Goal: Task Accomplishment & Management: Manage account settings

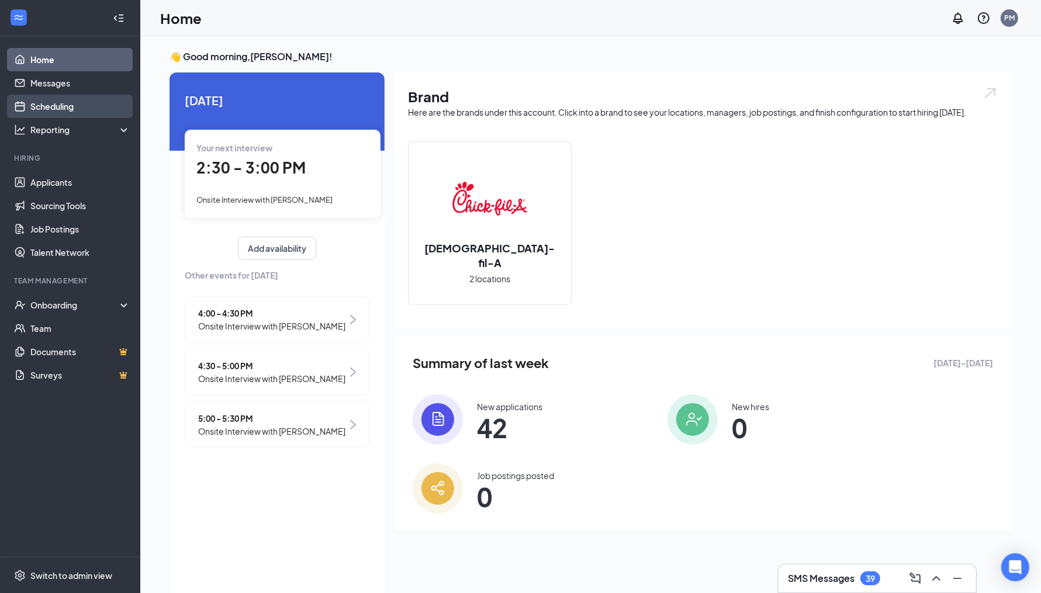
click at [86, 103] on link "Scheduling" at bounding box center [80, 106] width 100 height 23
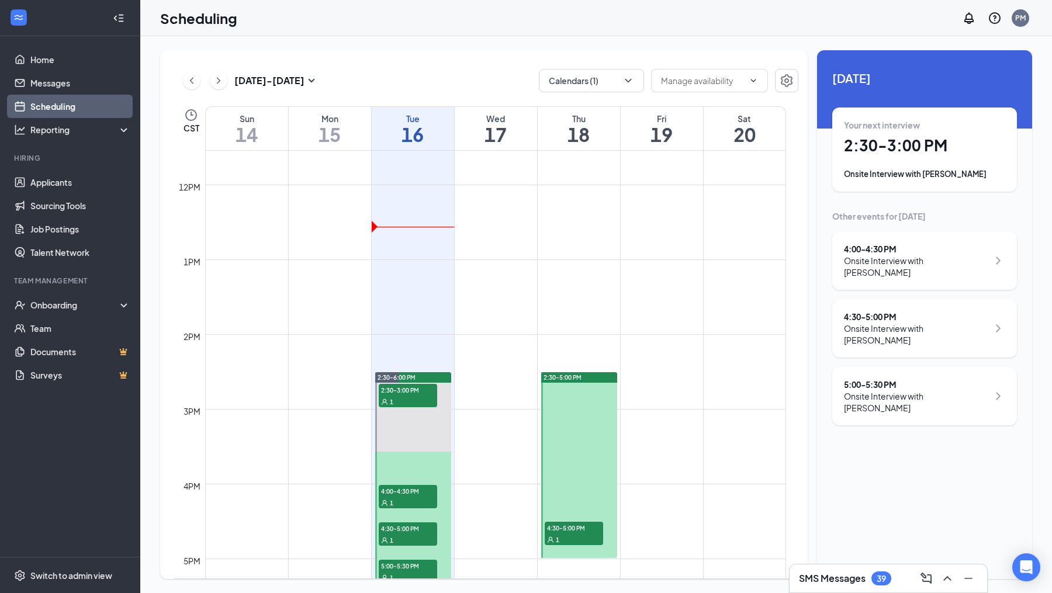
scroll to position [863, 0]
click at [222, 85] on icon "ChevronRight" at bounding box center [219, 81] width 12 height 14
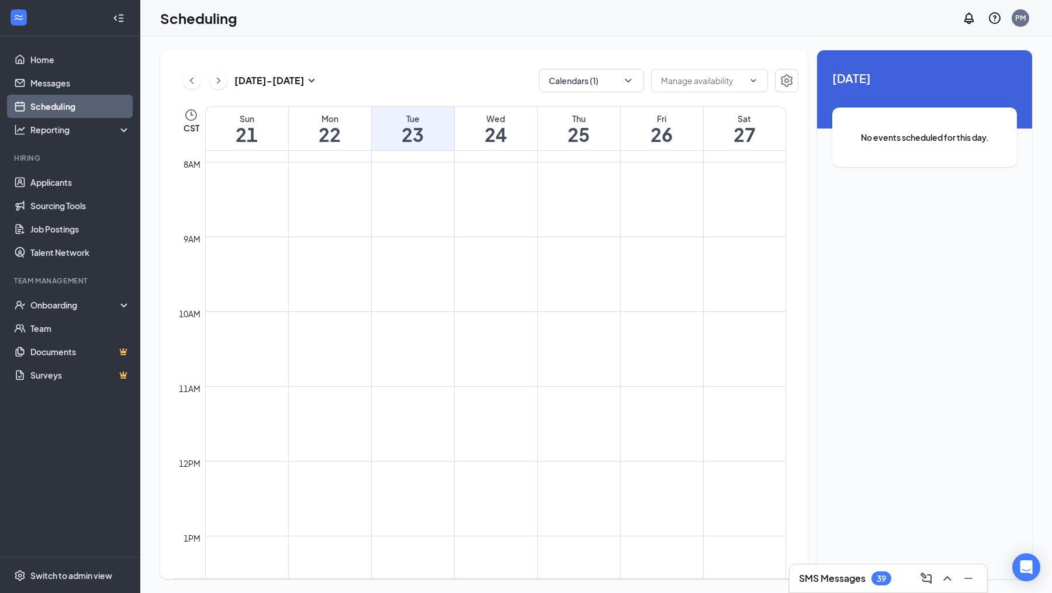
scroll to position [438, 0]
click at [75, 182] on link "Applicants" at bounding box center [80, 182] width 100 height 23
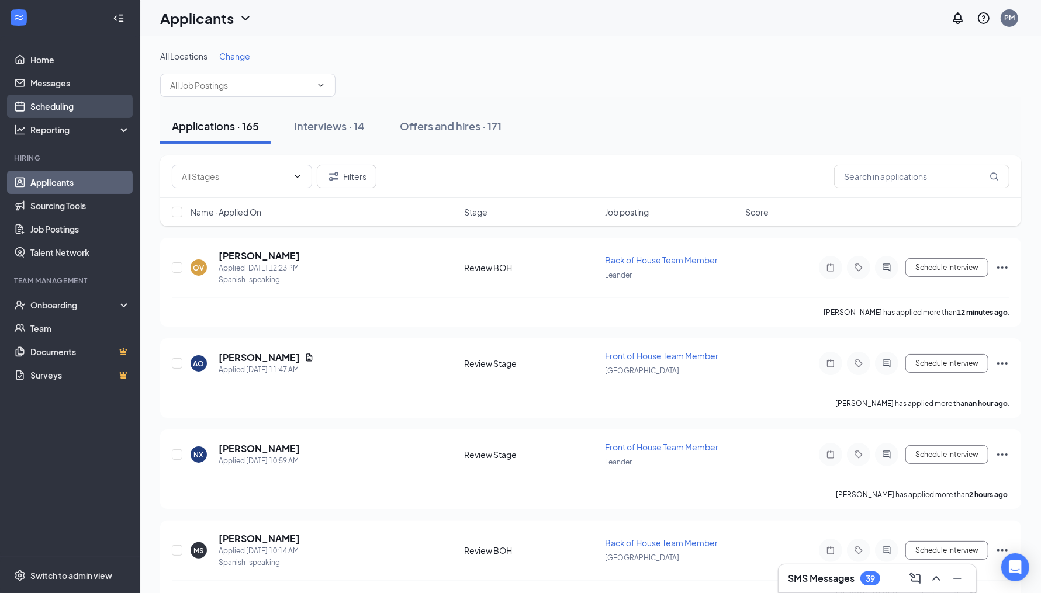
click at [75, 108] on link "Scheduling" at bounding box center [80, 106] width 100 height 23
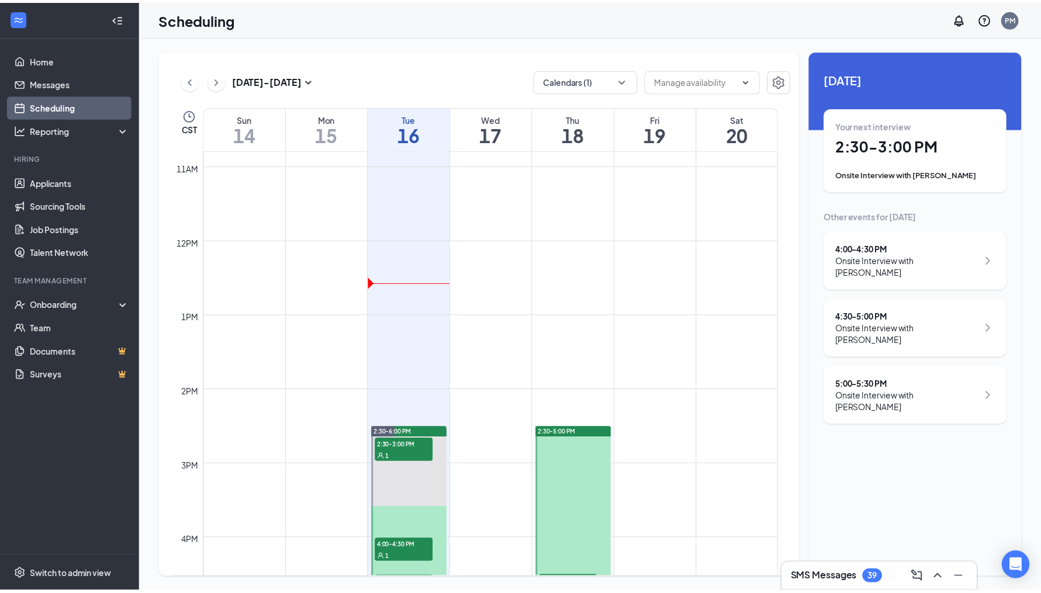
scroll to position [722, 0]
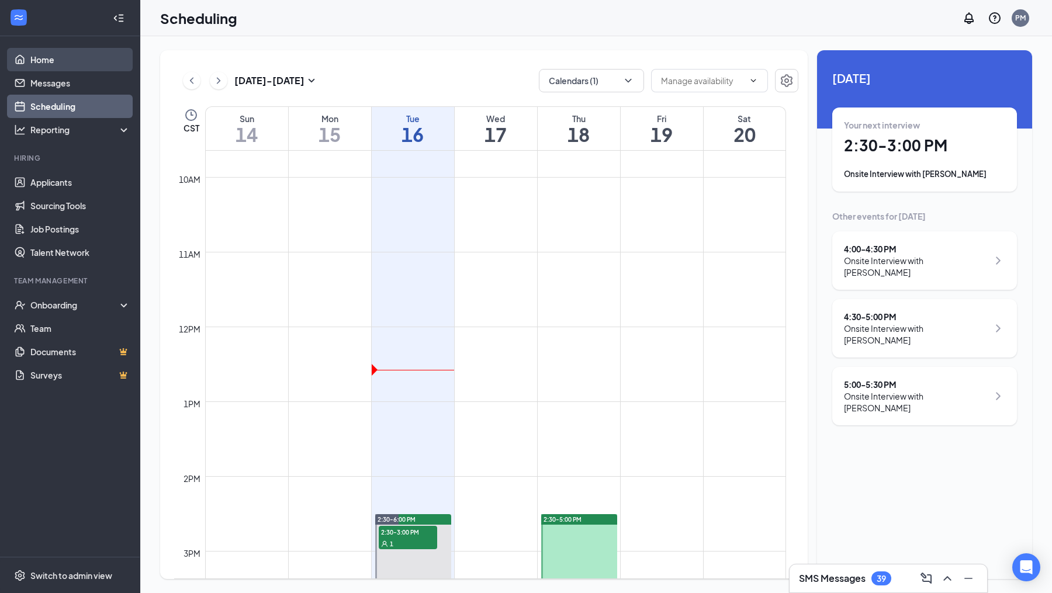
click at [80, 67] on link "Home" at bounding box center [80, 59] width 100 height 23
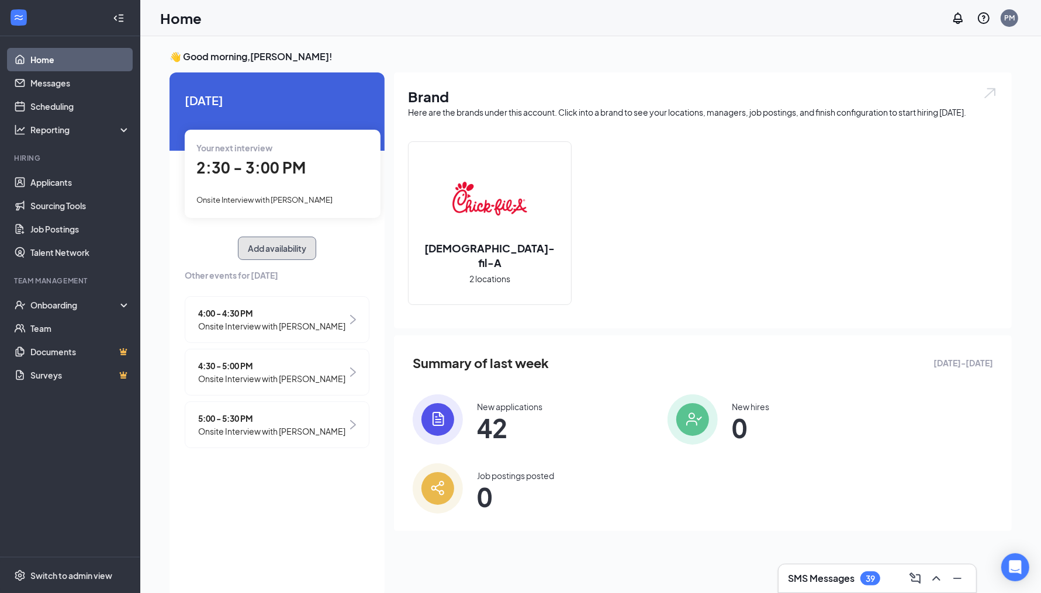
click at [313, 244] on button "Add availability" at bounding box center [277, 248] width 78 height 23
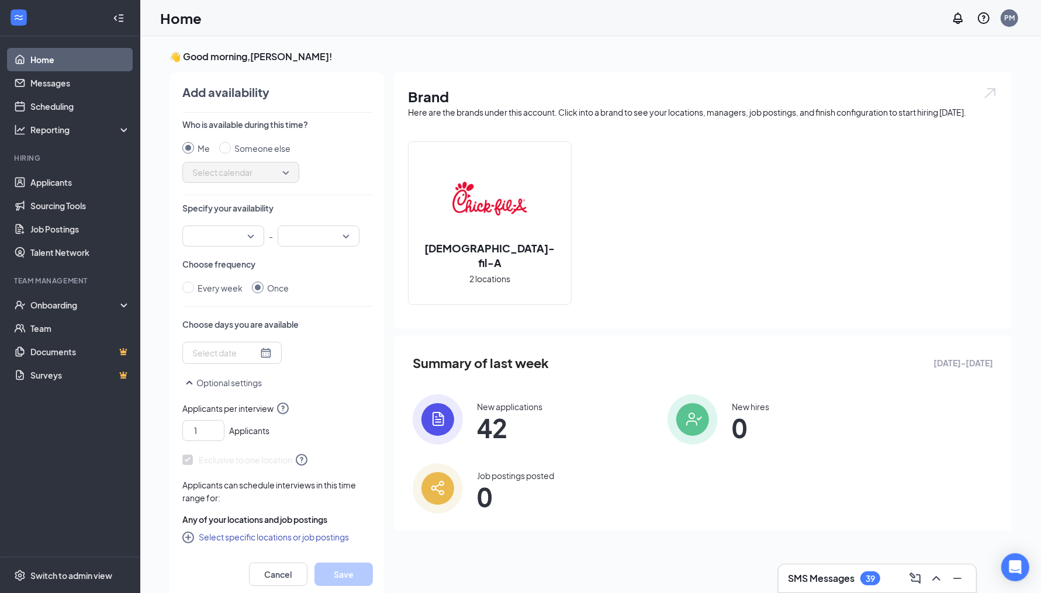
scroll to position [4, 0]
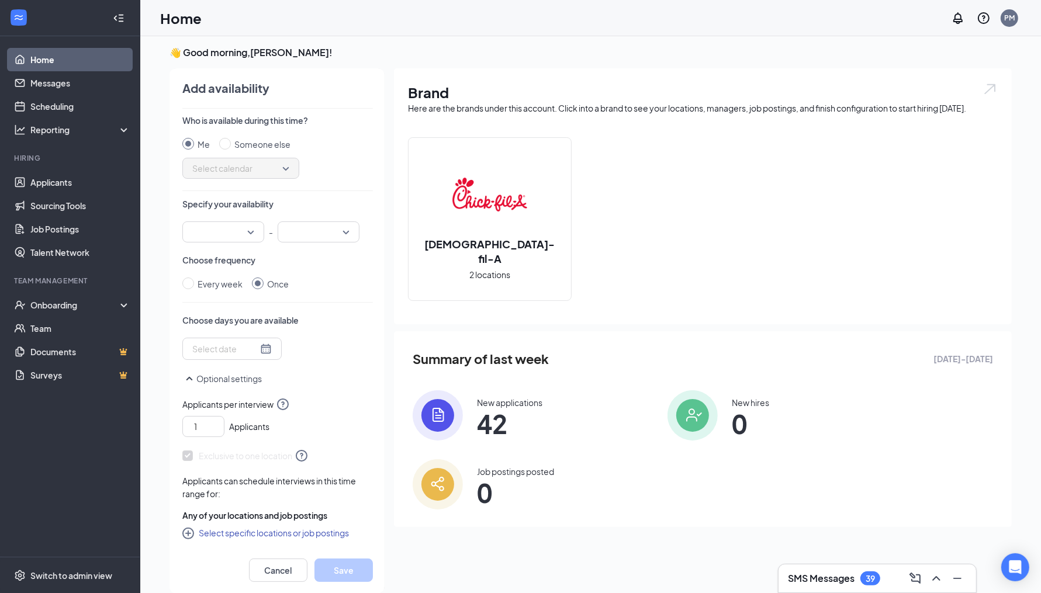
click at [263, 173] on span "Select calendar" at bounding box center [240, 169] width 97 height 18
click at [254, 355] on div at bounding box center [231, 349] width 79 height 13
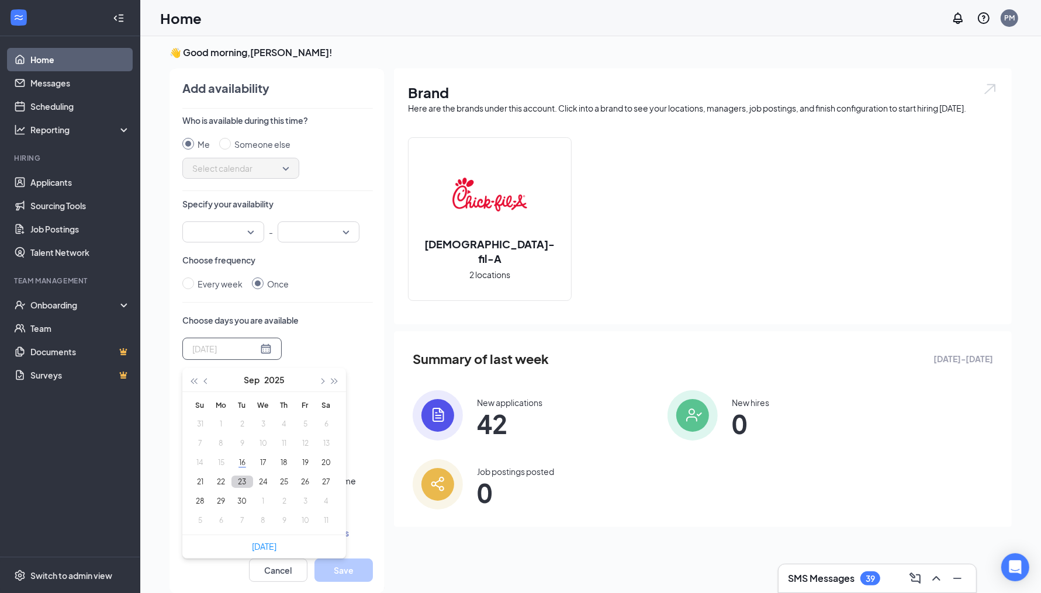
click at [243, 480] on button "23" at bounding box center [242, 482] width 22 height 12
type input "2025-09-23"
click at [248, 224] on input "search" at bounding box center [219, 232] width 60 height 20
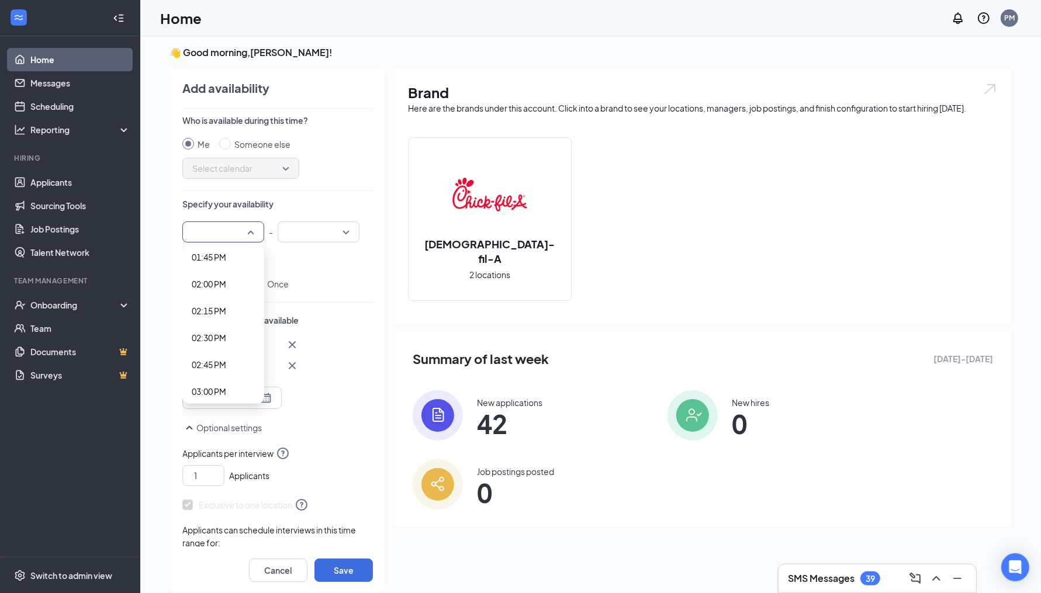
scroll to position [1485, 0]
click at [224, 327] on div "02:30 PM" at bounding box center [223, 337] width 82 height 27
click at [323, 238] on input "search" at bounding box center [315, 232] width 60 height 20
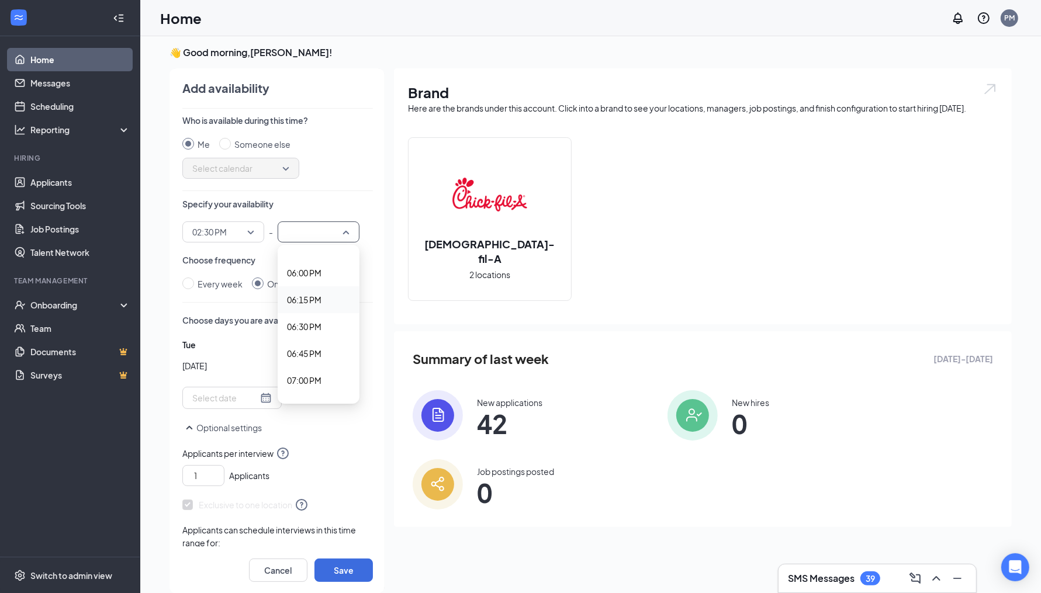
scroll to position [1904, 0]
click at [314, 296] on span "06:00 PM" at bounding box center [304, 294] width 34 height 13
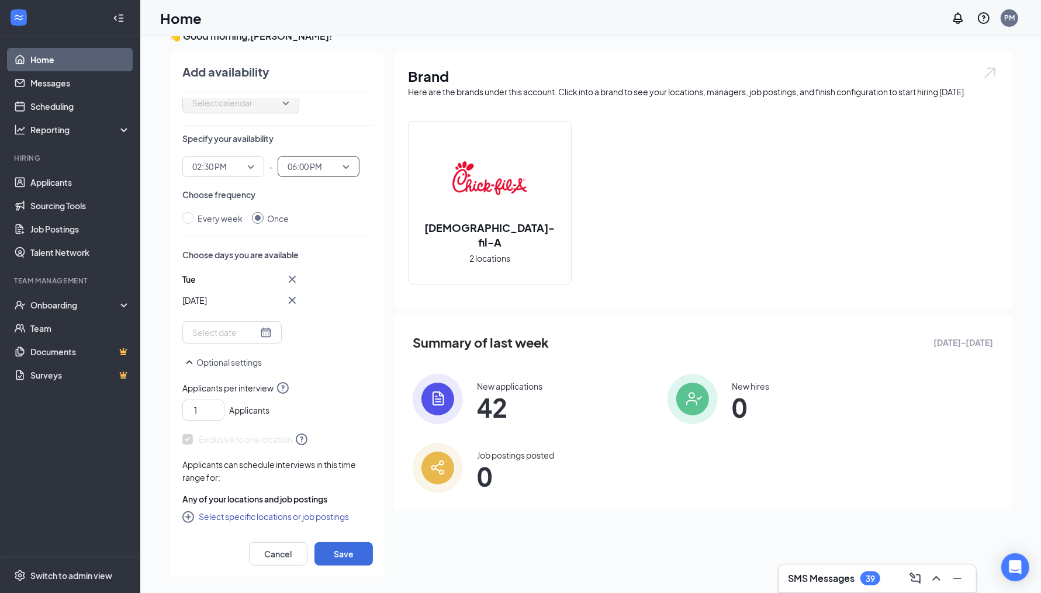
scroll to position [25, 0]
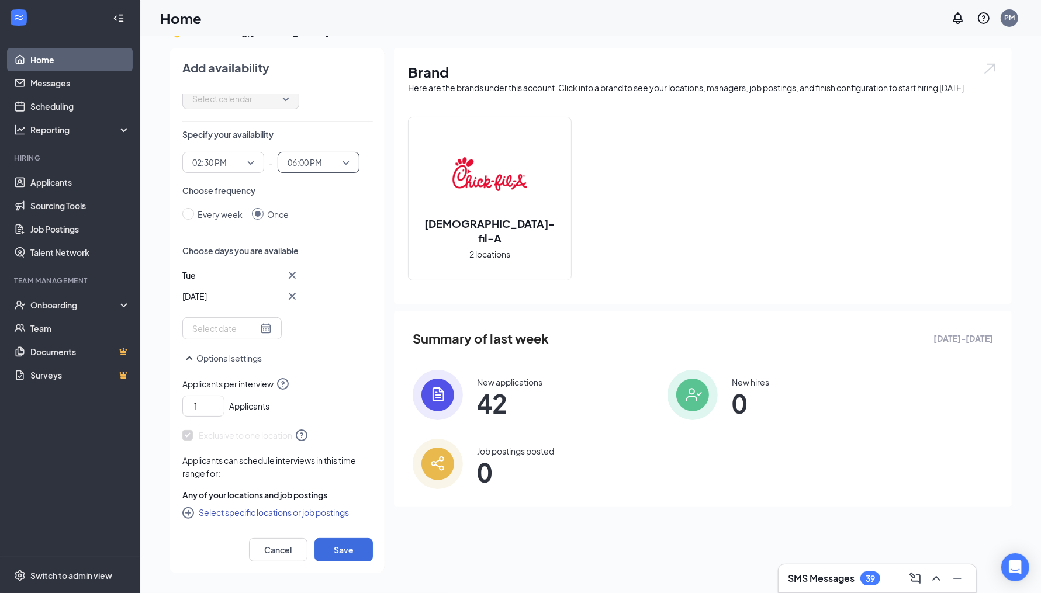
click at [293, 506] on button "Select specific locations or job postings" at bounding box center [265, 513] width 167 height 14
checkbox input "true"
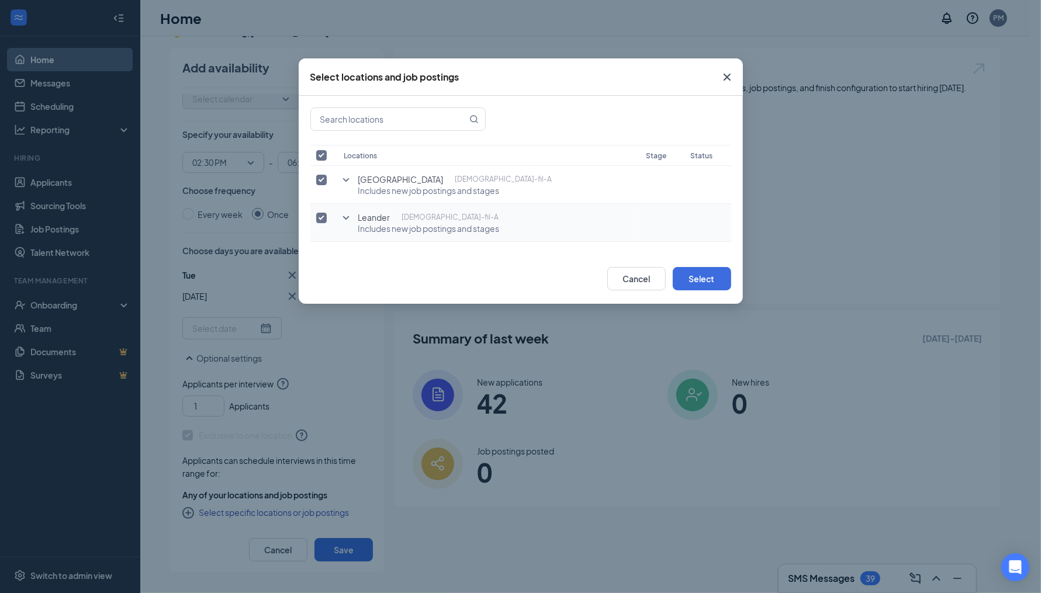
click at [326, 216] on input "checkbox" at bounding box center [321, 218] width 11 height 11
checkbox input "false"
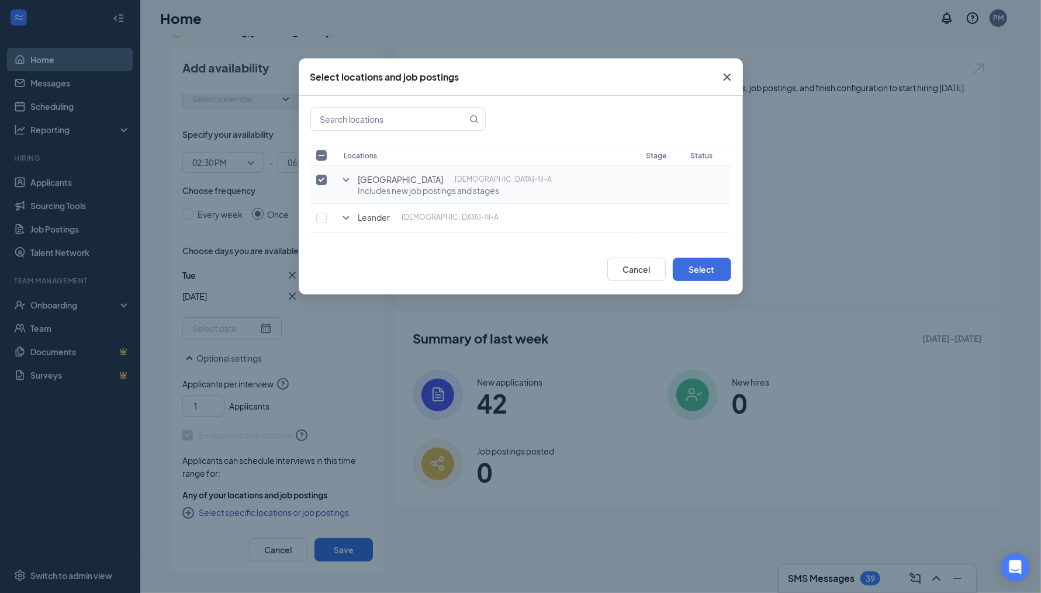
click at [345, 181] on icon "SmallChevronDown" at bounding box center [346, 180] width 6 height 4
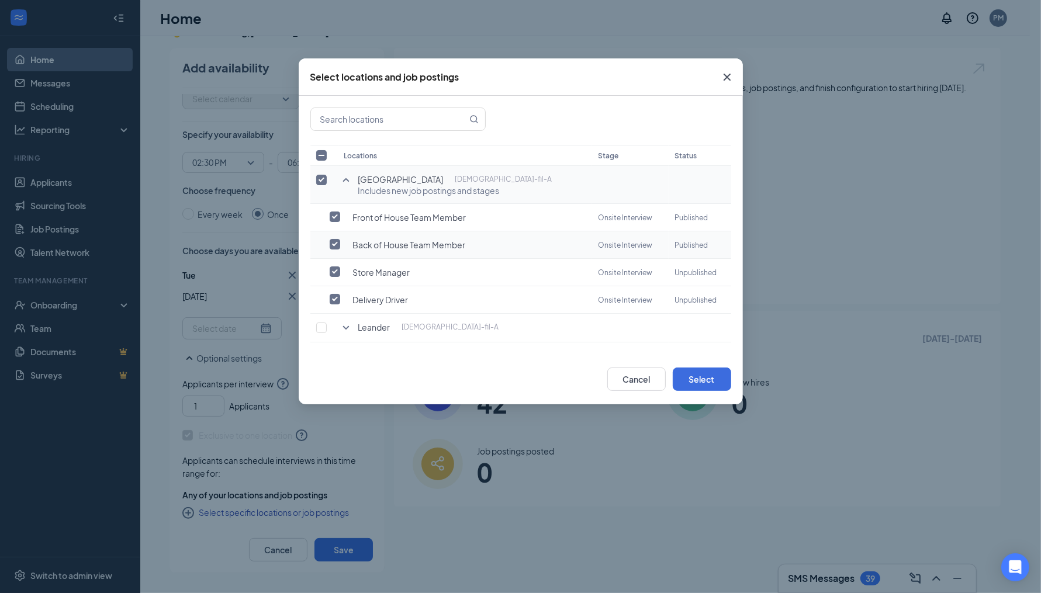
click at [336, 240] on input "checkbox" at bounding box center [335, 244] width 11 height 11
checkbox input "true"
checkbox input "false"
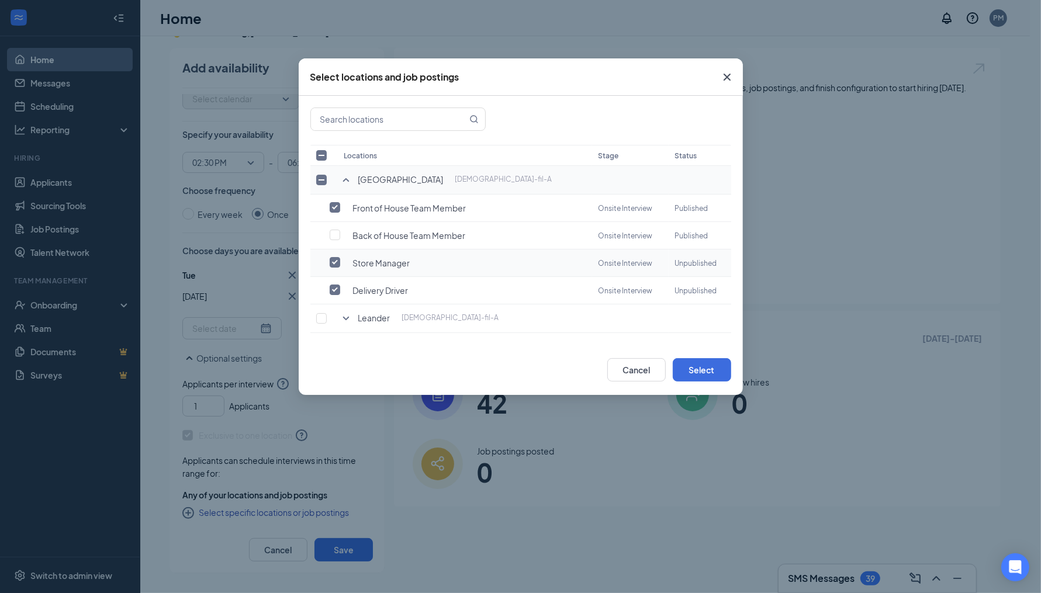
click at [336, 260] on input "checkbox" at bounding box center [335, 262] width 11 height 11
checkbox input "false"
click at [337, 289] on input "checkbox" at bounding box center [335, 290] width 11 height 11
checkbox input "false"
click at [717, 358] on button "Select" at bounding box center [702, 369] width 58 height 23
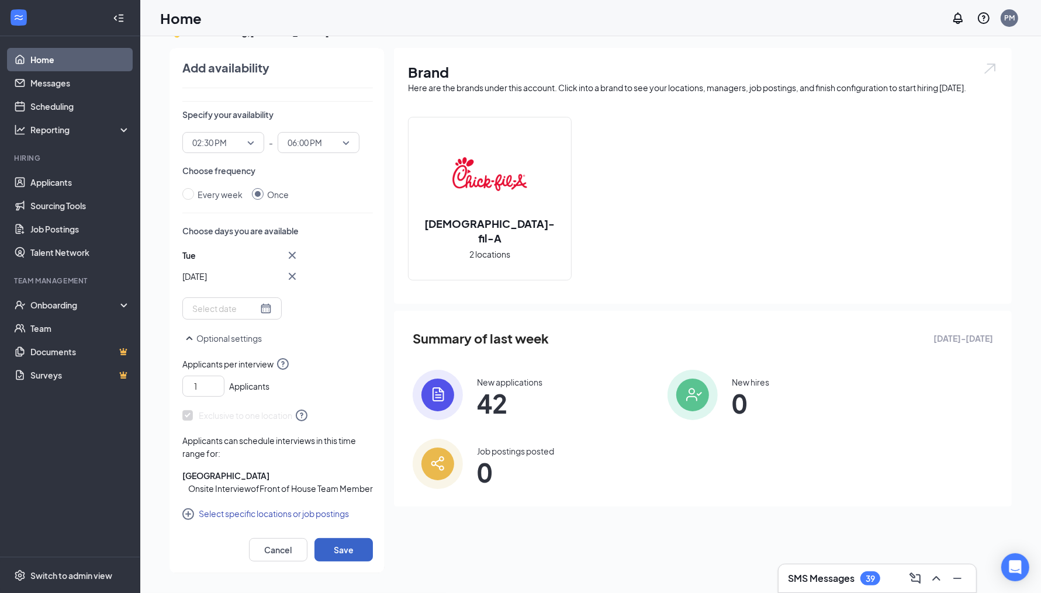
click at [361, 544] on button "Save" at bounding box center [343, 549] width 58 height 23
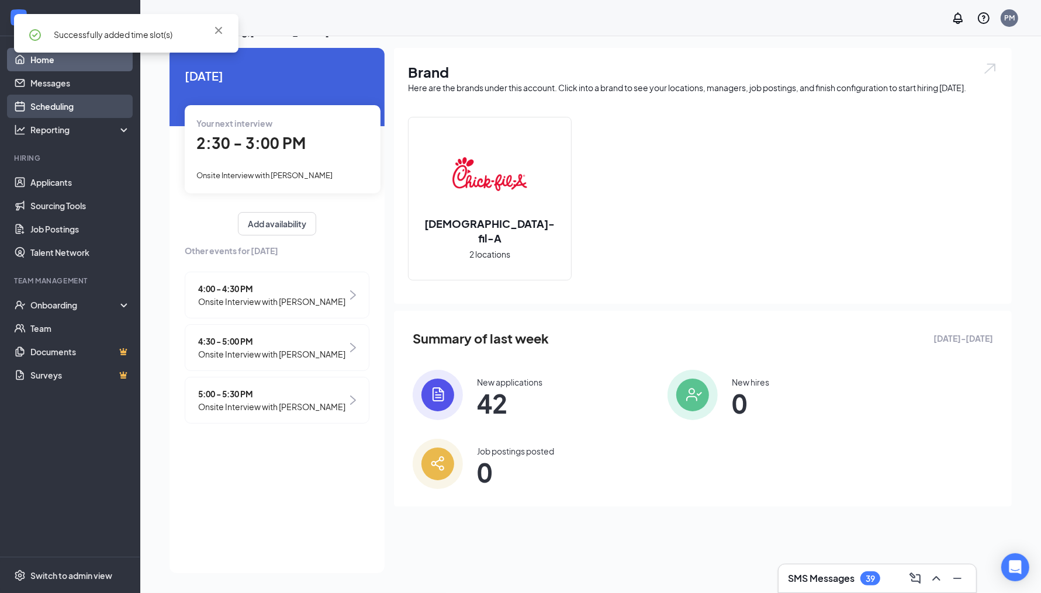
click at [83, 106] on link "Scheduling" at bounding box center [80, 106] width 100 height 23
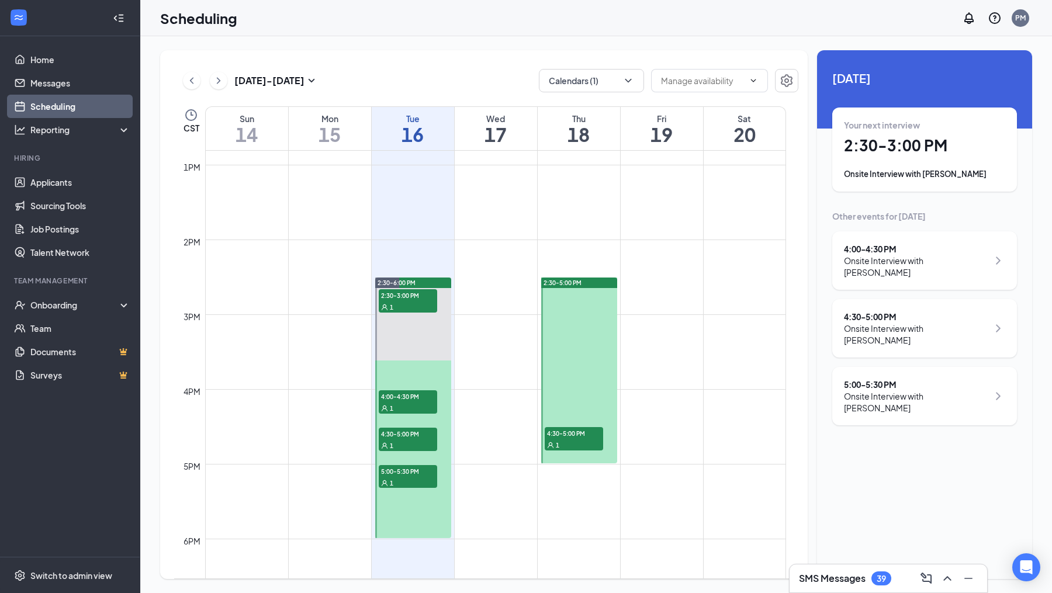
scroll to position [959, 0]
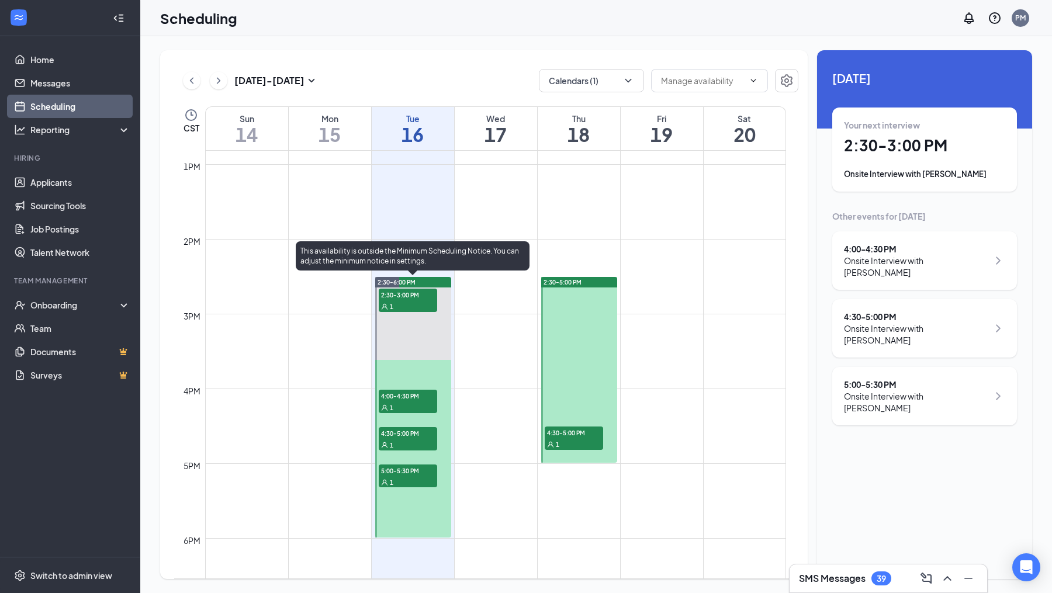
click at [407, 300] on span "2:30-3:00 PM" at bounding box center [408, 295] width 58 height 12
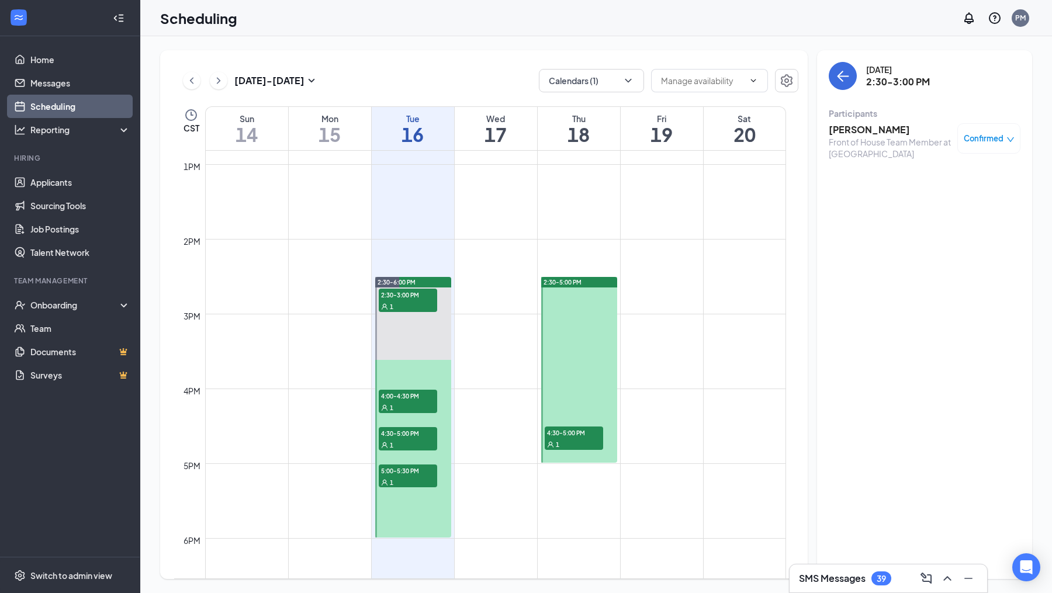
click at [870, 126] on h3 "Rudra Panchal" at bounding box center [890, 129] width 123 height 13
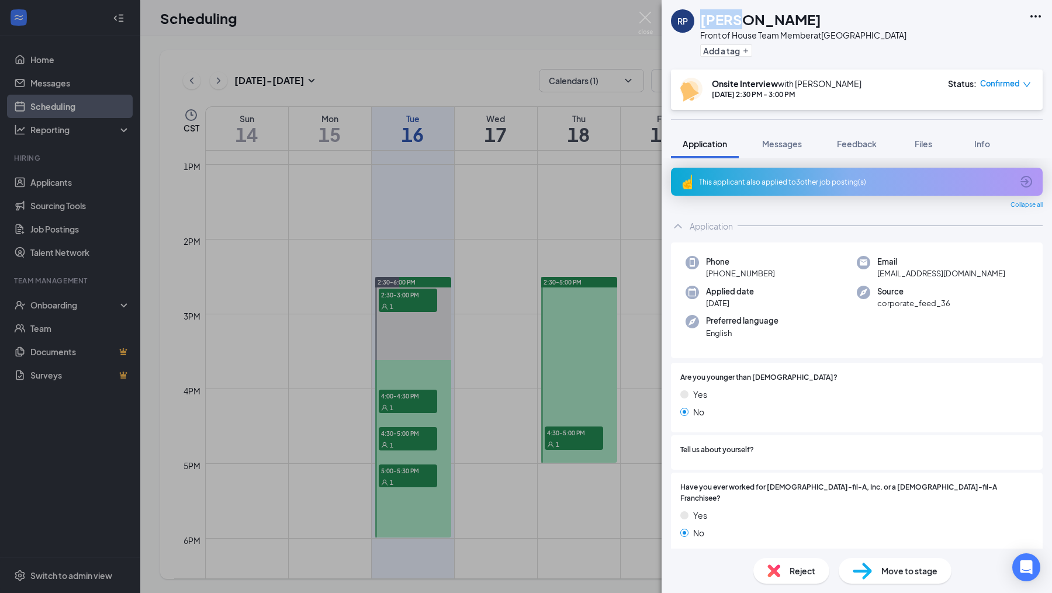
drag, startPoint x: 704, startPoint y: 22, endPoint x: 740, endPoint y: 23, distance: 36.3
click at [740, 23] on h1 "Rudra Panchal" at bounding box center [760, 19] width 121 height 20
click at [646, 15] on img at bounding box center [645, 23] width 15 height 23
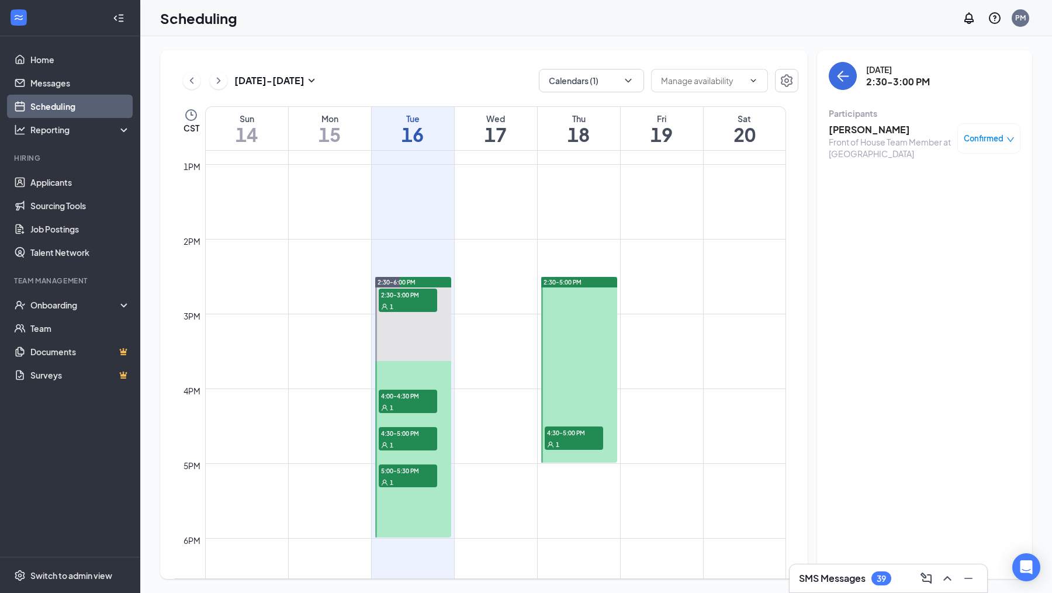
click at [580, 305] on div at bounding box center [579, 370] width 76 height 186
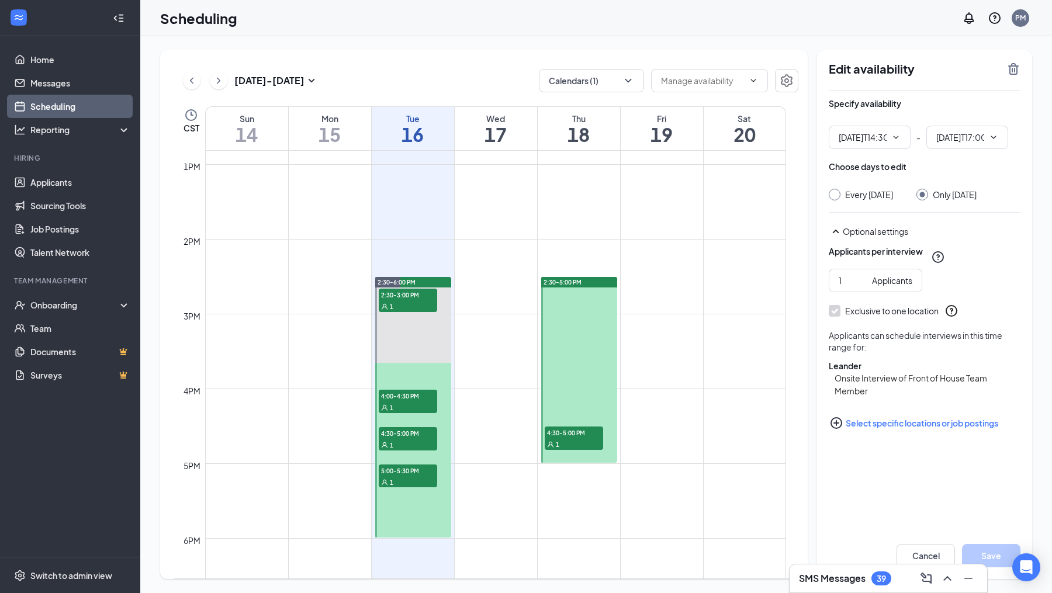
type input "02:30 PM"
type input "05:00 PM"
click at [891, 435] on button "Select specific locations or job postings" at bounding box center [925, 422] width 192 height 23
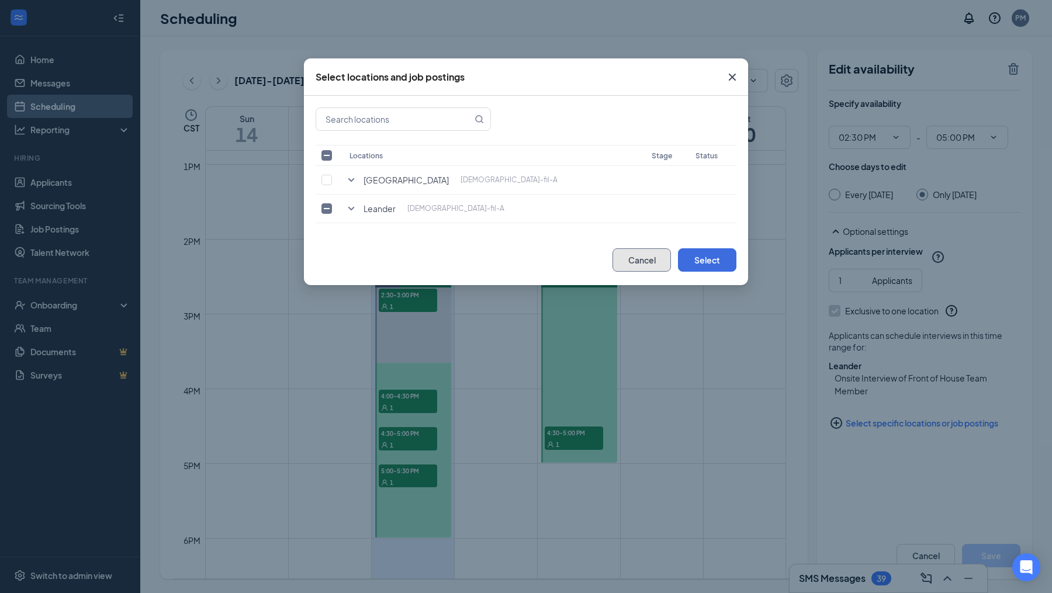
click at [656, 252] on button "Cancel" at bounding box center [642, 259] width 58 height 23
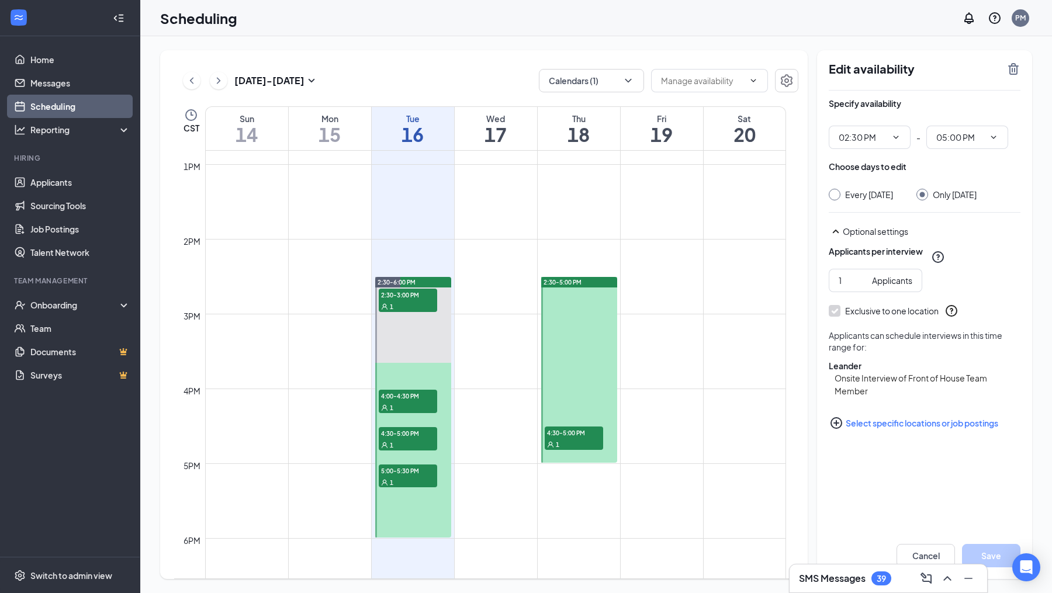
click at [396, 306] on link "2:30-6:00 PM 2:30-3:00 PM 1 4:00-4:30 PM 1 4:30-5:00 PM 1 5:00-5:30 PM 1" at bounding box center [412, 406] width 79 height 261
click at [533, 234] on td at bounding box center [495, 229] width 581 height 19
click at [926, 555] on button "Cancel" at bounding box center [926, 555] width 58 height 23
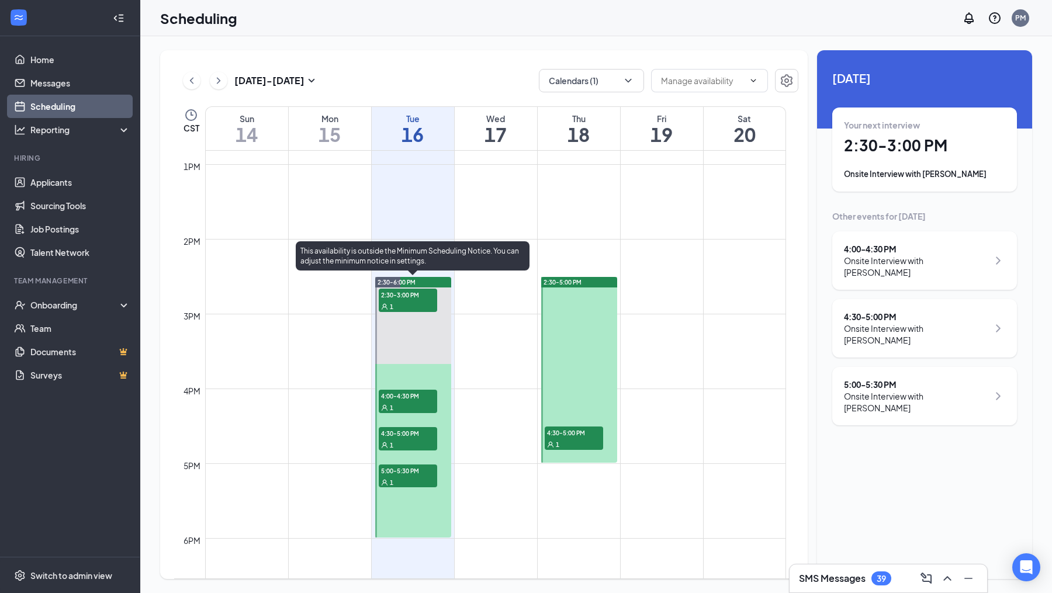
click at [405, 298] on span "2:30-3:00 PM" at bounding box center [408, 295] width 58 height 12
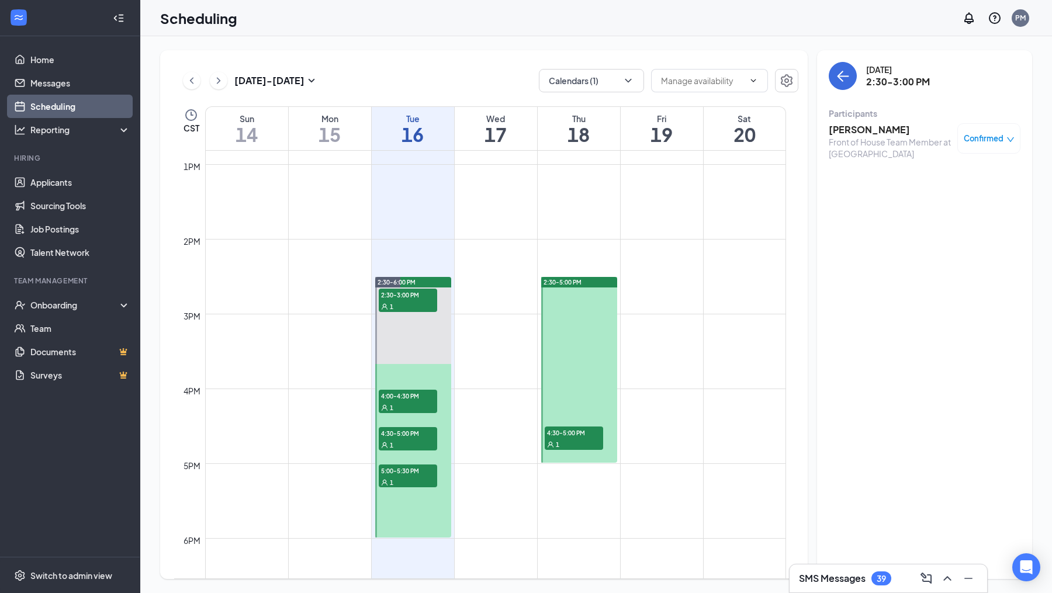
click at [990, 139] on span "Confirmed" at bounding box center [984, 139] width 40 height 12
click at [958, 173] on span "Request Reschedule" at bounding box center [959, 173] width 80 height 13
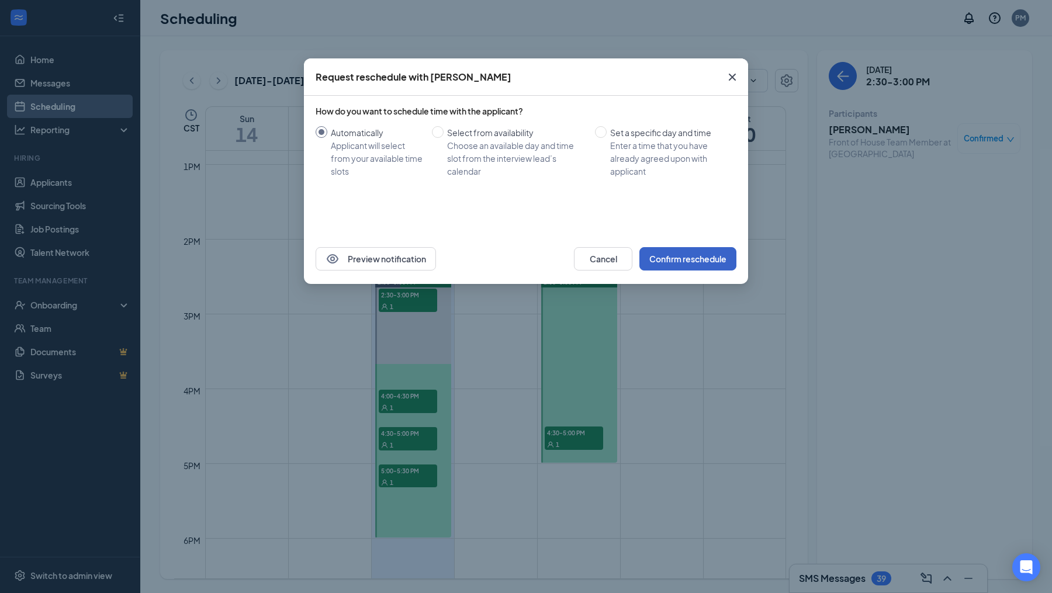
click at [699, 256] on button "Confirm reschedule" at bounding box center [687, 258] width 97 height 23
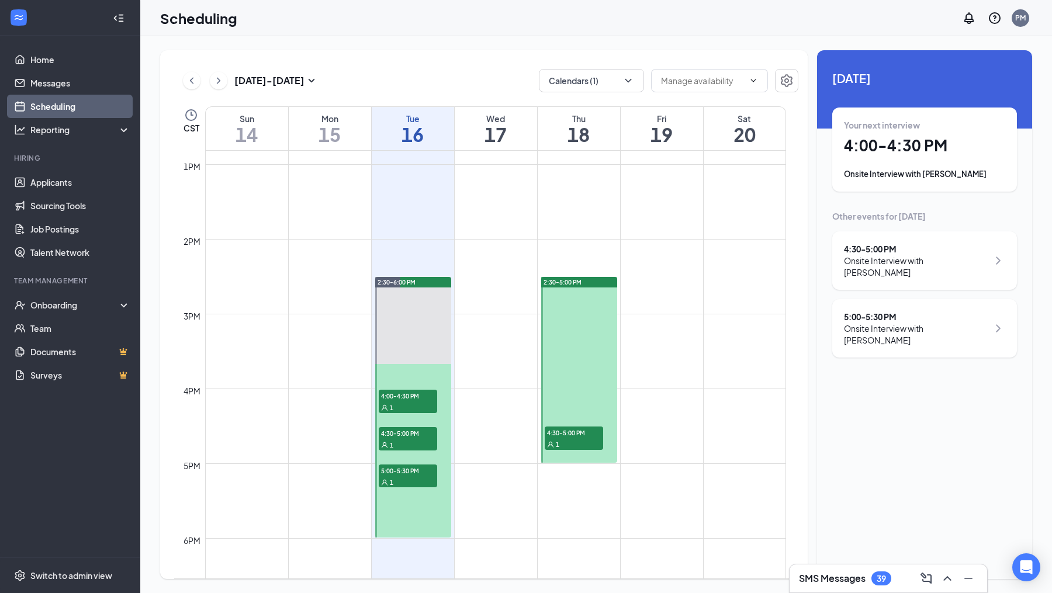
click at [588, 295] on div at bounding box center [579, 370] width 76 height 186
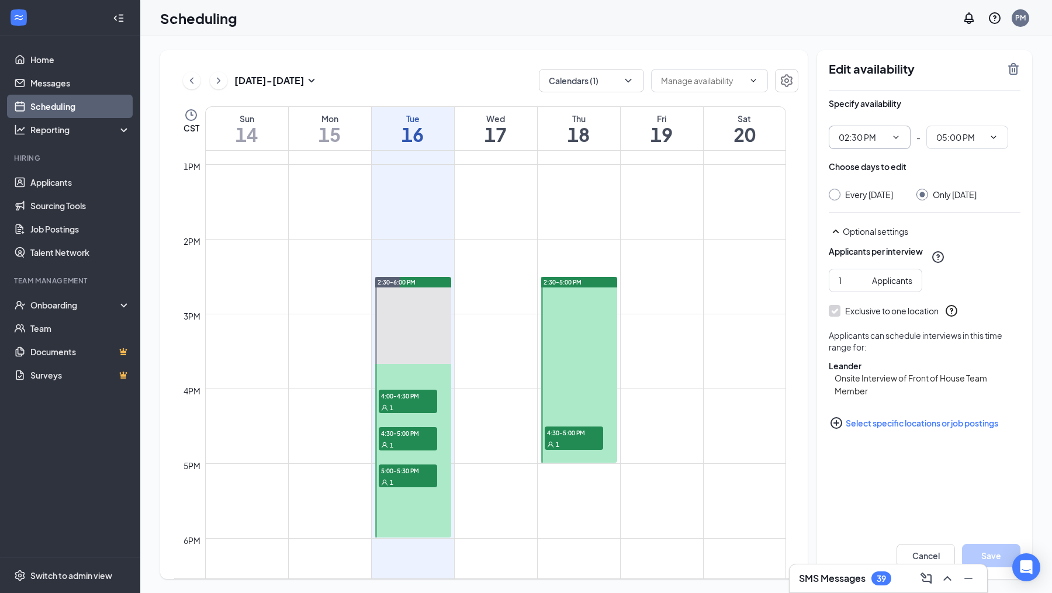
click at [903, 136] on span "02:30 PM" at bounding box center [870, 137] width 82 height 23
click at [895, 139] on icon "ChevronDown" at bounding box center [896, 137] width 5 height 3
click at [901, 137] on span "02:30 PM" at bounding box center [870, 137] width 82 height 23
click at [897, 133] on icon "ChevronDown" at bounding box center [895, 137] width 9 height 9
click at [895, 139] on icon "ChevronDown" at bounding box center [895, 137] width 9 height 9
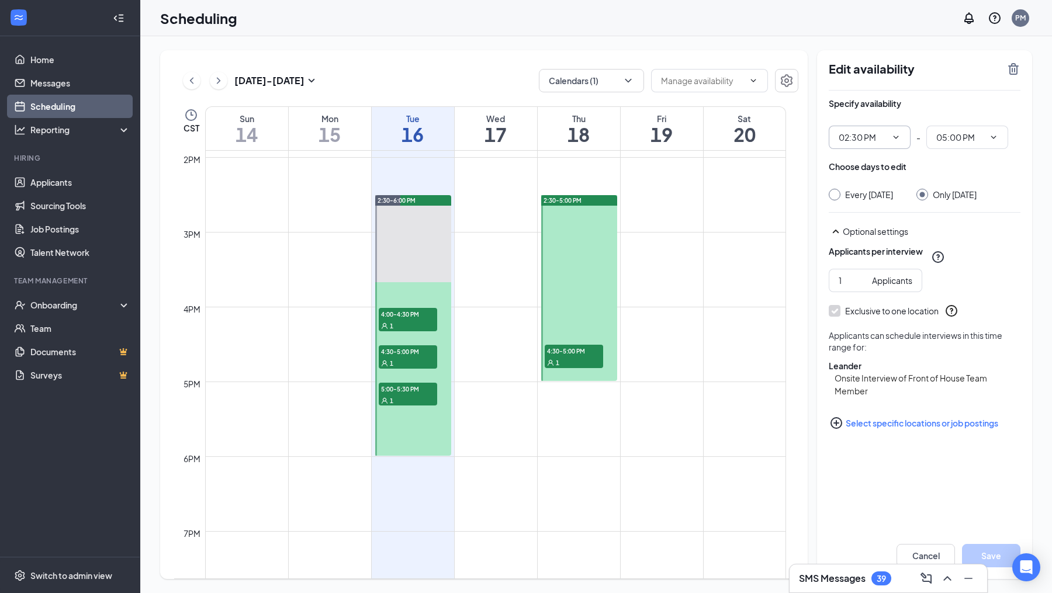
scroll to position [1038, 0]
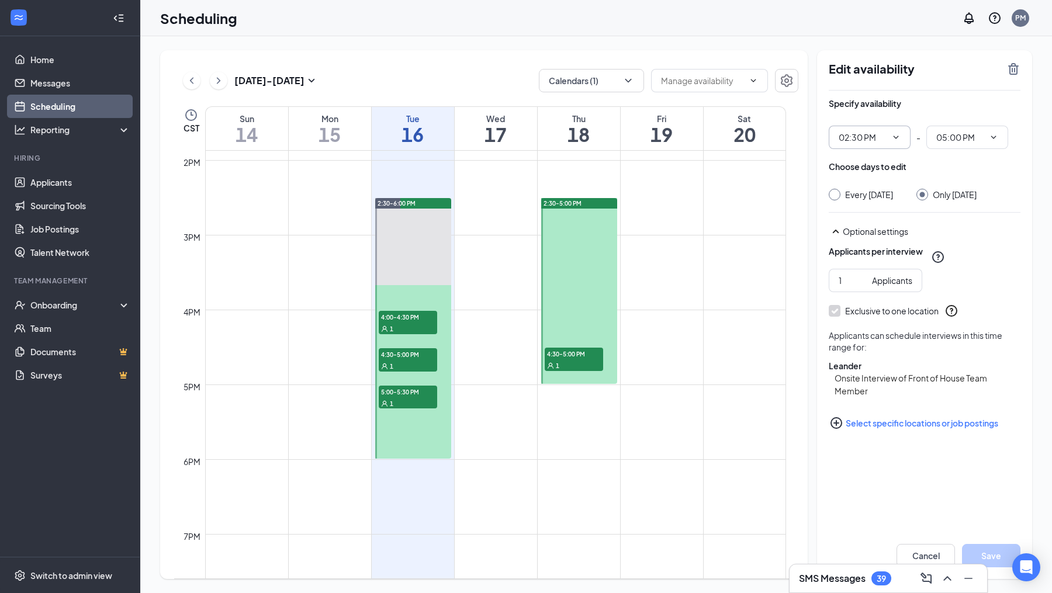
click at [891, 139] on icon "ChevronDown" at bounding box center [895, 137] width 9 height 9
click at [898, 137] on icon "ChevronDown" at bounding box center [895, 137] width 9 height 9
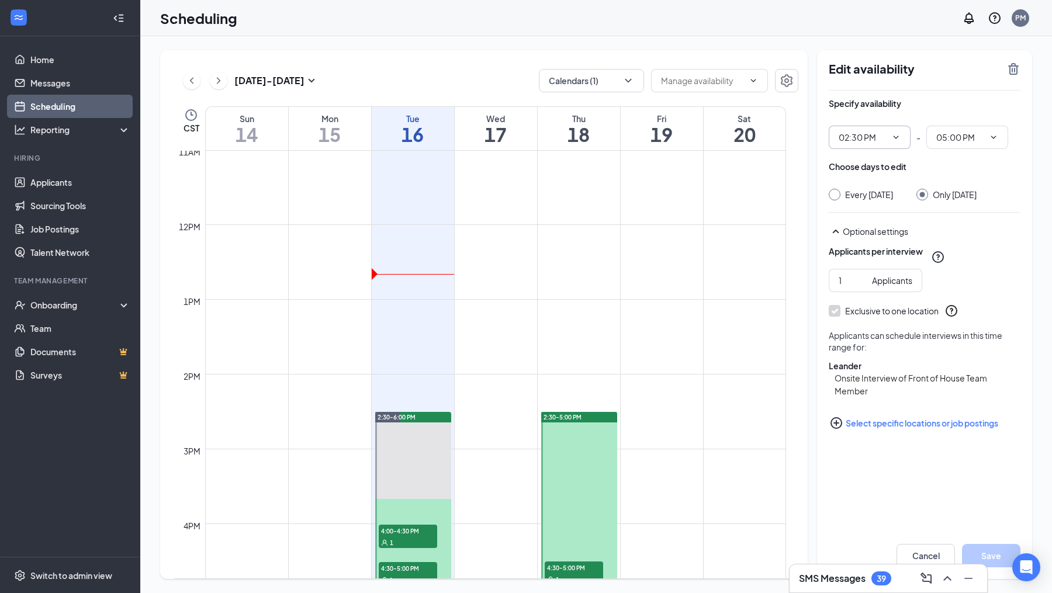
scroll to position [839, 0]
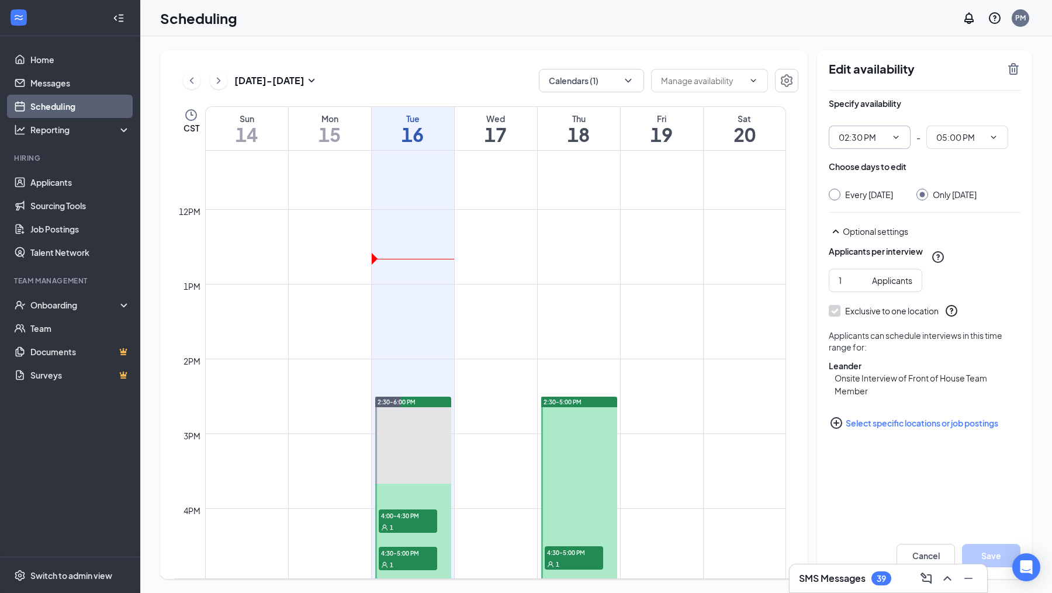
click at [897, 141] on icon "ChevronDown" at bounding box center [895, 137] width 9 height 9
click at [744, 276] on td at bounding box center [495, 274] width 581 height 19
click at [53, 124] on div "Reporting" at bounding box center [80, 130] width 101 height 12
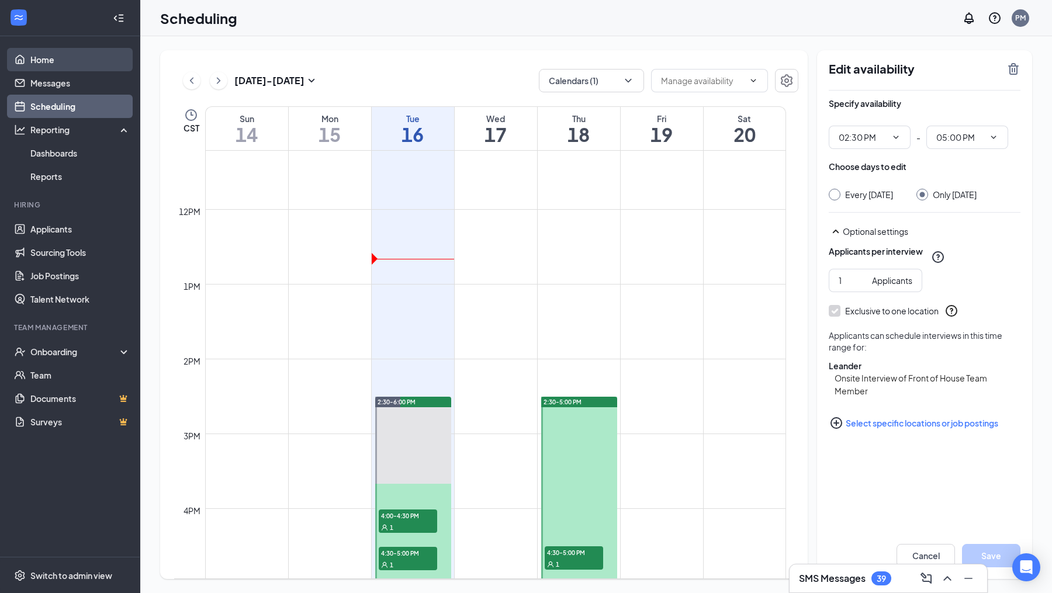
click at [72, 67] on link "Home" at bounding box center [80, 59] width 100 height 23
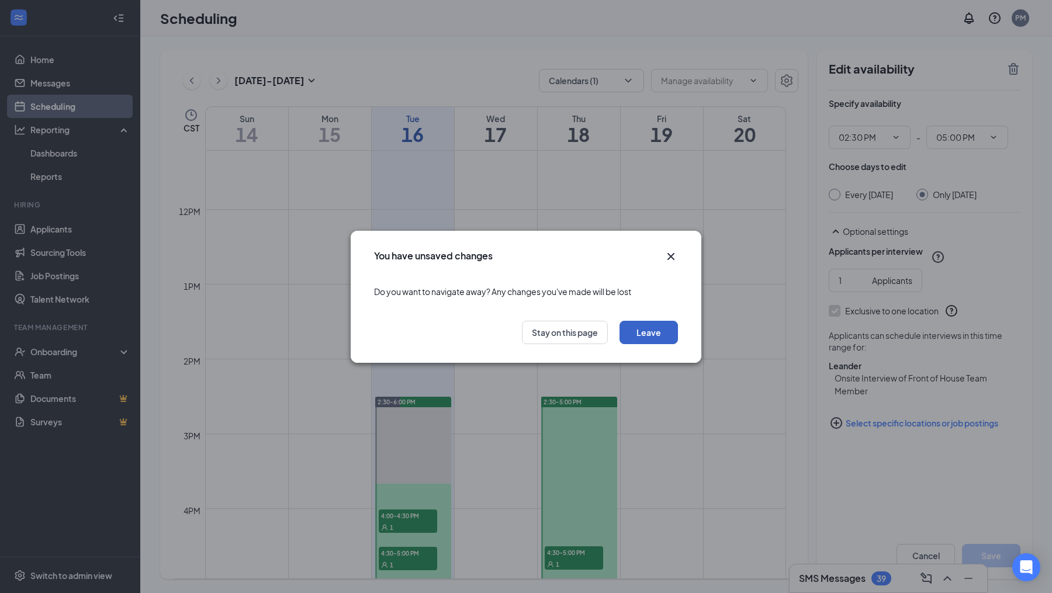
click at [640, 333] on button "Leave" at bounding box center [649, 332] width 58 height 23
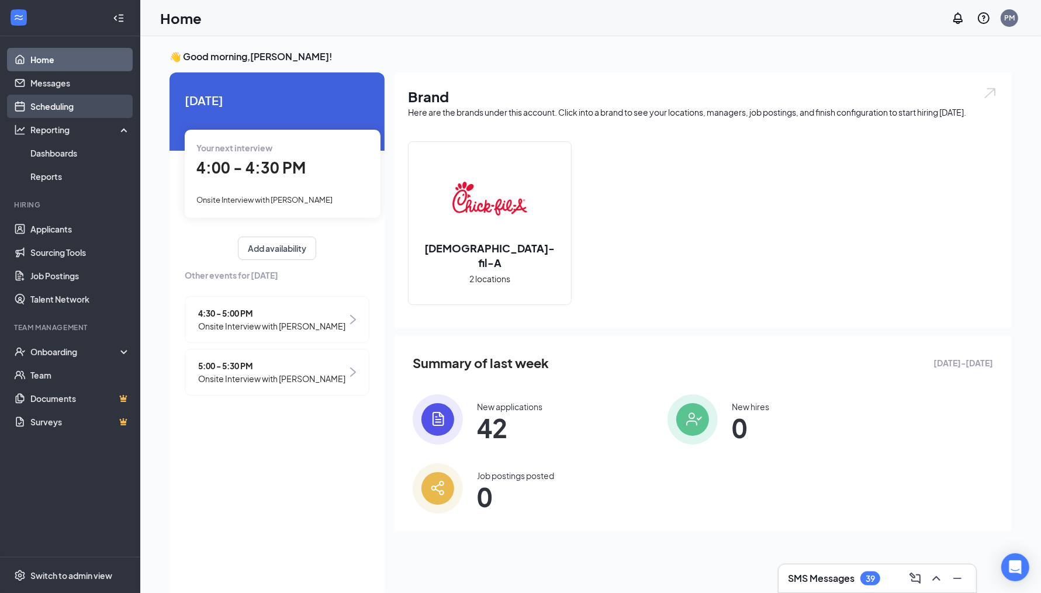
click at [57, 110] on link "Scheduling" at bounding box center [80, 106] width 100 height 23
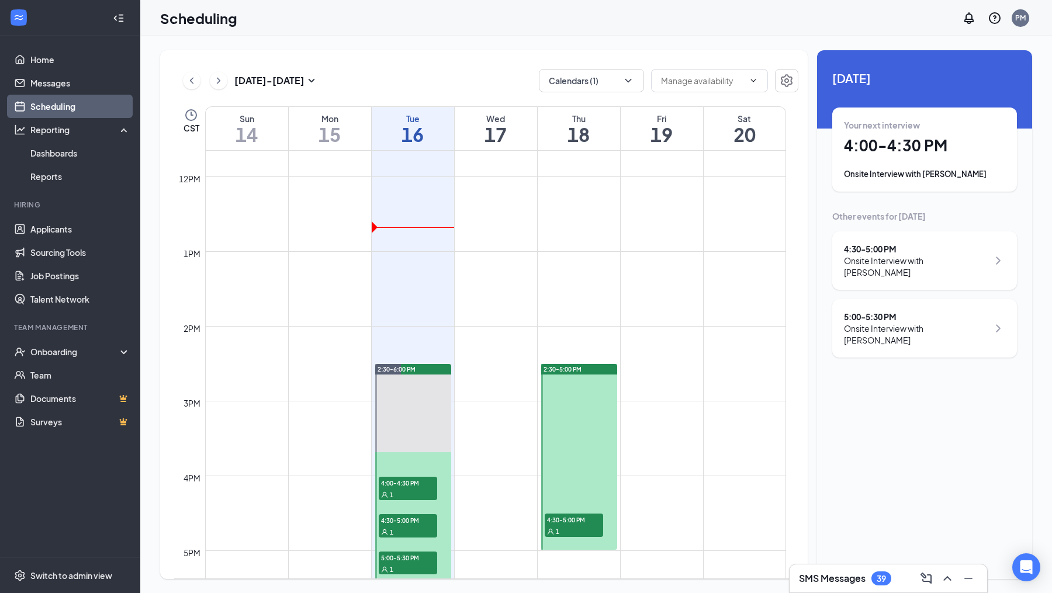
scroll to position [876, 0]
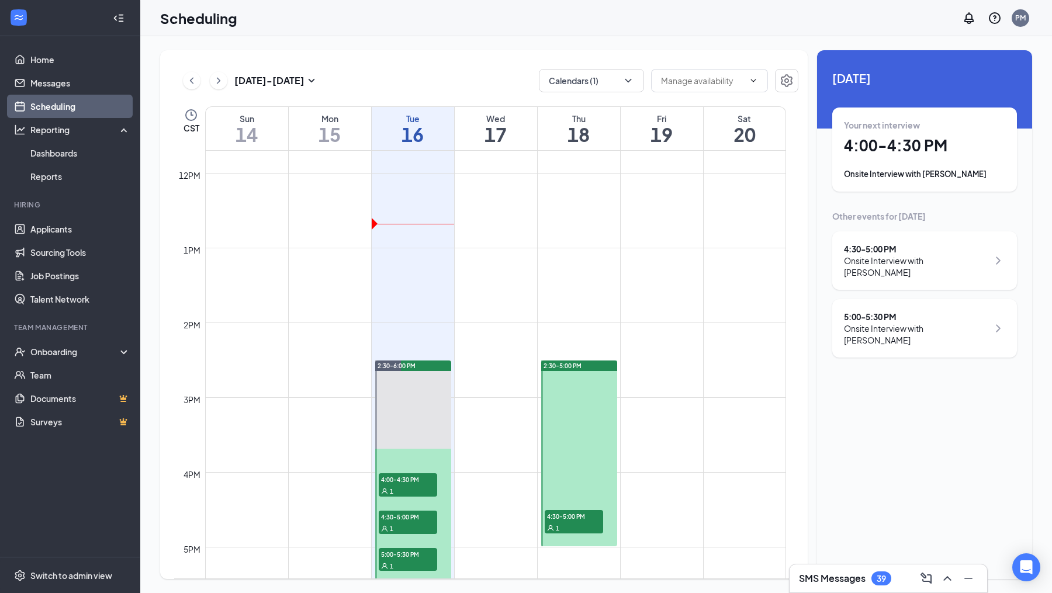
click at [582, 369] on span "2:30-5:00 PM" at bounding box center [563, 366] width 38 height 8
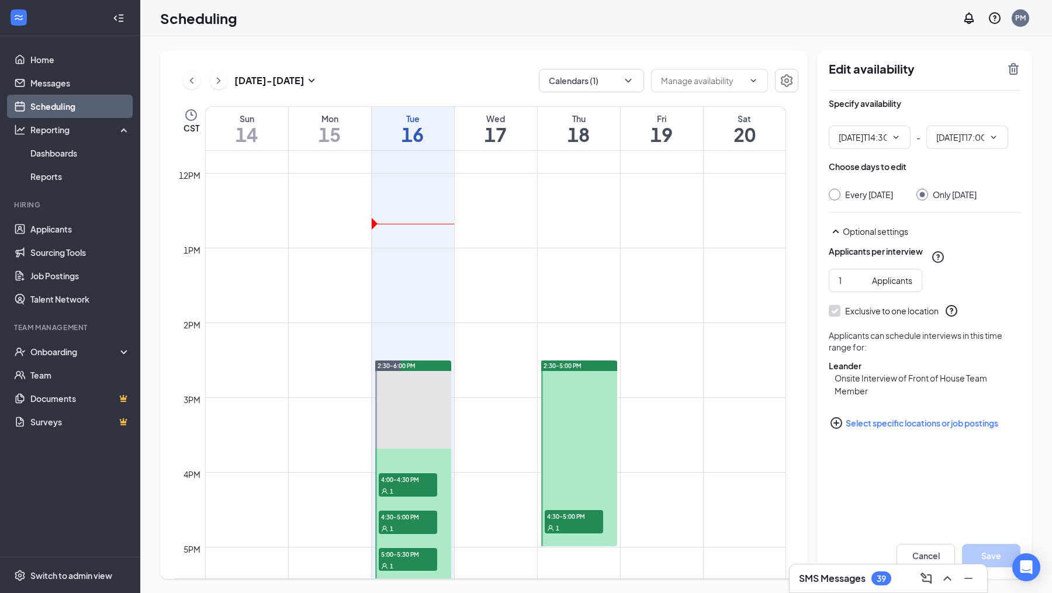
type input "02:30 PM"
type input "05:00 PM"
click at [897, 139] on icon "ChevronDown" at bounding box center [895, 137] width 9 height 9
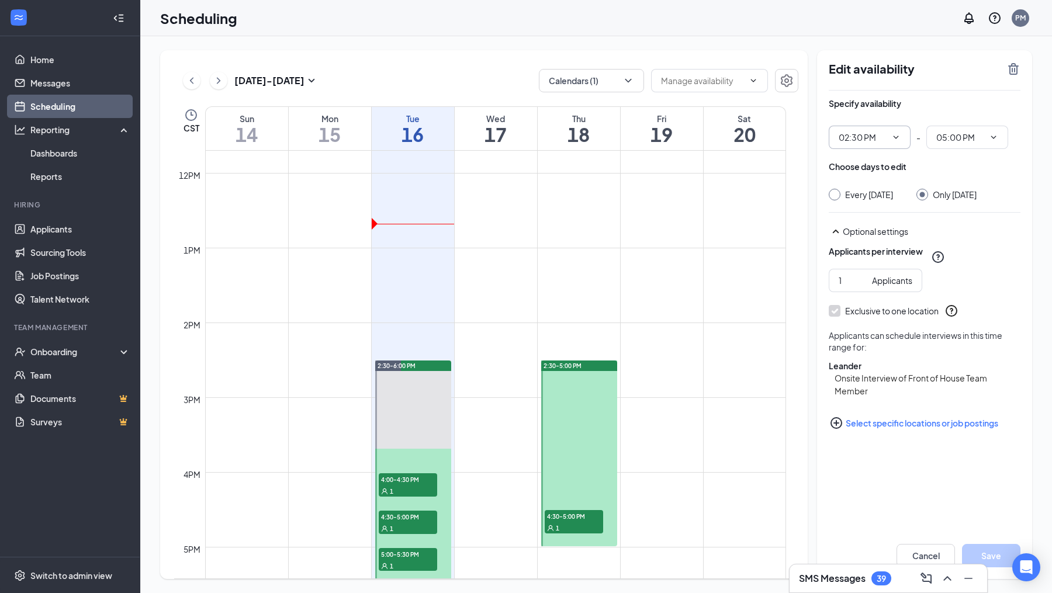
click at [894, 136] on icon "ChevronDown" at bounding box center [895, 137] width 9 height 9
click at [900, 141] on icon "ChevronDown" at bounding box center [895, 137] width 9 height 9
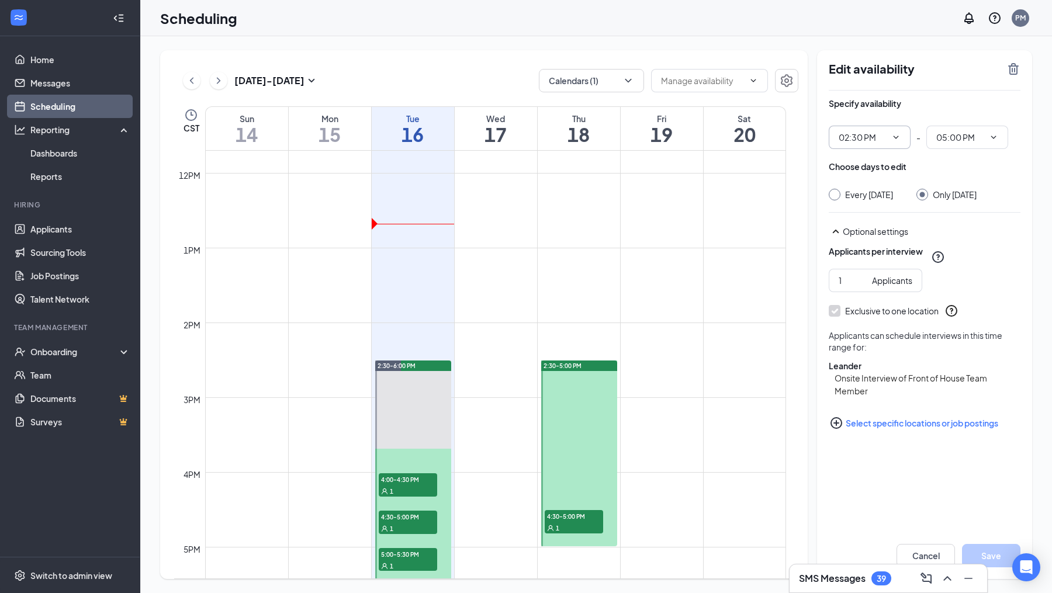
click at [894, 137] on icon "ChevronDown" at bounding box center [896, 137] width 5 height 3
click at [866, 135] on input "02:30 PM" at bounding box center [863, 137] width 48 height 13
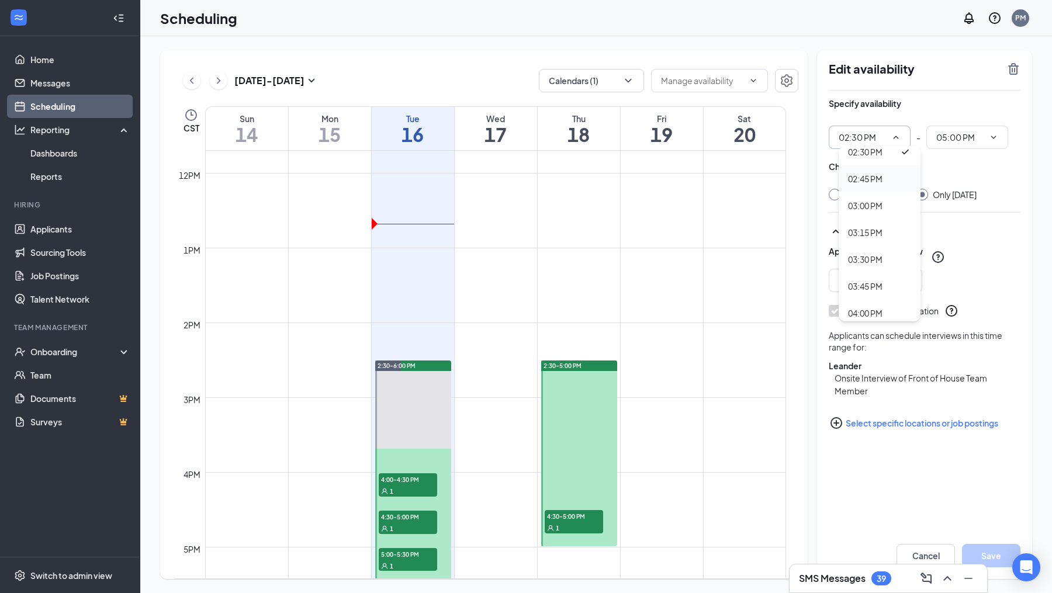
scroll to position [1593, 0]
click at [873, 186] on div "03:00 PM" at bounding box center [865, 180] width 34 height 13
type input "03:00 PM"
type input "05:30 PM"
click at [992, 546] on button "Save" at bounding box center [991, 555] width 58 height 23
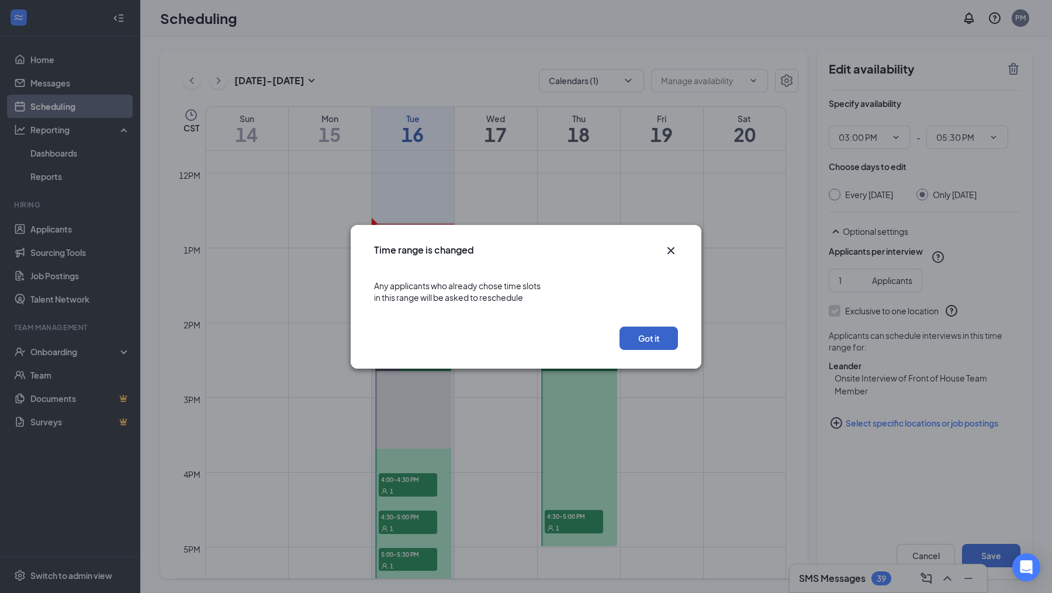
click at [664, 342] on button "Got it" at bounding box center [649, 338] width 58 height 23
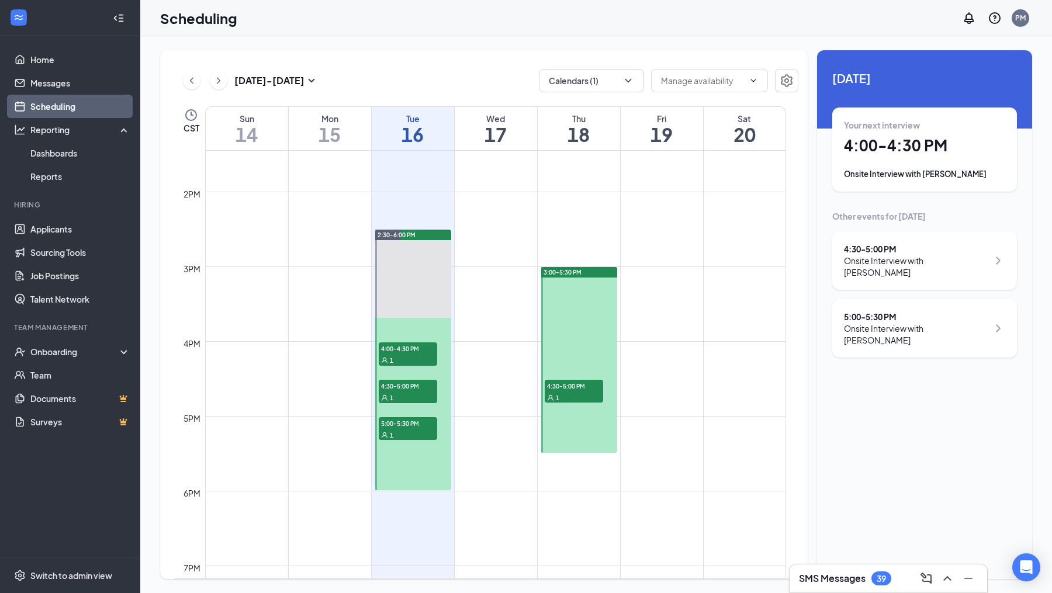
scroll to position [994, 0]
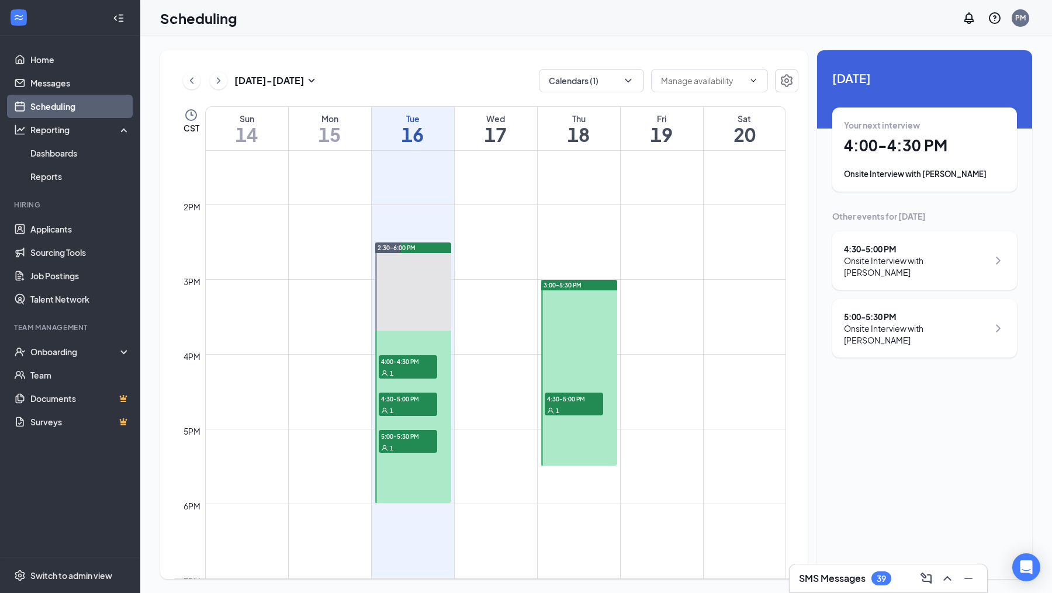
click at [580, 421] on div at bounding box center [579, 373] width 76 height 186
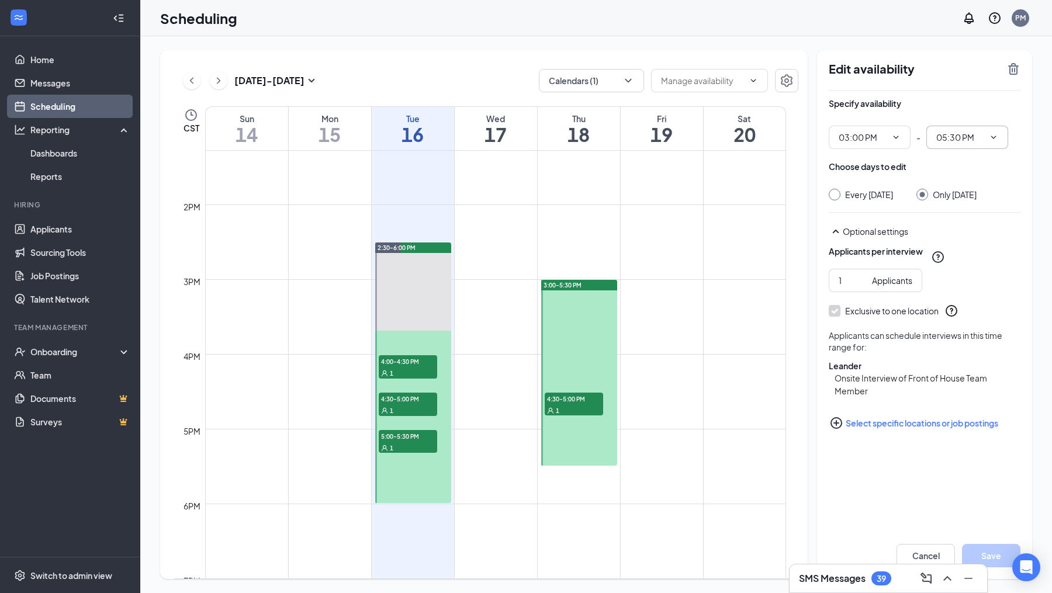
click at [1001, 137] on span "05:30 PM" at bounding box center [967, 137] width 82 height 23
click at [994, 138] on icon "ChevronDown" at bounding box center [993, 137] width 9 height 9
click at [993, 137] on icon "ChevronDown" at bounding box center [993, 137] width 9 height 9
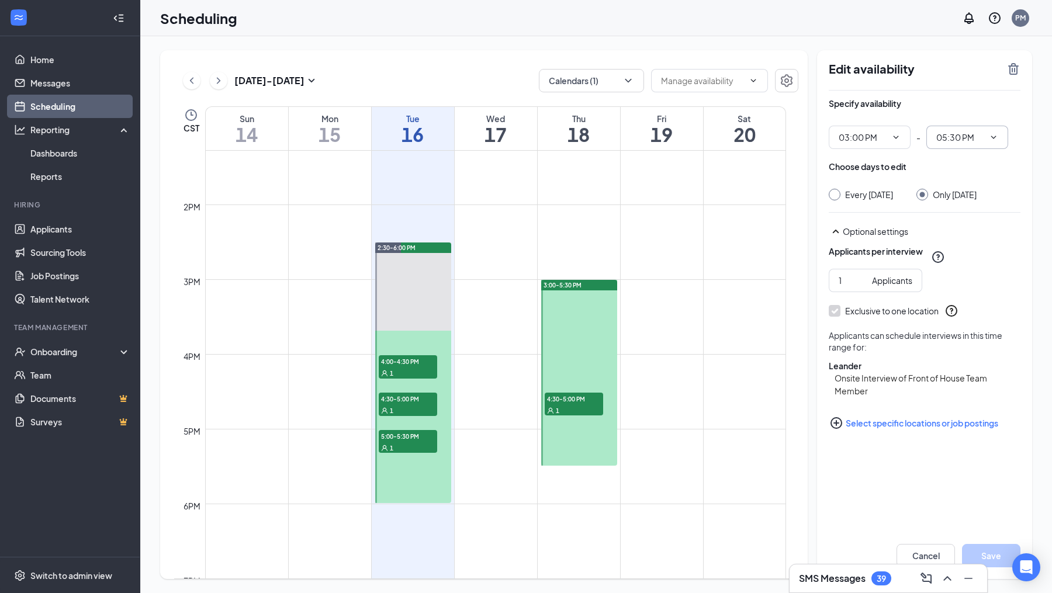
click at [995, 135] on icon "ChevronDown" at bounding box center [993, 137] width 9 height 9
click at [990, 135] on icon "ChevronDown" at bounding box center [993, 137] width 9 height 9
click at [991, 136] on icon "ChevronDown" at bounding box center [993, 137] width 9 height 9
click at [916, 549] on button "Cancel" at bounding box center [926, 555] width 58 height 23
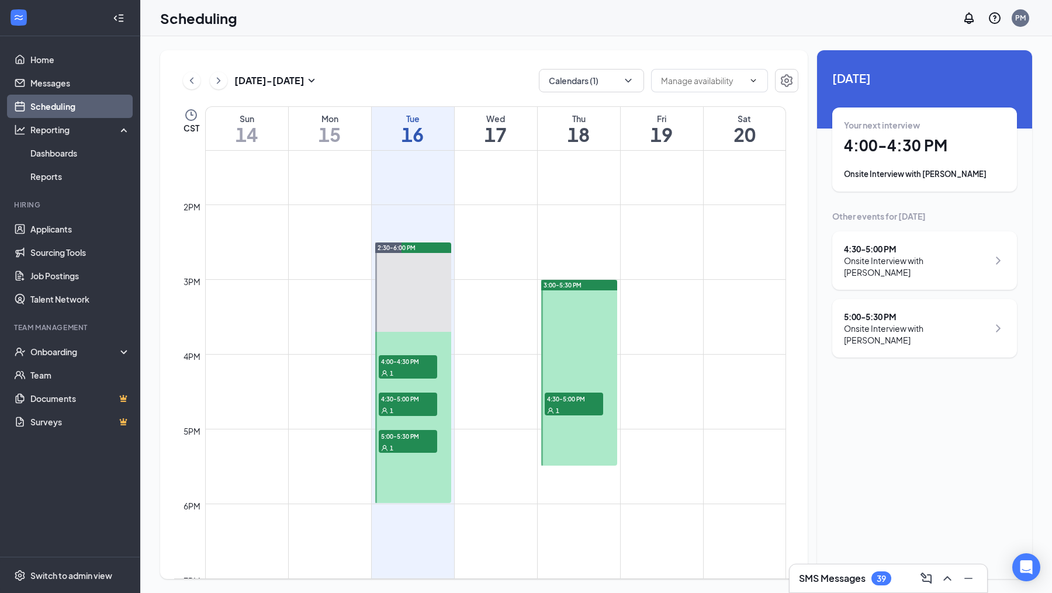
click at [563, 323] on div at bounding box center [579, 373] width 76 height 186
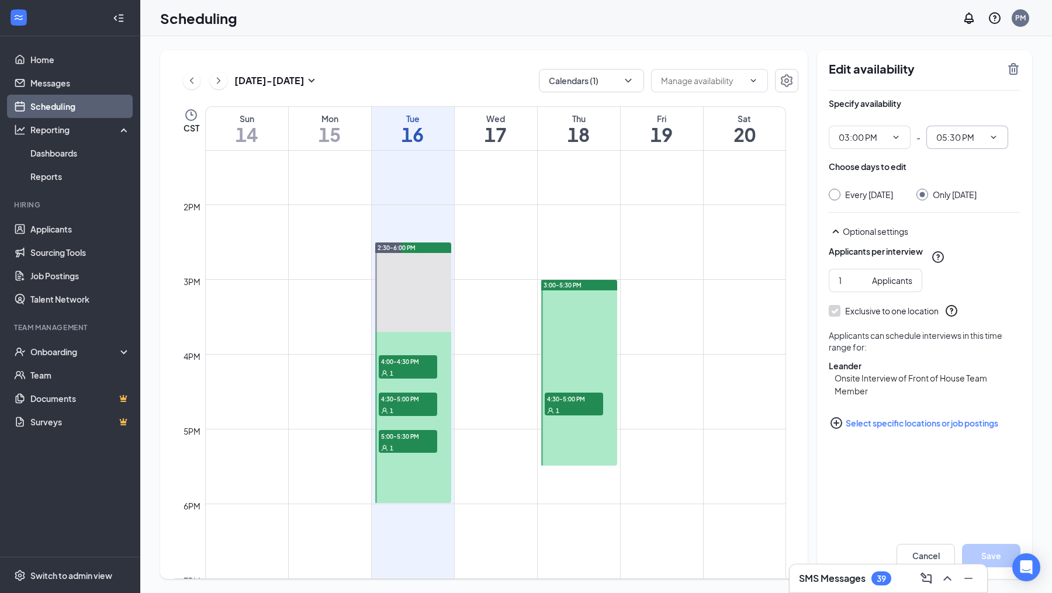
click at [995, 137] on icon "ChevronDown" at bounding box center [993, 137] width 5 height 3
click at [1000, 137] on span "05:30 PM" at bounding box center [967, 137] width 82 height 23
click at [997, 139] on icon "ChevronDown" at bounding box center [993, 137] width 9 height 9
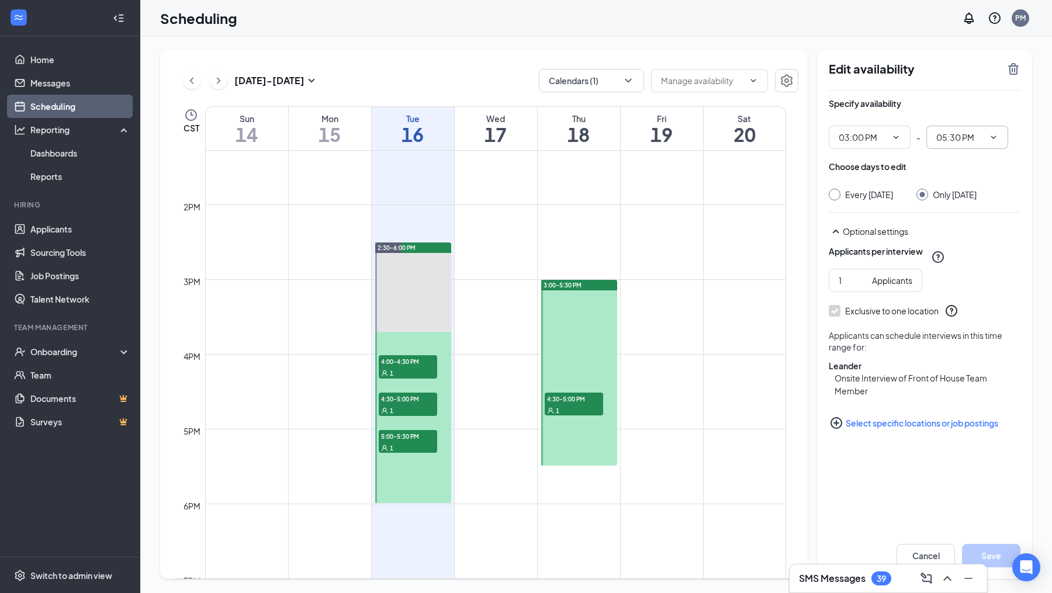
click at [996, 140] on icon "ChevronDown" at bounding box center [993, 137] width 9 height 9
click at [997, 133] on icon "ChevronDown" at bounding box center [993, 137] width 9 height 9
click at [566, 301] on div at bounding box center [579, 373] width 76 height 186
click at [996, 133] on icon "ChevronDown" at bounding box center [993, 137] width 9 height 9
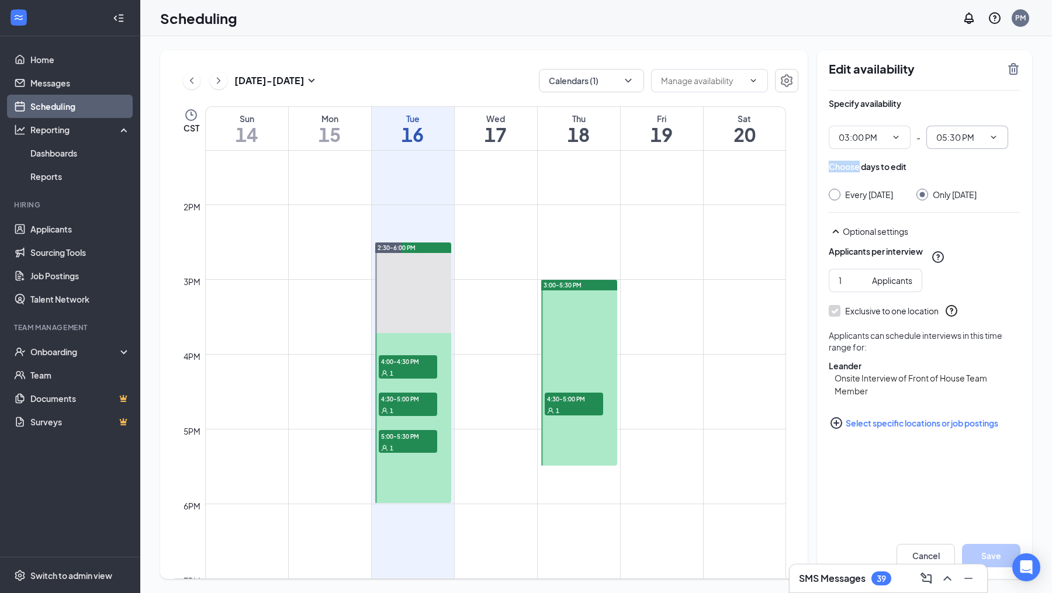
click at [996, 133] on icon "ChevronDown" at bounding box center [993, 137] width 9 height 9
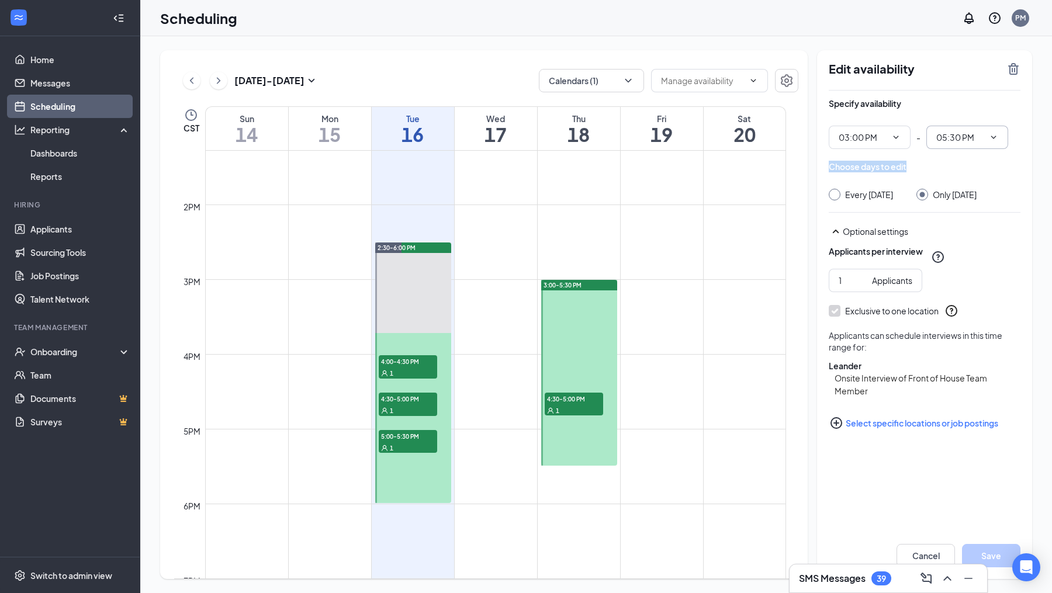
click at [996, 133] on icon "ChevronDown" at bounding box center [993, 137] width 9 height 9
click at [82, 62] on link "Home" at bounding box center [80, 59] width 100 height 23
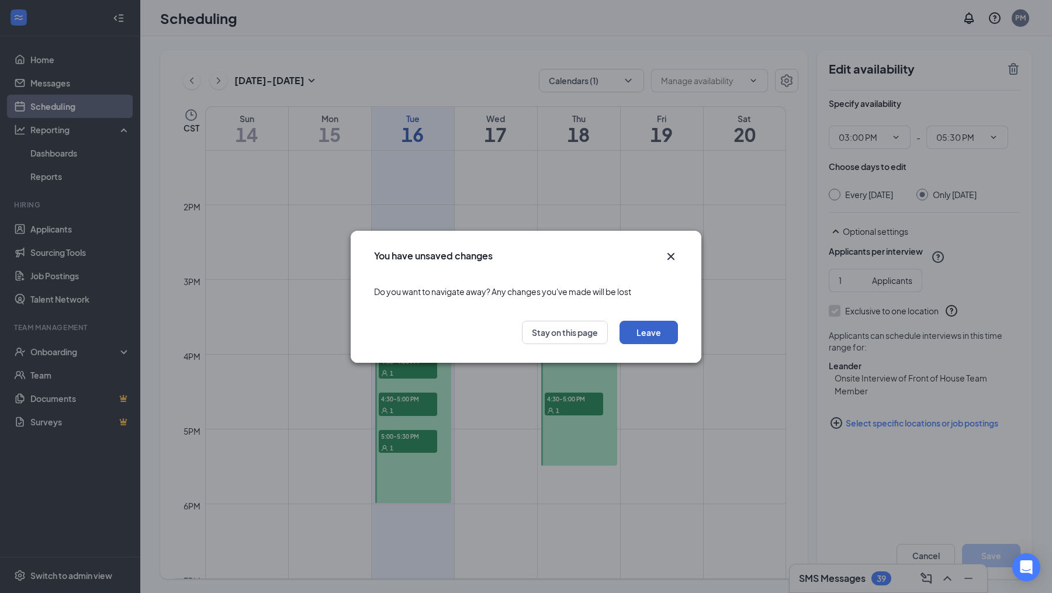
click at [653, 330] on button "Leave" at bounding box center [649, 332] width 58 height 23
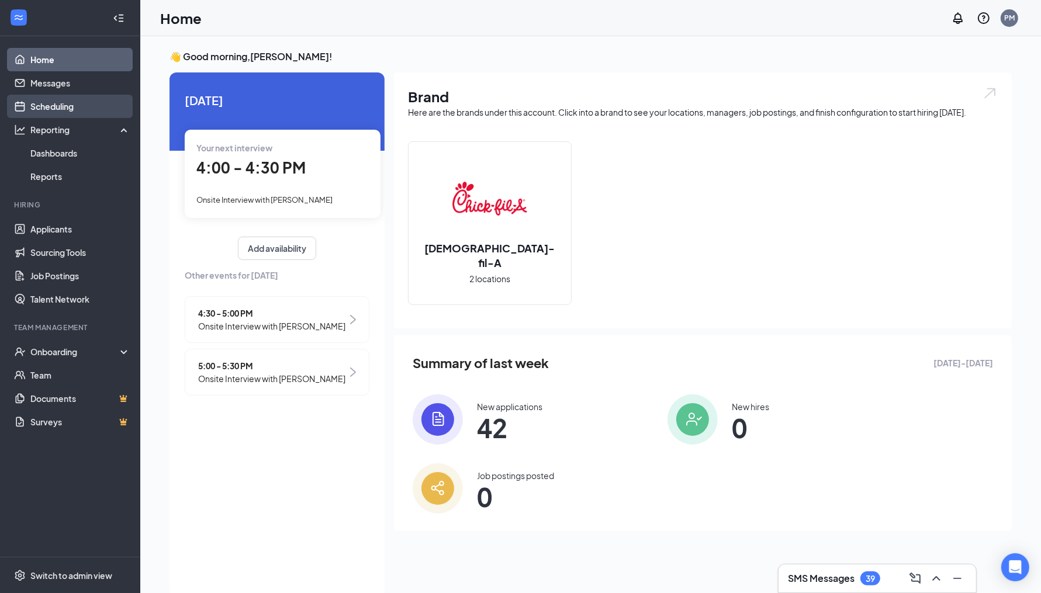
click at [75, 105] on link "Scheduling" at bounding box center [80, 106] width 100 height 23
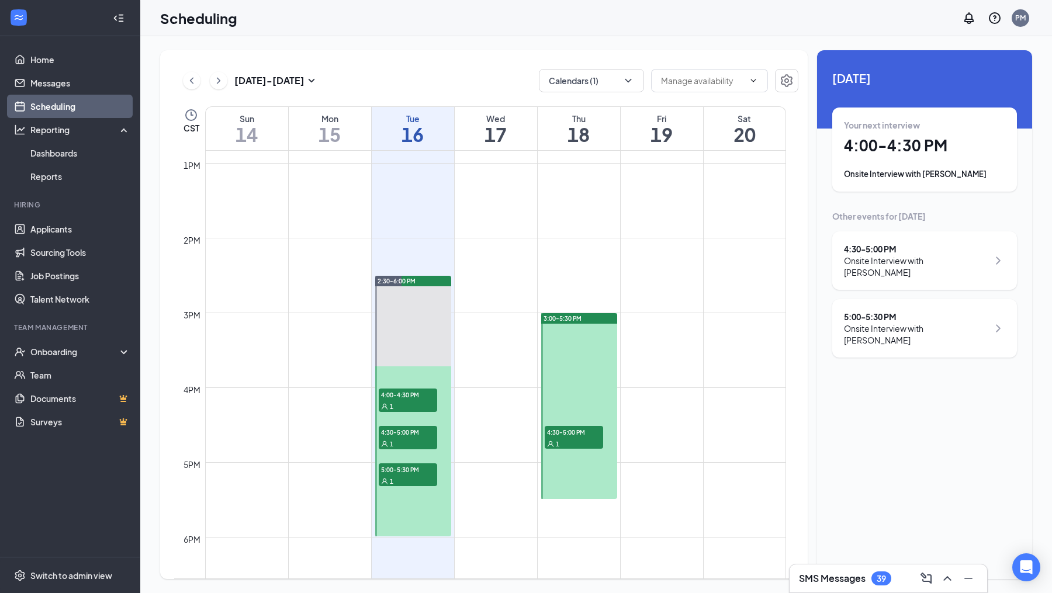
scroll to position [963, 0]
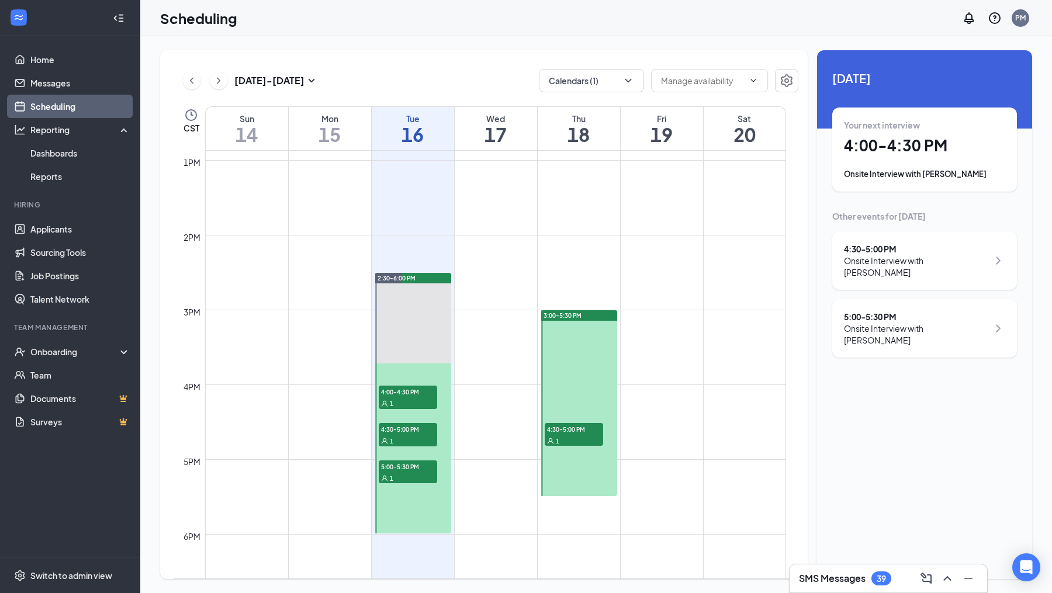
click at [584, 449] on div at bounding box center [579, 403] width 76 height 186
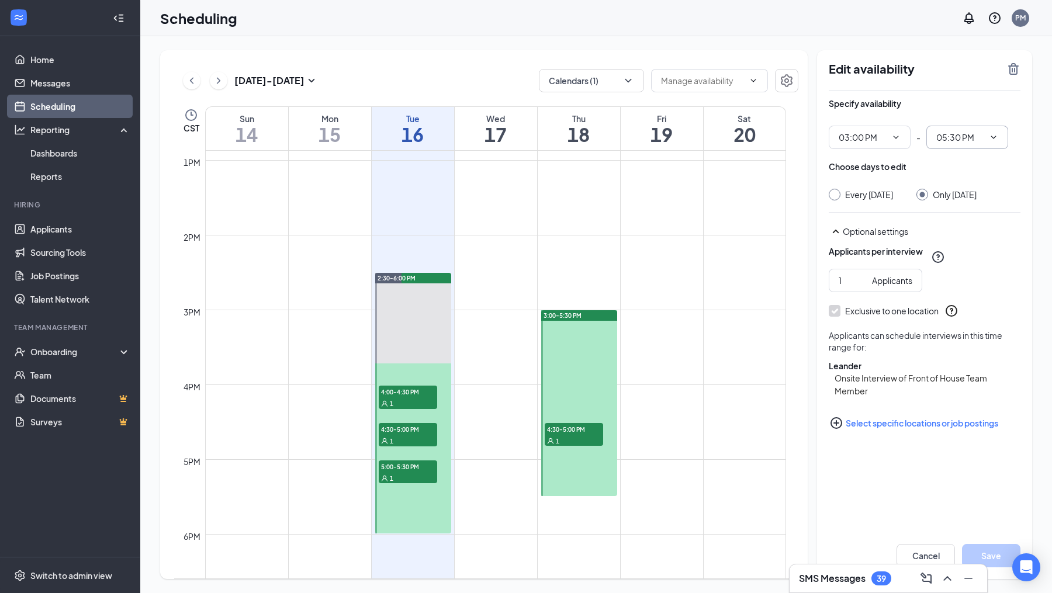
click at [999, 141] on span "05:30 PM" at bounding box center [967, 137] width 82 height 23
click at [992, 135] on icon "ChevronDown" at bounding box center [993, 137] width 9 height 9
click at [1002, 140] on span "05:30 PM" at bounding box center [967, 137] width 82 height 23
click at [996, 140] on icon "ChevronDown" at bounding box center [993, 137] width 9 height 9
click at [902, 143] on span "03:00 PM" at bounding box center [870, 137] width 82 height 23
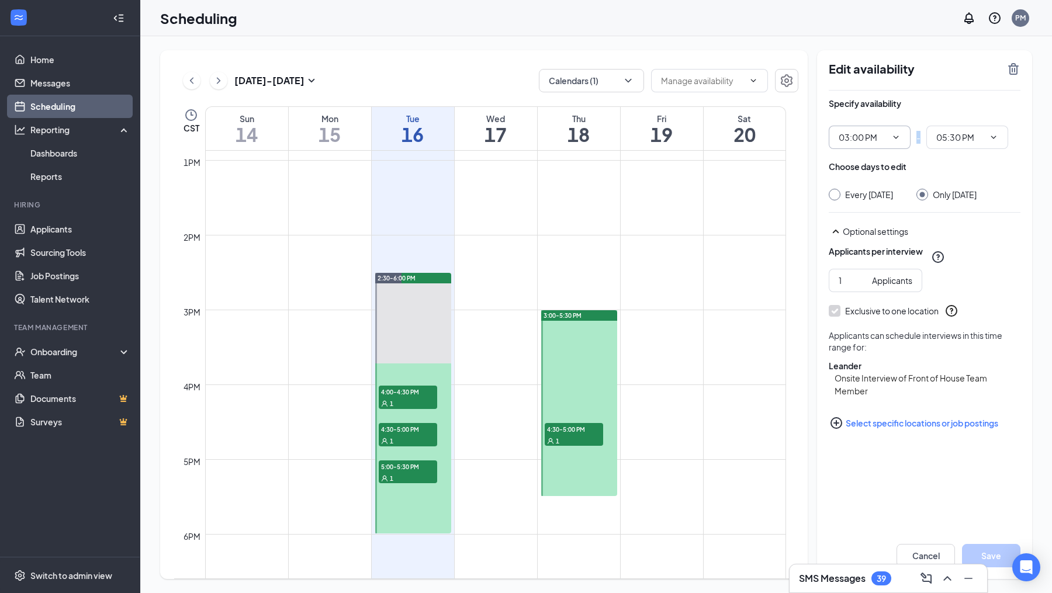
click at [902, 143] on span "03:00 PM" at bounding box center [870, 137] width 82 height 23
click at [997, 146] on span "05:30 PM" at bounding box center [967, 137] width 82 height 23
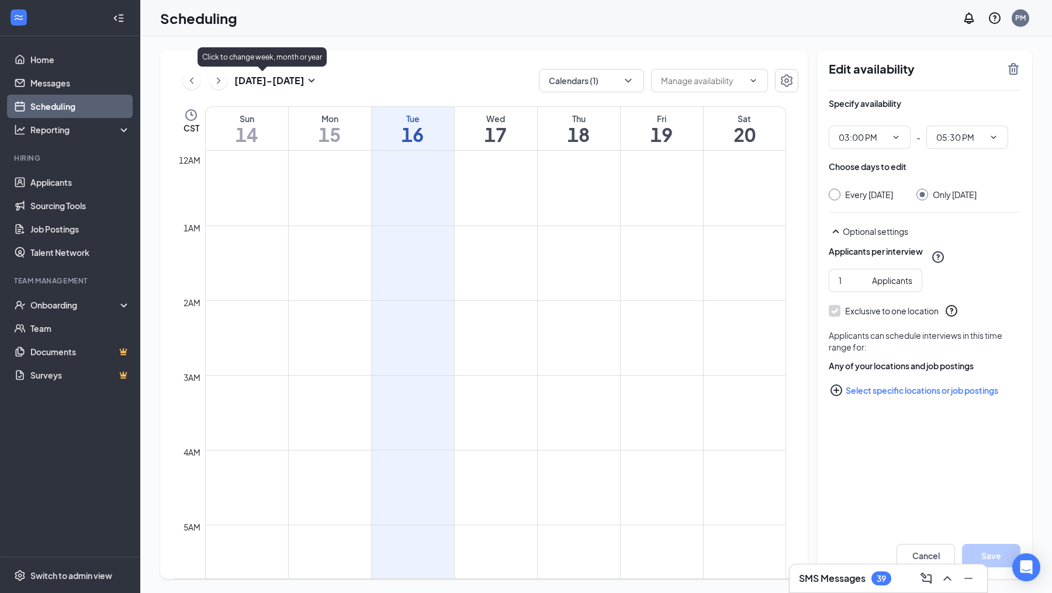
scroll to position [574, 0]
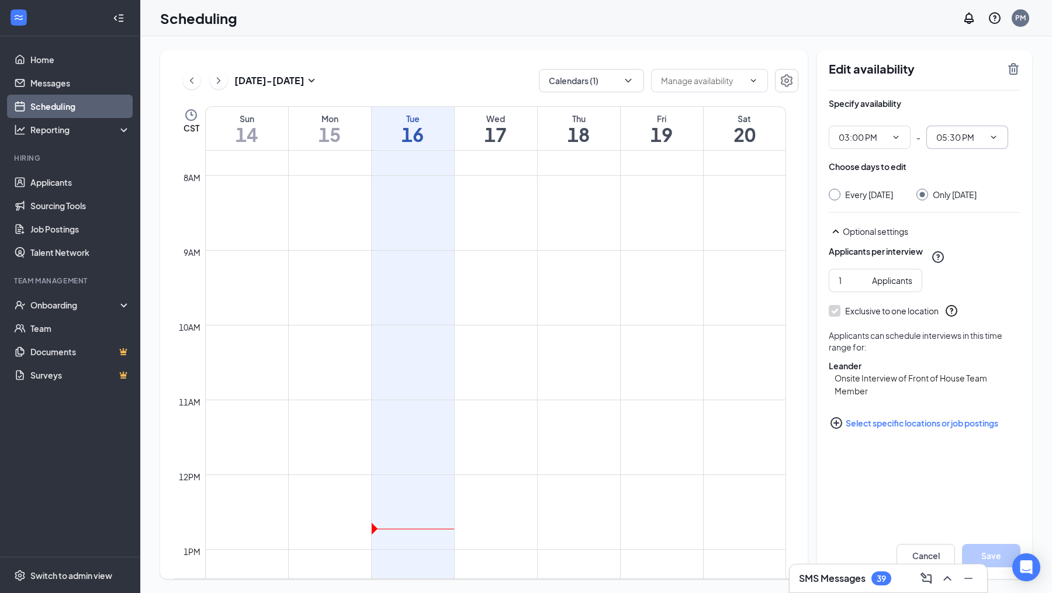
click at [991, 137] on icon "ChevronDown" at bounding box center [993, 137] width 9 height 9
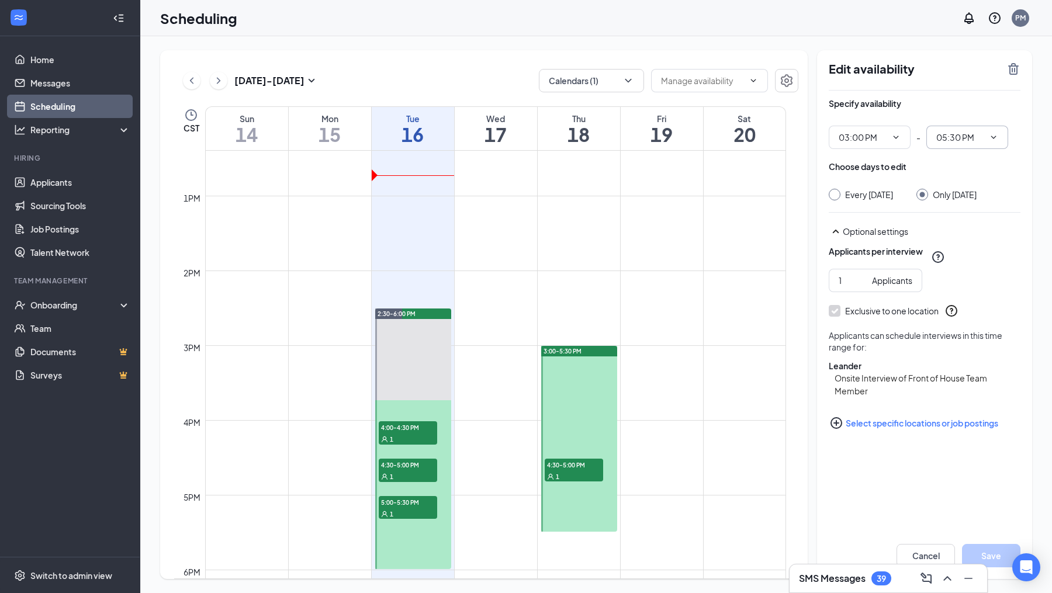
scroll to position [928, 0]
click at [583, 371] on div at bounding box center [579, 438] width 76 height 186
click at [971, 137] on input "05:30 PM" at bounding box center [960, 137] width 48 height 13
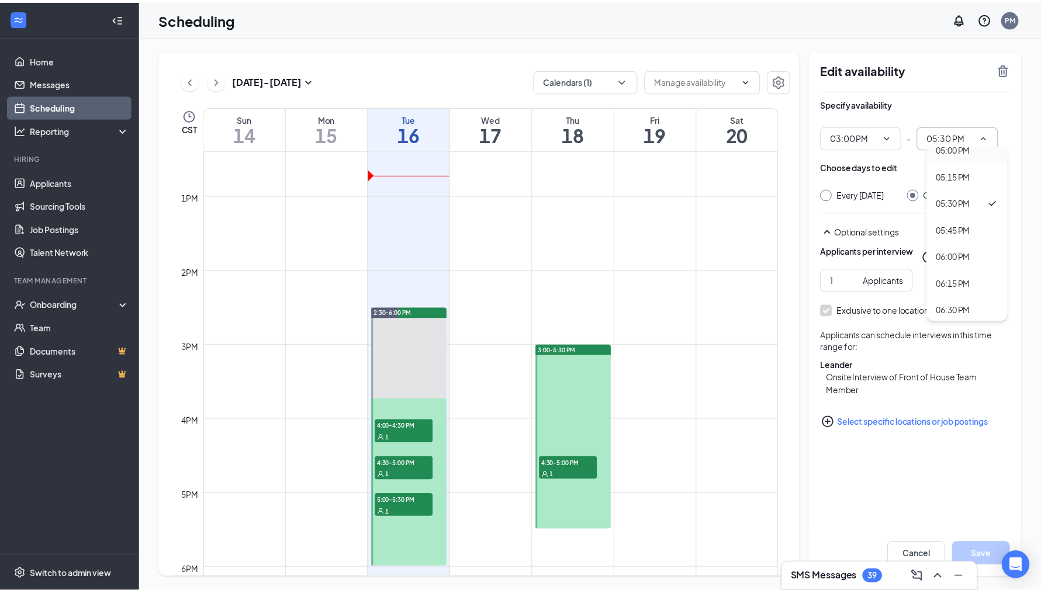
scroll to position [1809, 0]
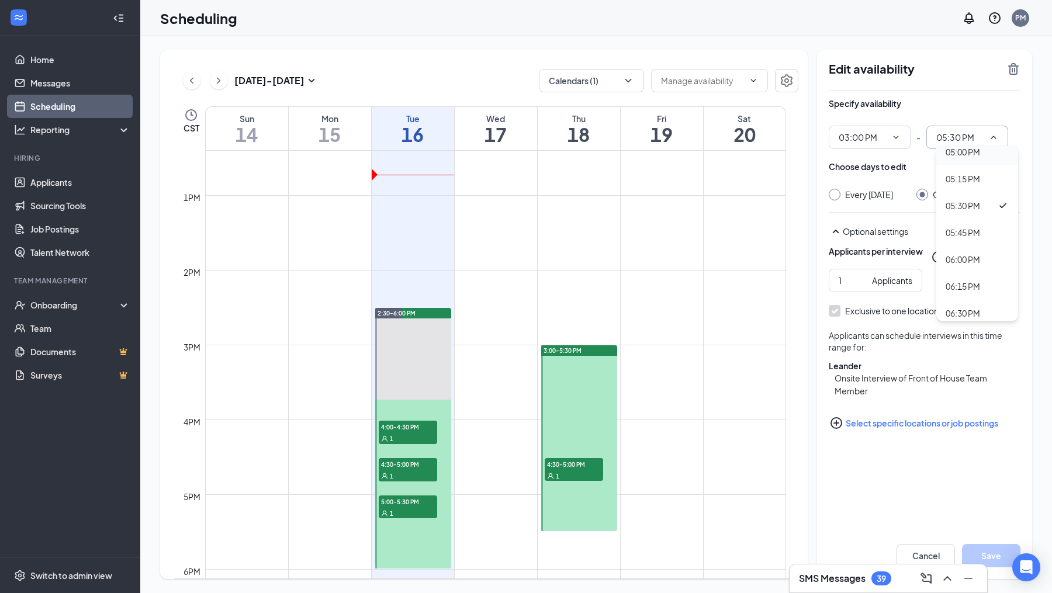
click at [971, 158] on div "05:00 PM" at bounding box center [963, 152] width 34 height 13
type input "05:00 PM"
click at [999, 552] on button "Save" at bounding box center [991, 555] width 58 height 23
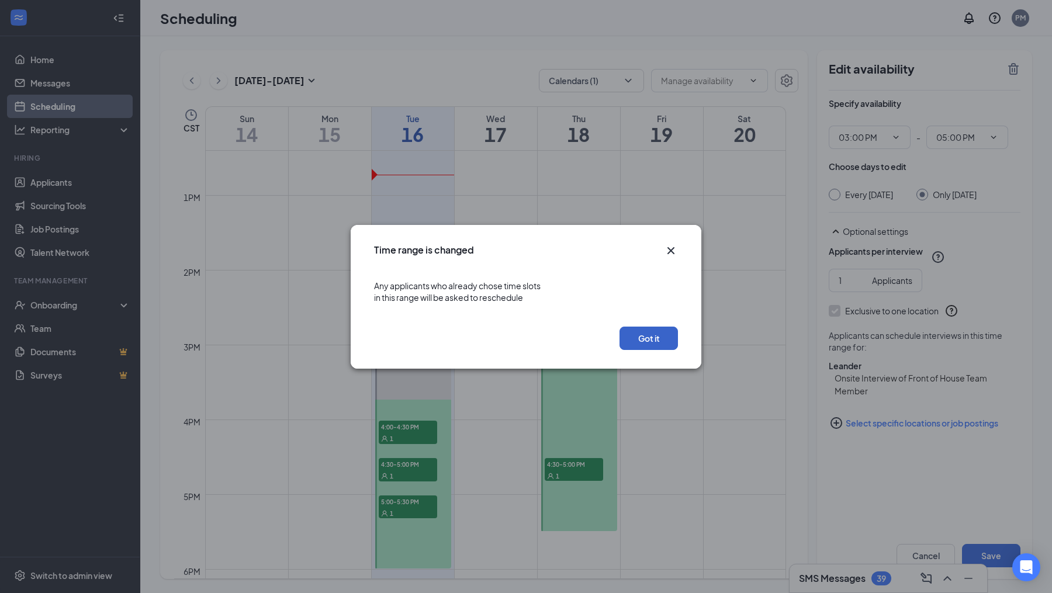
click at [652, 334] on button "Got it" at bounding box center [649, 338] width 58 height 23
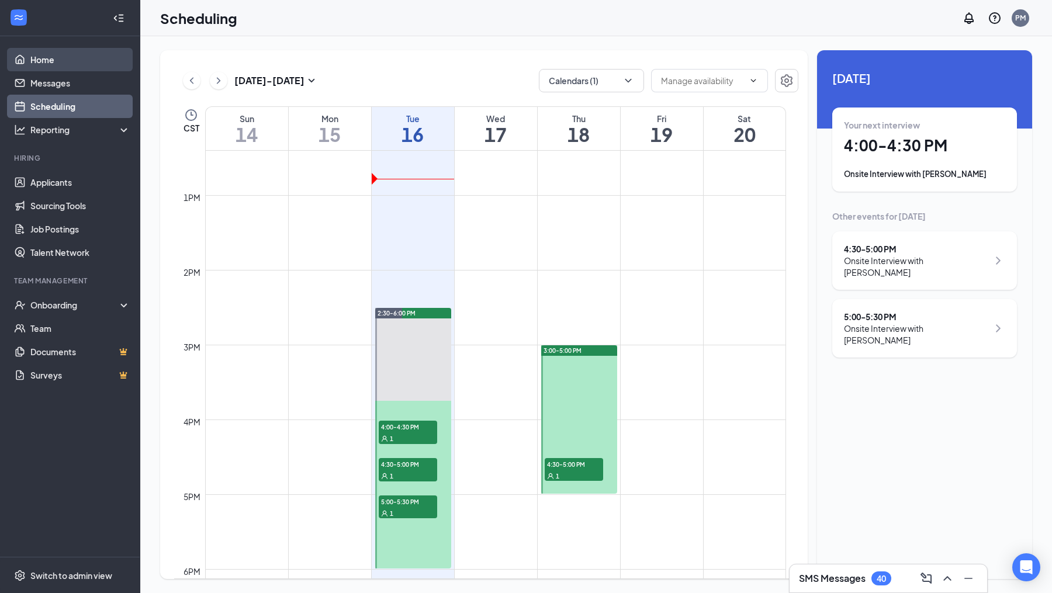
click at [61, 58] on link "Home" at bounding box center [80, 59] width 100 height 23
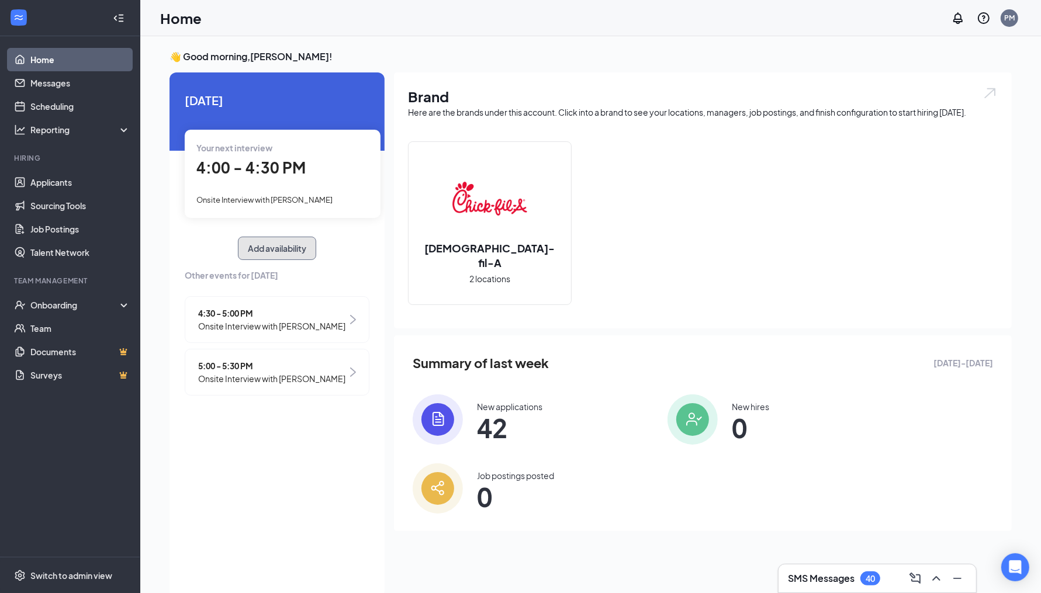
click at [251, 251] on button "Add availability" at bounding box center [277, 248] width 78 height 23
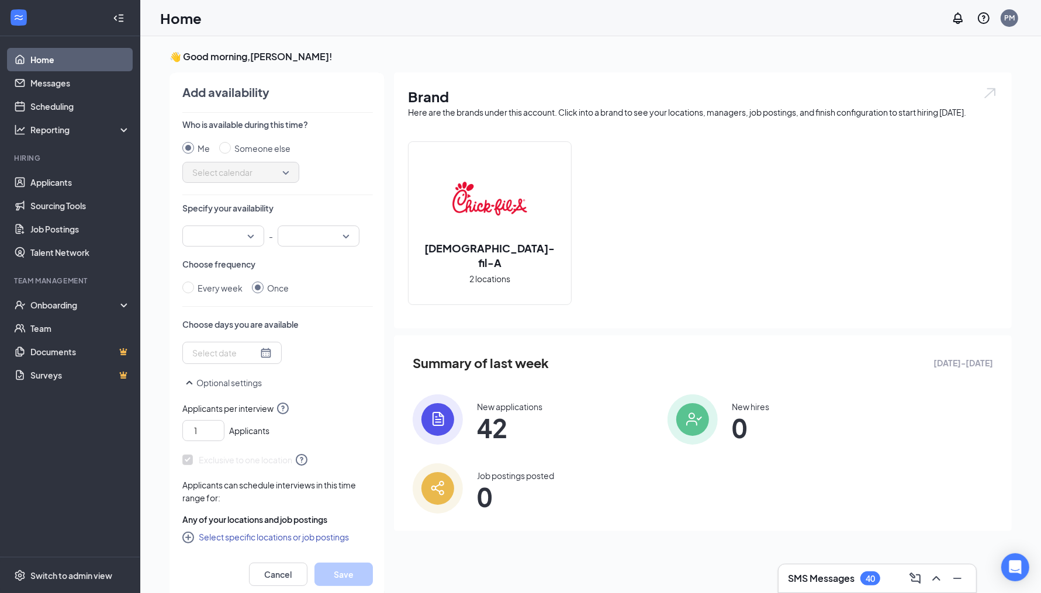
scroll to position [4, 0]
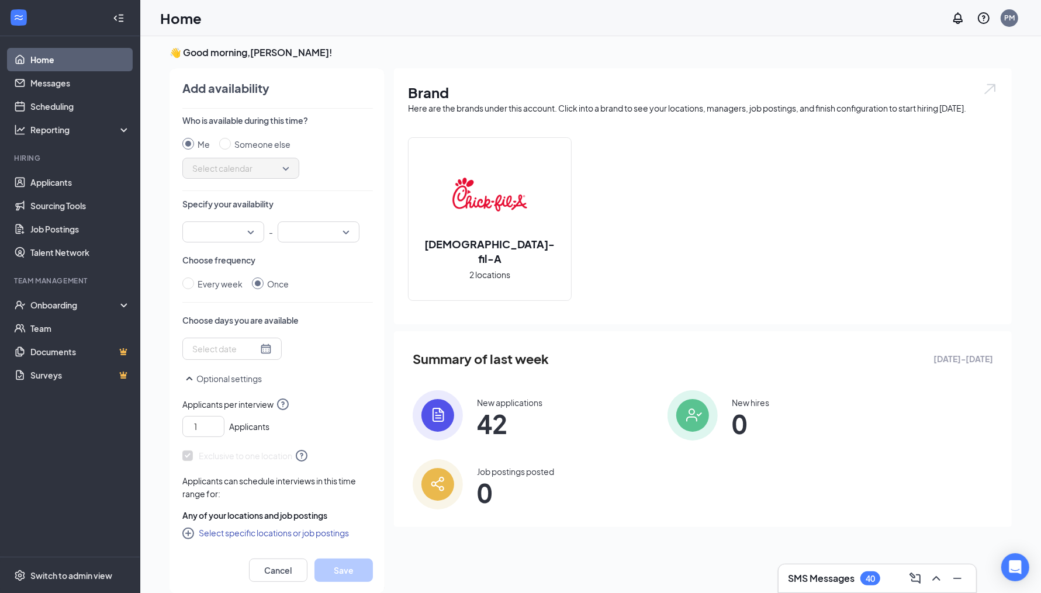
click at [258, 350] on div at bounding box center [231, 349] width 79 height 13
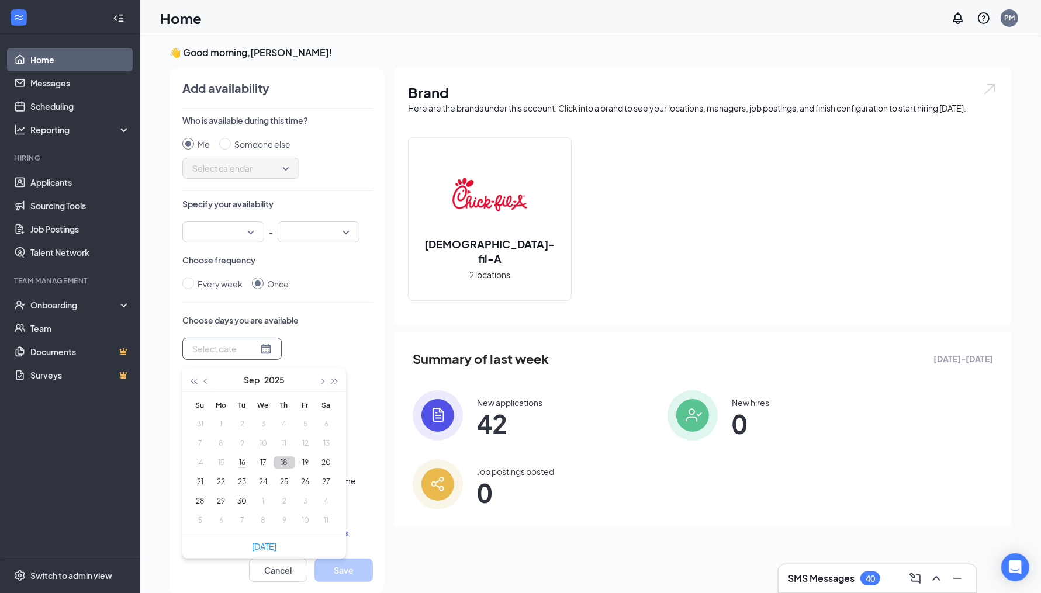
type input "[DATE]"
click at [287, 459] on button "18" at bounding box center [285, 462] width 22 height 12
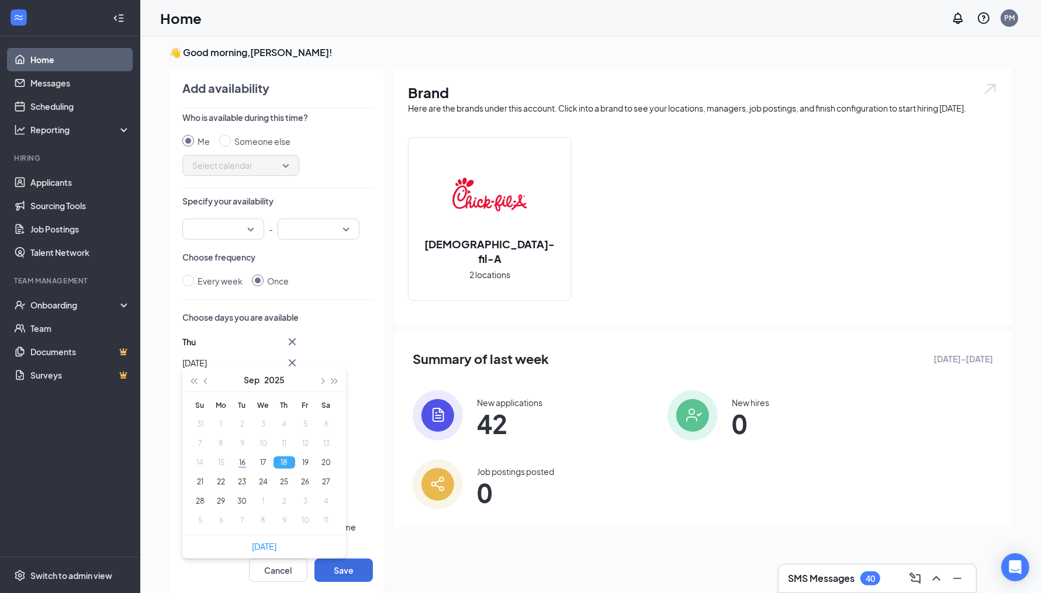
click at [249, 233] on div at bounding box center [223, 229] width 82 height 21
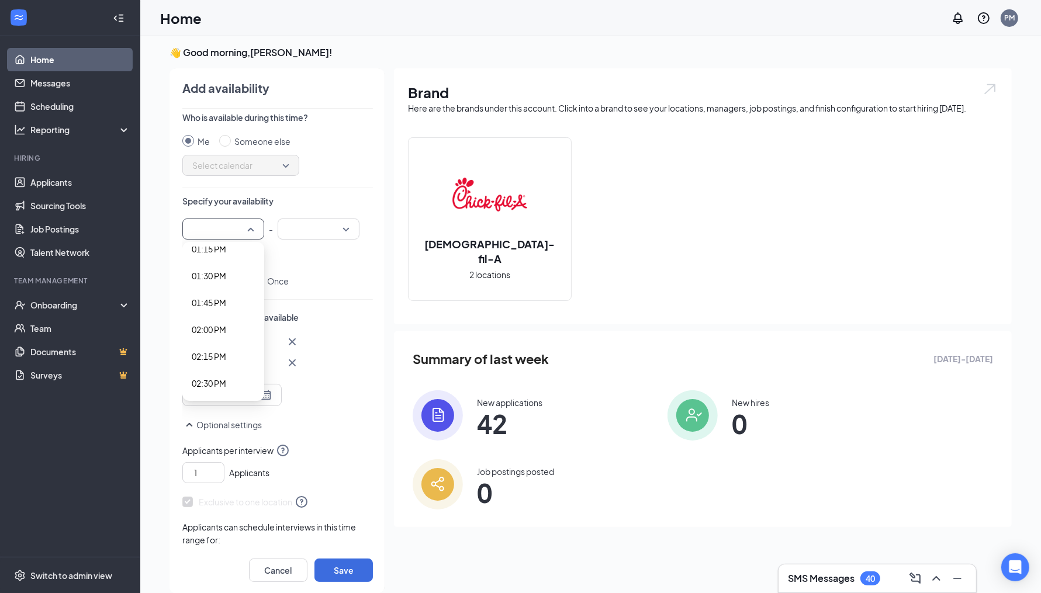
scroll to position [1456, 0]
click at [223, 358] on span "02:30 PM" at bounding box center [209, 363] width 34 height 13
click at [341, 226] on input "search" at bounding box center [315, 229] width 60 height 20
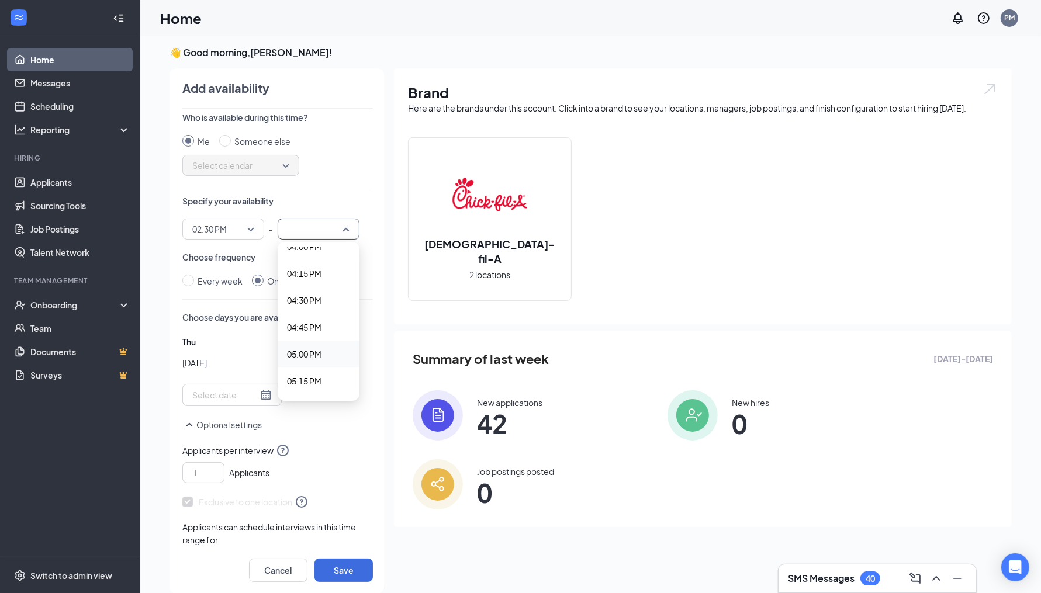
scroll to position [1843, 0]
click at [315, 348] on span "06:00 PM" at bounding box center [304, 353] width 34 height 13
click at [255, 402] on div at bounding box center [231, 395] width 79 height 13
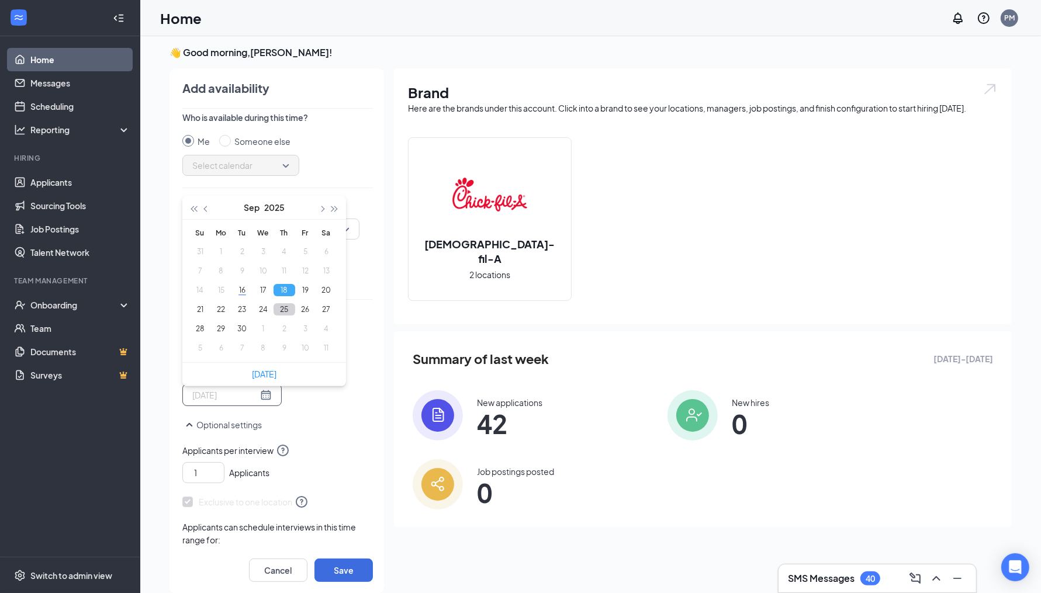
click at [283, 307] on button "25" at bounding box center [285, 309] width 22 height 12
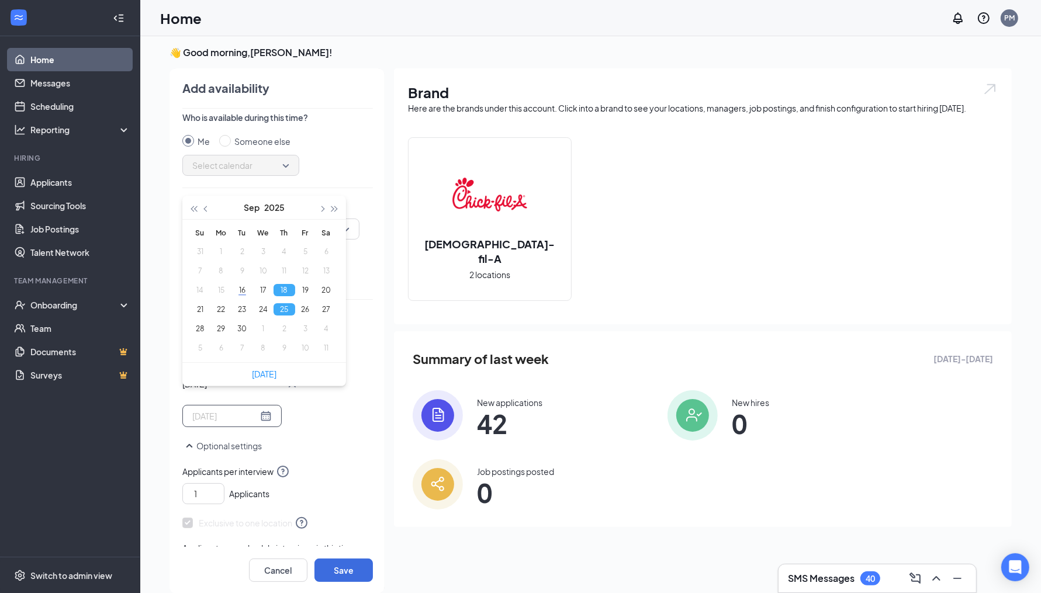
click at [285, 288] on button "18" at bounding box center [285, 290] width 22 height 12
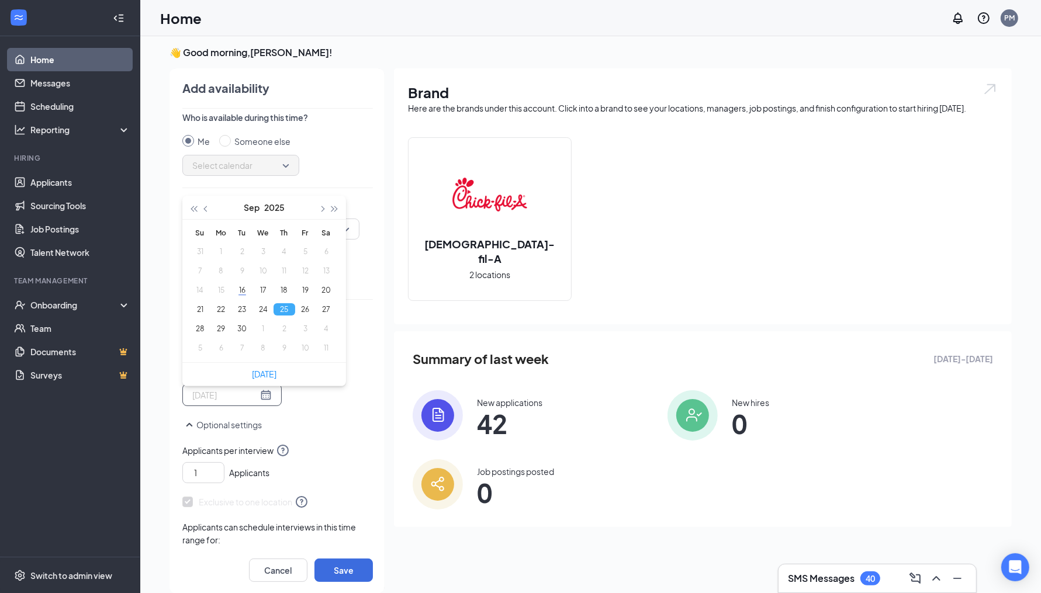
type input "[DATE]"
click at [317, 411] on div "Who is available during this time? Me Someone else Select calendar Specify your…" at bounding box center [277, 331] width 191 height 433
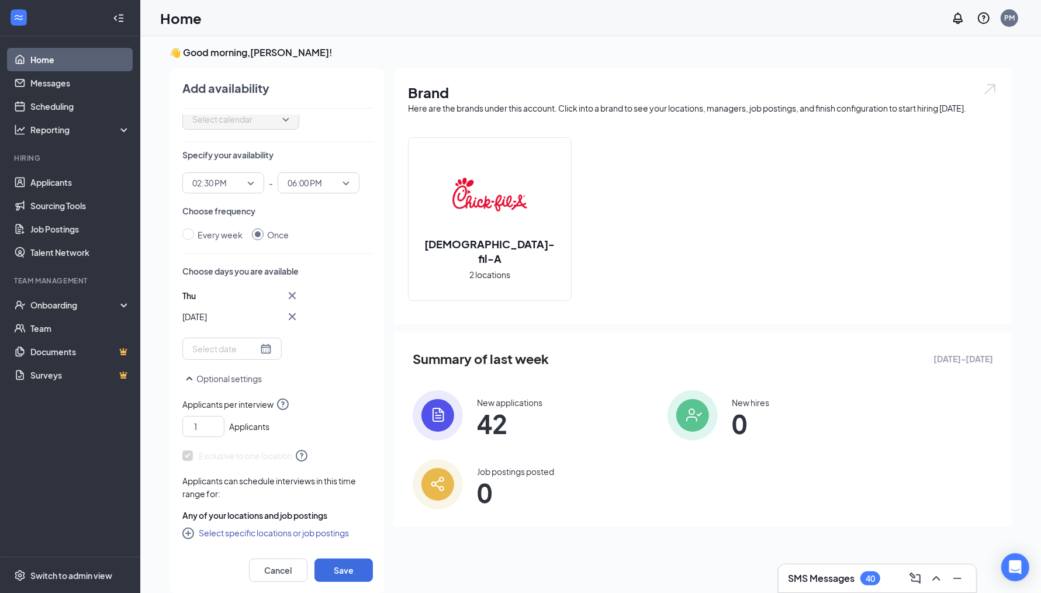
scroll to position [69, 0]
click at [290, 526] on button "Select specific locations or job postings" at bounding box center [265, 533] width 167 height 14
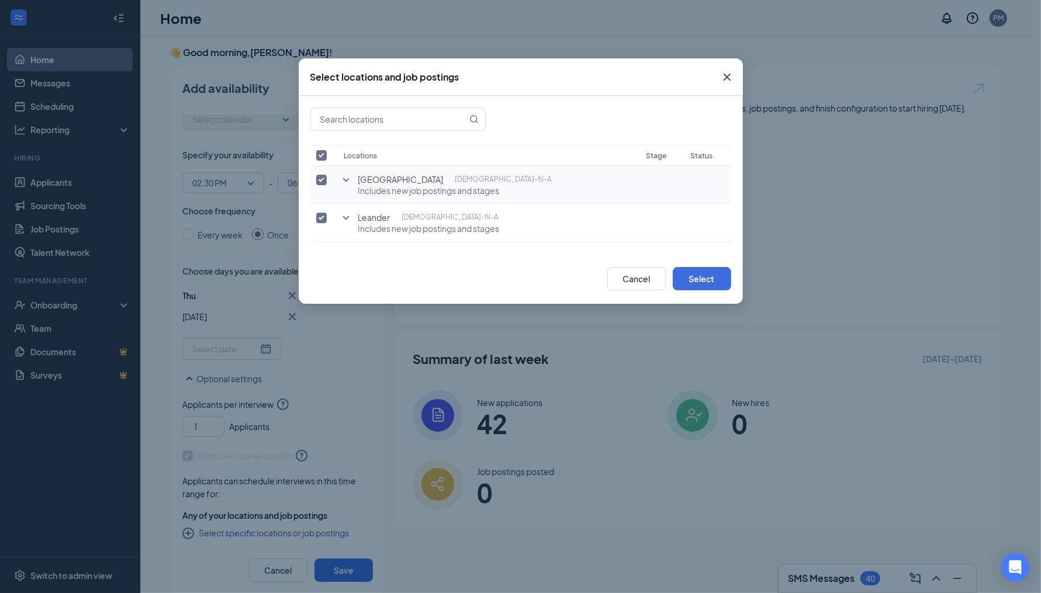
click at [327, 176] on label at bounding box center [324, 180] width 16 height 12
click at [327, 176] on input "checkbox" at bounding box center [321, 180] width 11 height 11
checkbox input "false"
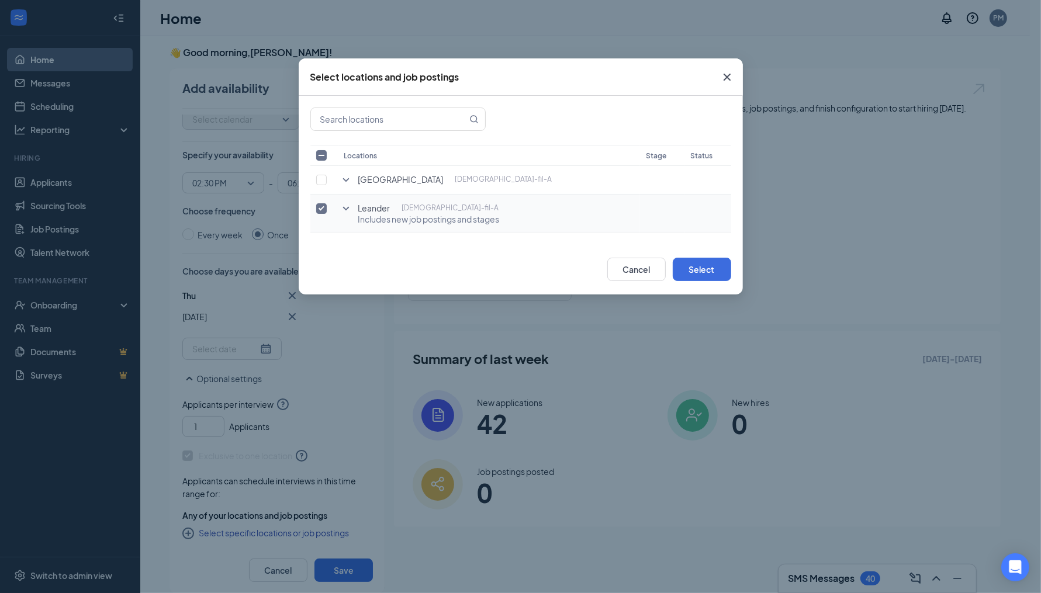
click at [347, 208] on icon "SmallChevronDown" at bounding box center [346, 209] width 6 height 4
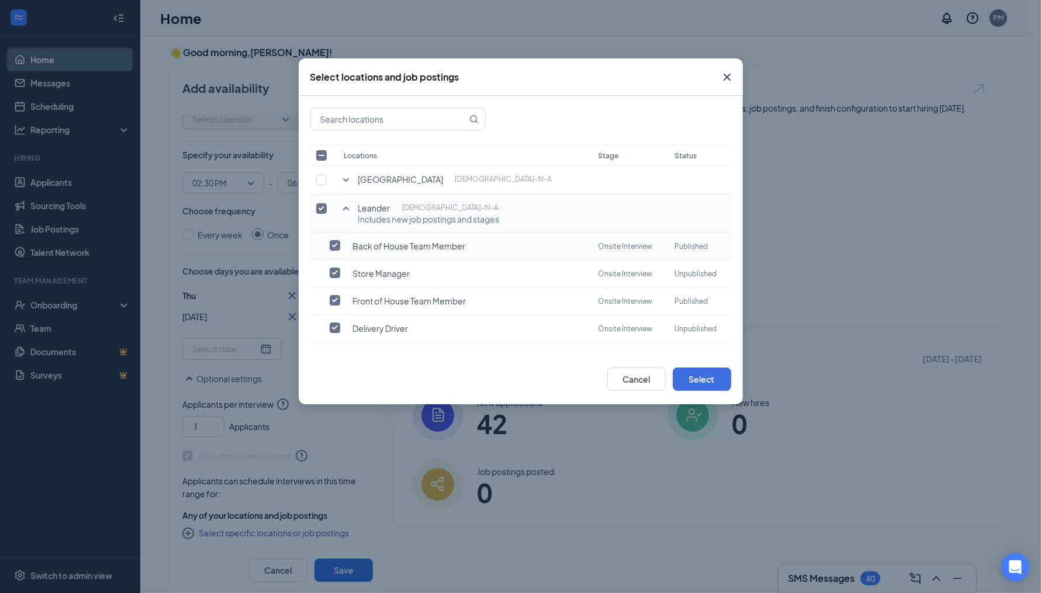
click at [334, 249] on input "checkbox" at bounding box center [335, 245] width 11 height 11
checkbox input "true"
checkbox input "false"
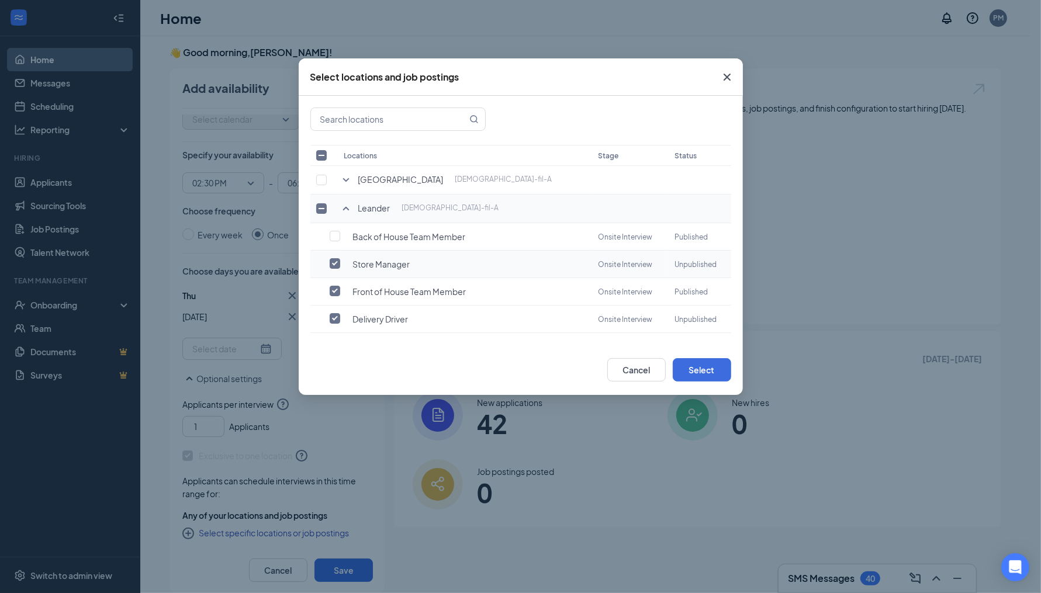
click at [336, 260] on input "checkbox" at bounding box center [335, 263] width 11 height 11
checkbox input "false"
click at [334, 317] on input "checkbox" at bounding box center [335, 318] width 11 height 11
checkbox input "false"
click at [712, 366] on button "Select" at bounding box center [702, 369] width 58 height 23
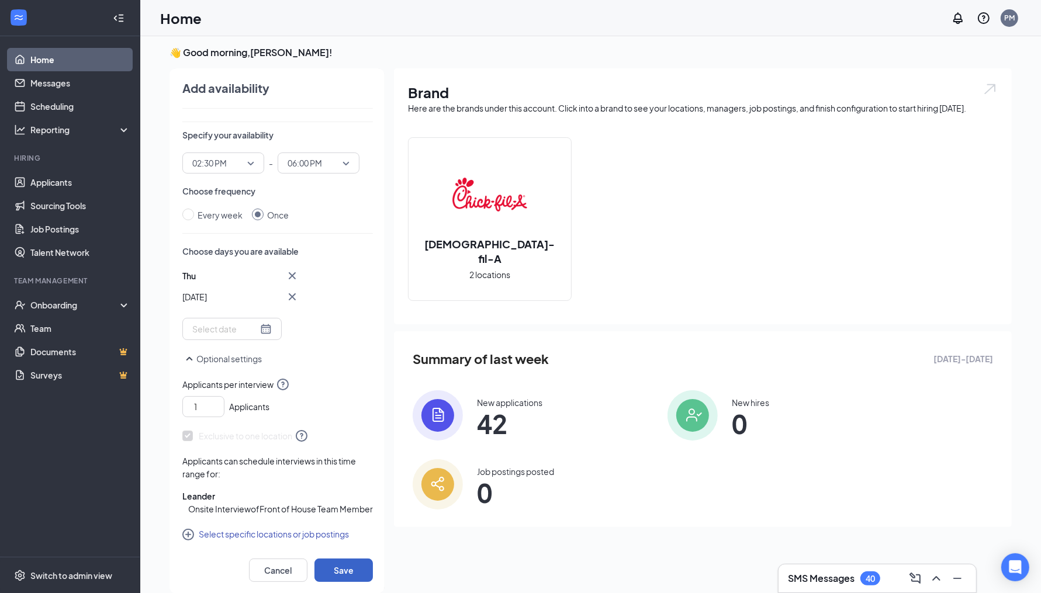
click at [368, 565] on button "Save" at bounding box center [343, 570] width 58 height 23
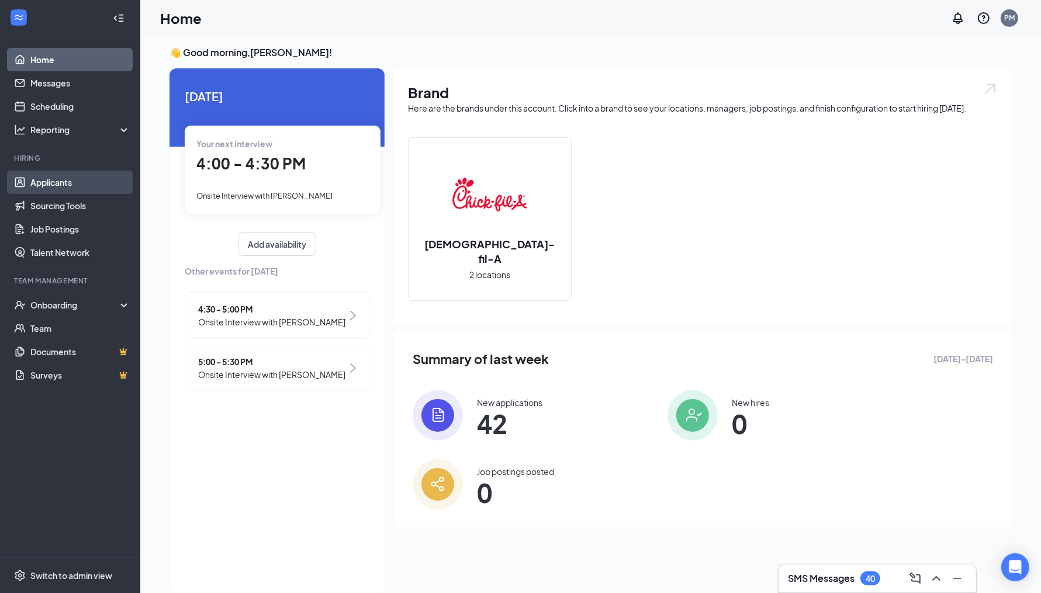
click at [63, 175] on link "Applicants" at bounding box center [80, 182] width 100 height 23
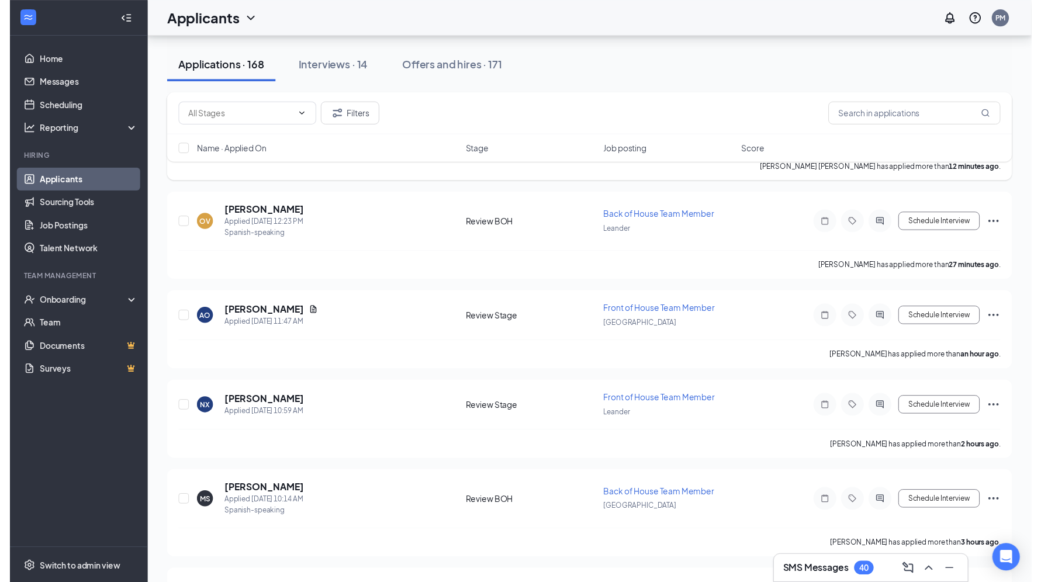
scroll to position [422, 0]
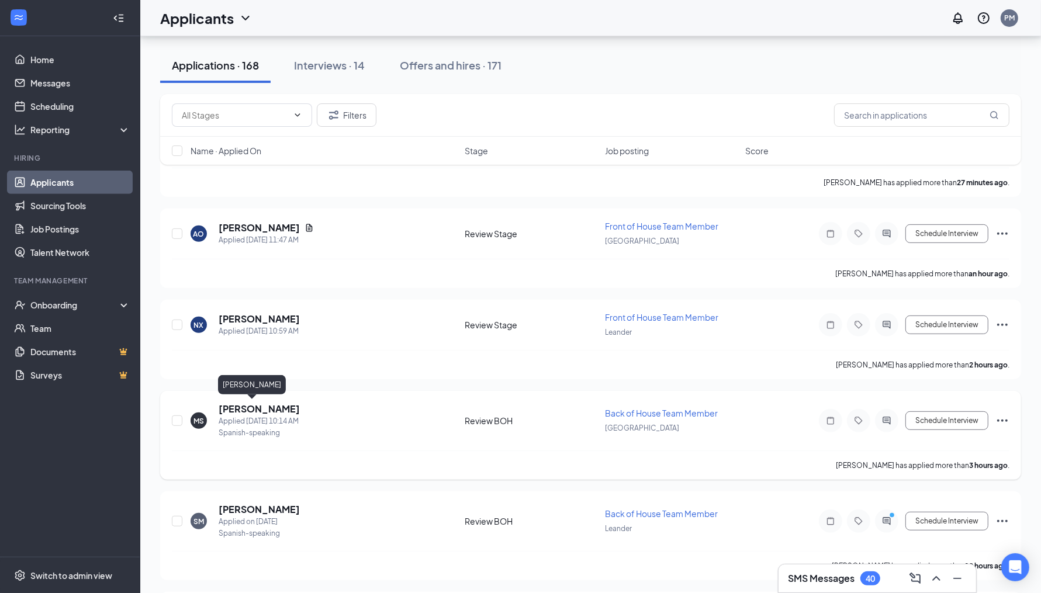
click at [283, 409] on h5 "[PERSON_NAME]" at bounding box center [259, 409] width 81 height 13
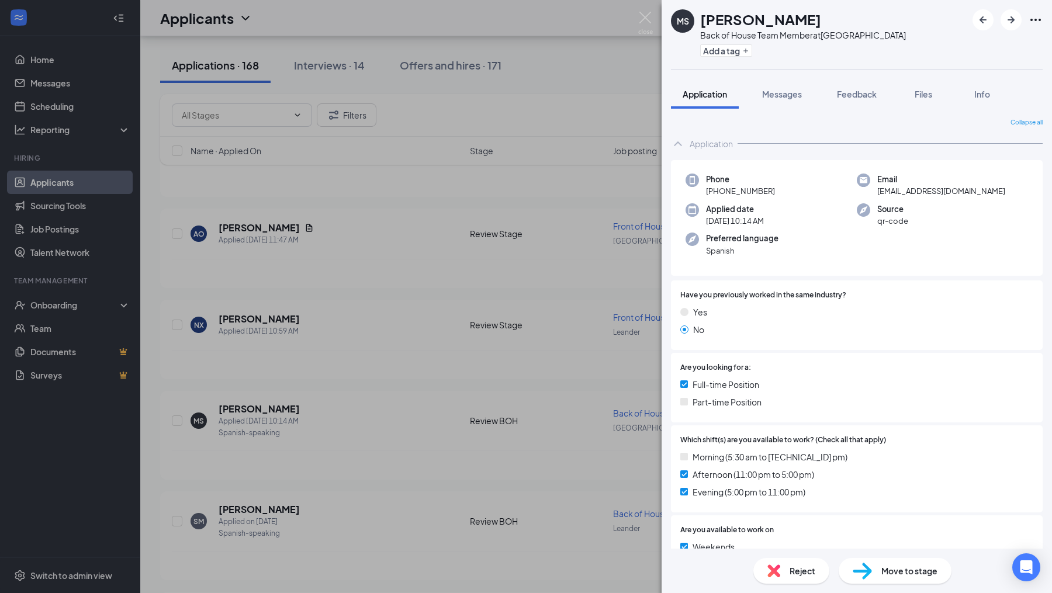
click at [897, 568] on span "Move to stage" at bounding box center [909, 571] width 56 height 13
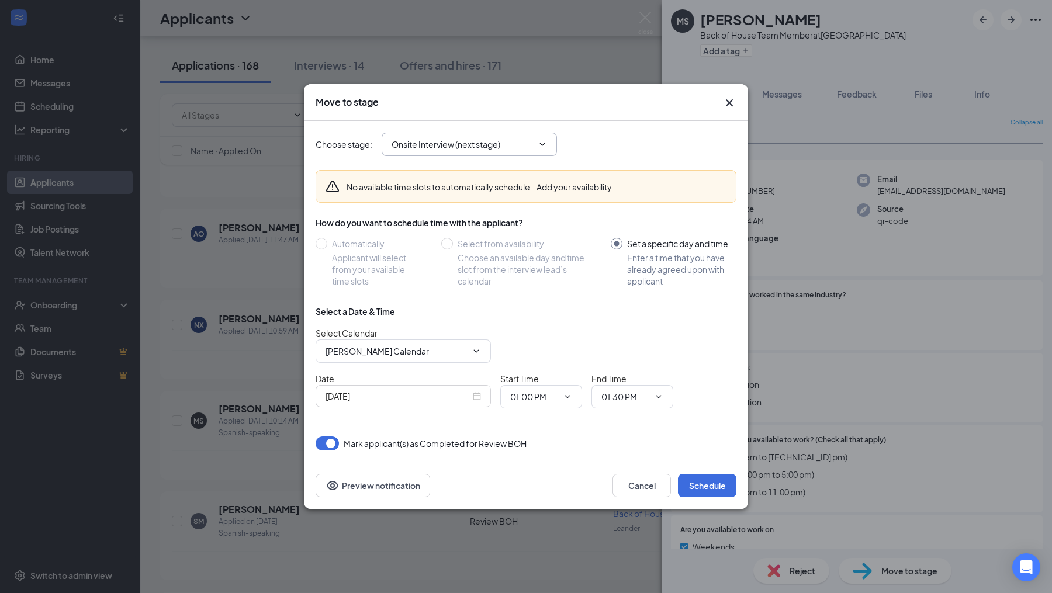
click at [524, 138] on input "Onsite Interview (next stage)" at bounding box center [462, 144] width 141 height 13
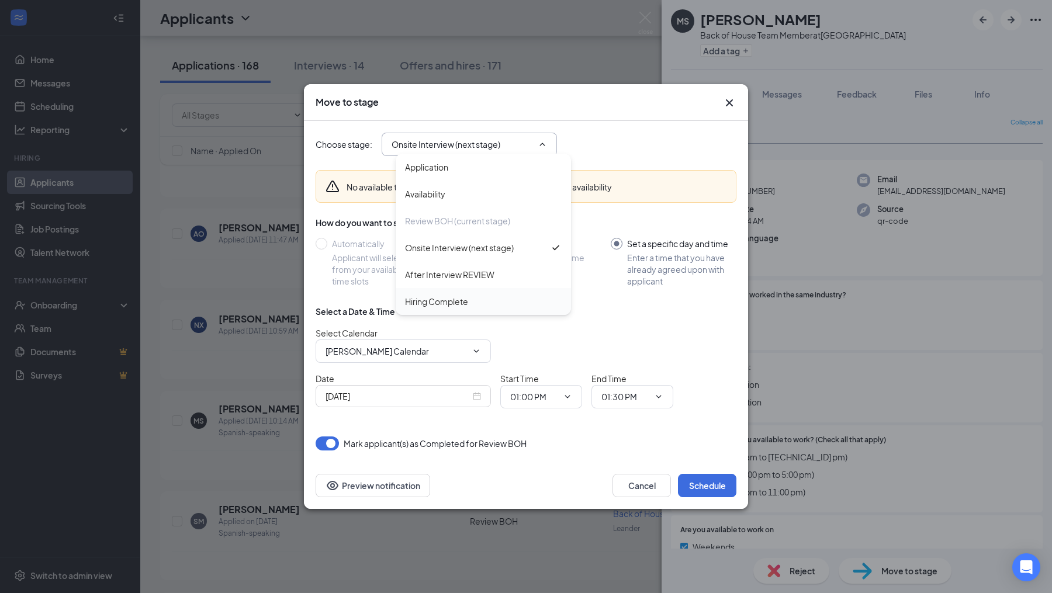
click at [485, 295] on div "Hiring Complete" at bounding box center [483, 301] width 157 height 13
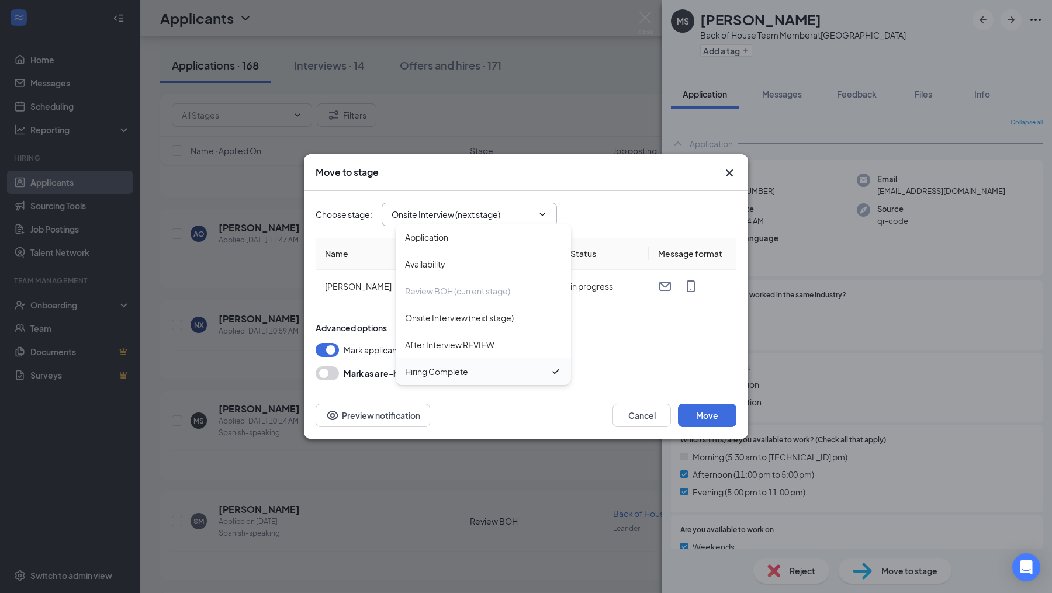
type input "Hiring Complete"
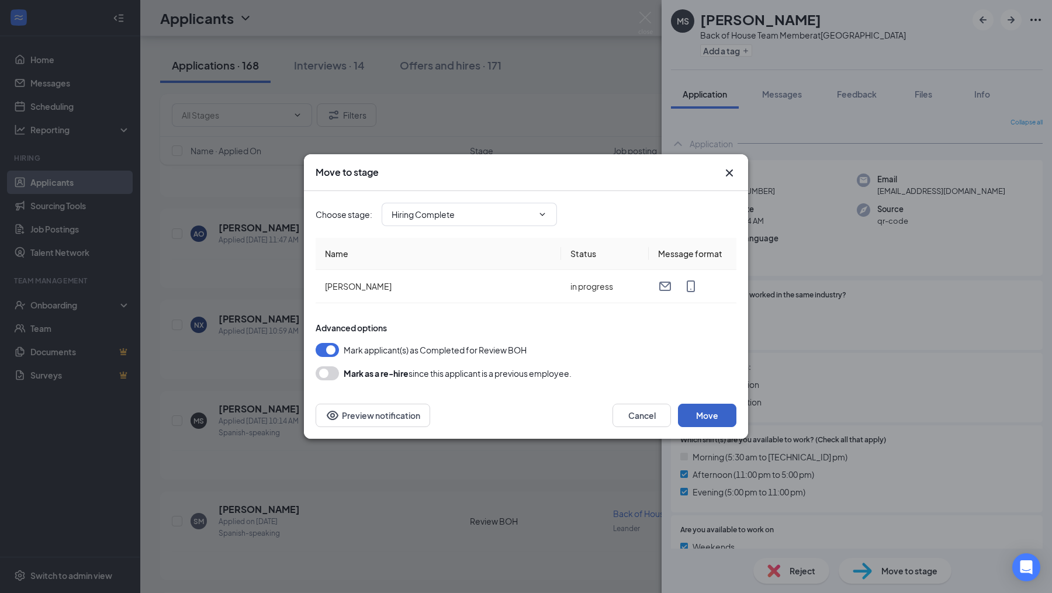
click at [704, 410] on button "Move" at bounding box center [707, 415] width 58 height 23
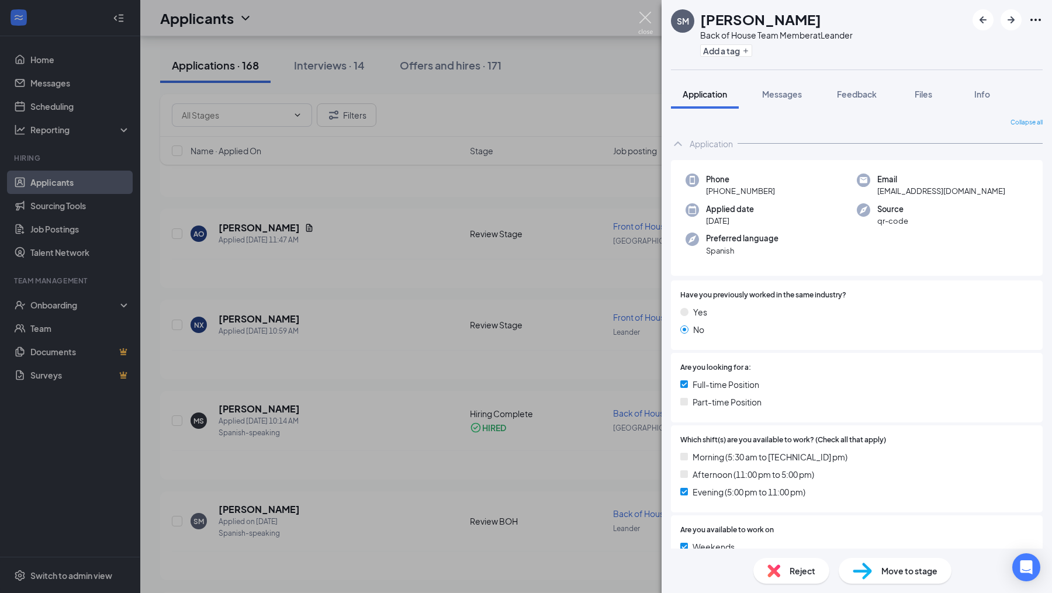
click at [644, 19] on img at bounding box center [645, 23] width 15 height 23
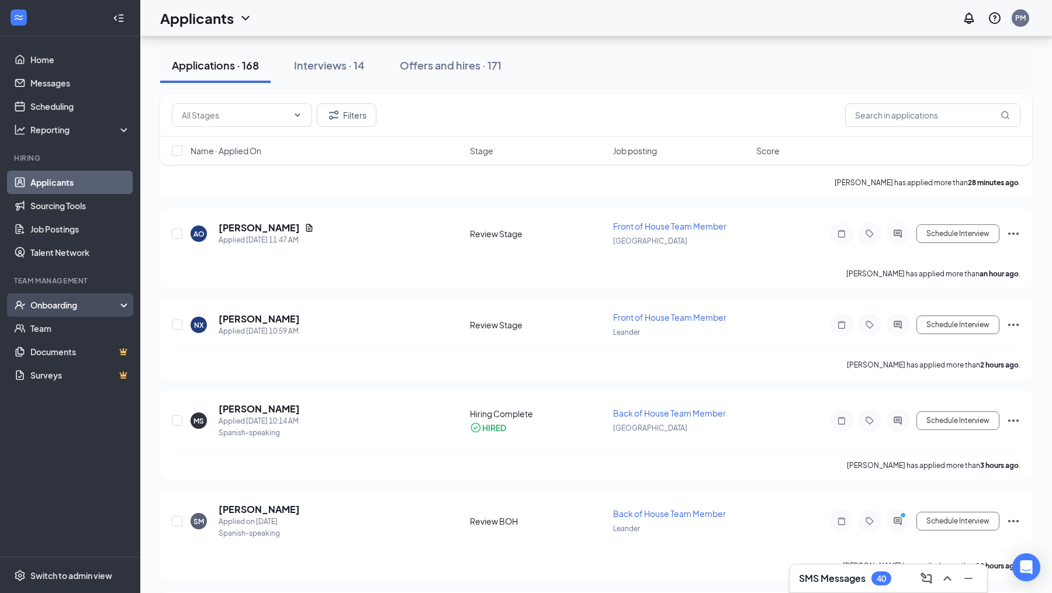
click at [102, 309] on div "Onboarding" at bounding box center [75, 305] width 90 height 12
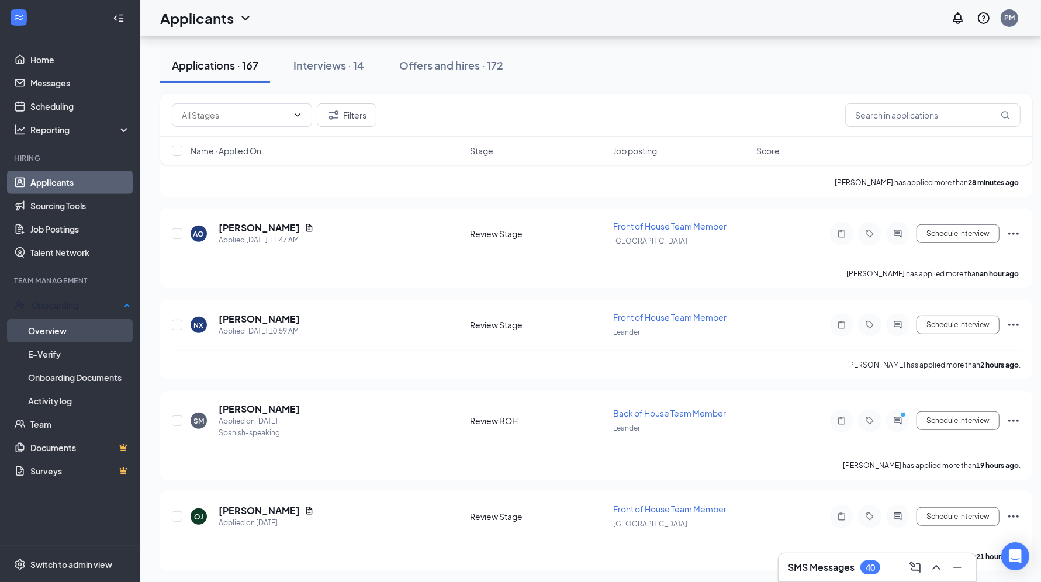
click at [85, 330] on link "Overview" at bounding box center [79, 330] width 102 height 23
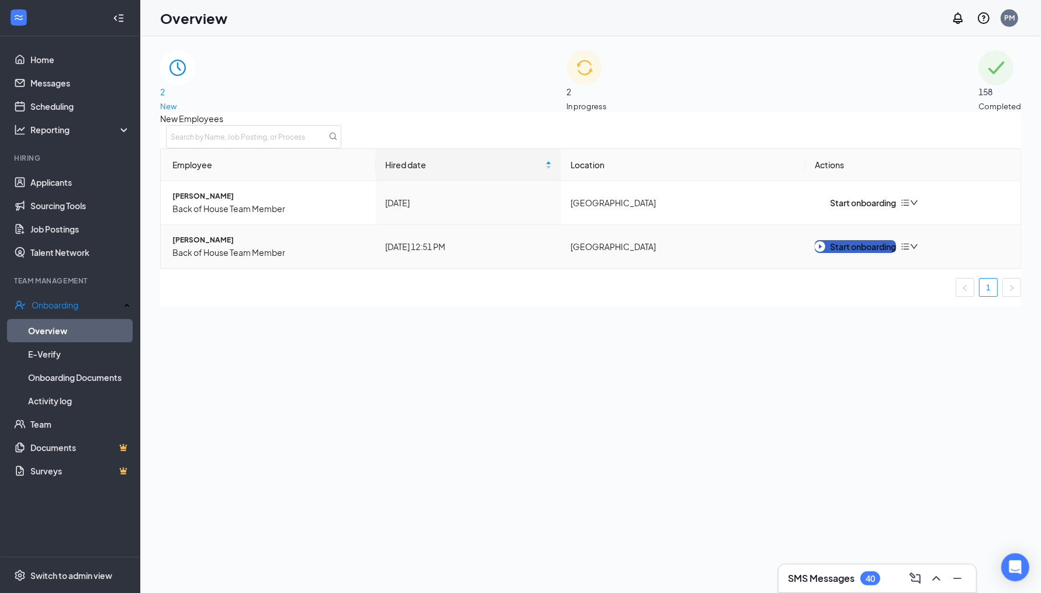
click at [852, 253] on div "Start onboarding" at bounding box center [855, 246] width 81 height 13
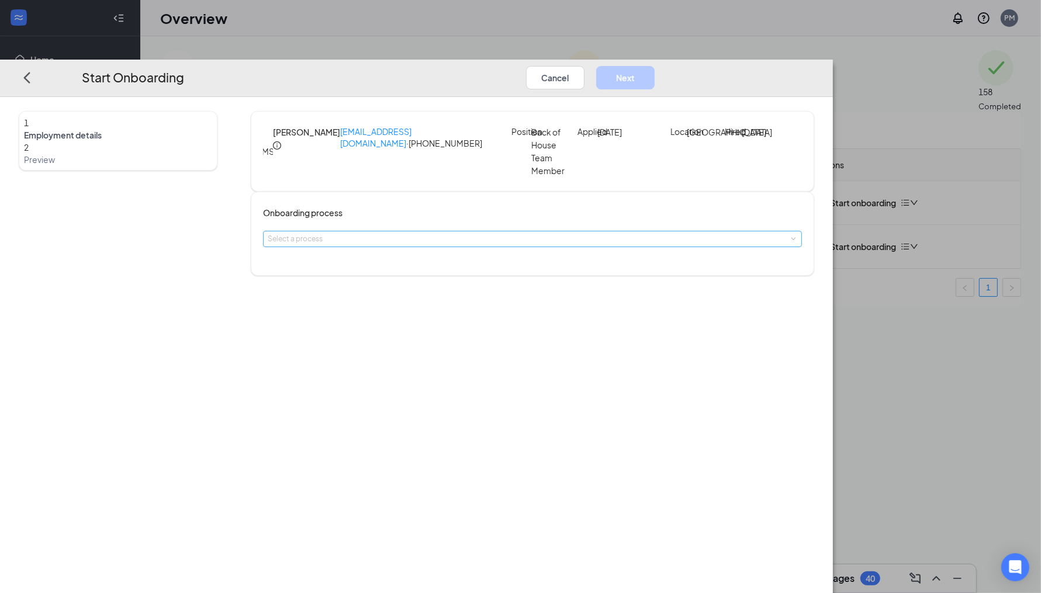
click at [500, 237] on div "Select a process" at bounding box center [530, 239] width 524 height 12
click at [466, 264] on li "Onboarding" at bounding box center [451, 261] width 192 height 21
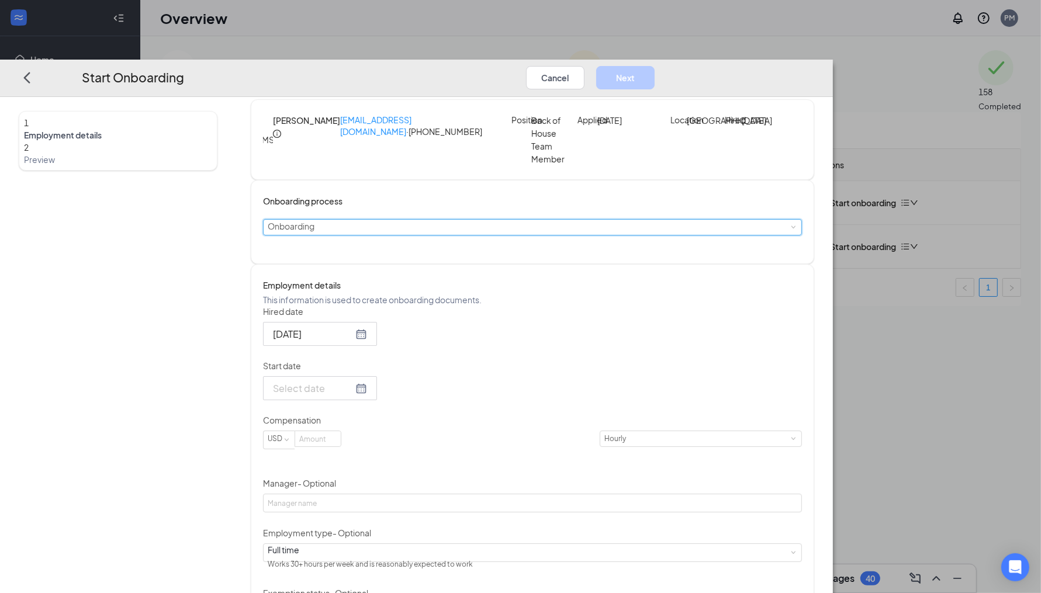
scroll to position [12, 0]
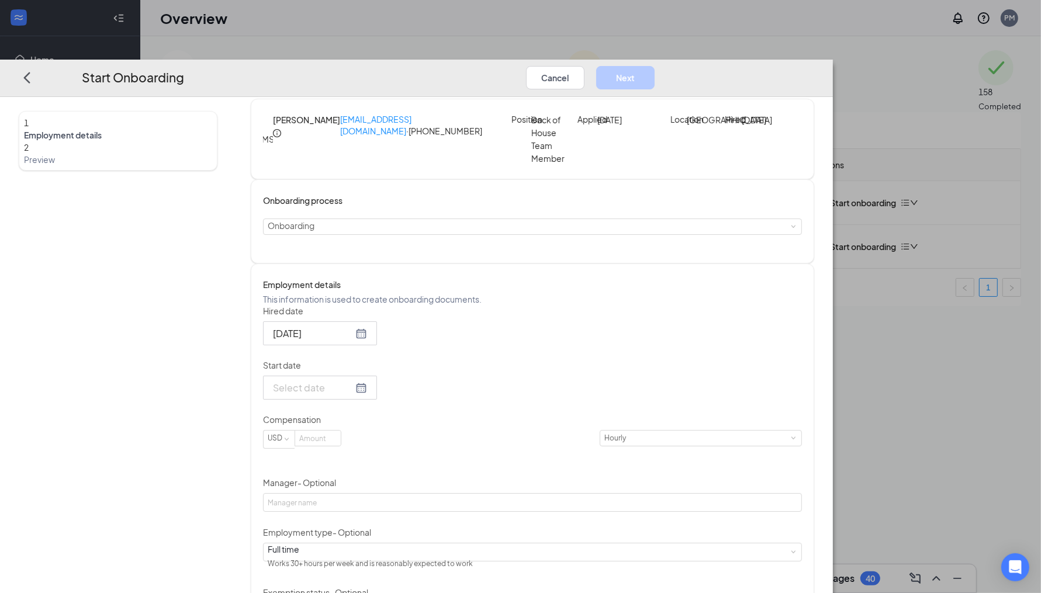
click at [367, 395] on div at bounding box center [320, 387] width 94 height 15
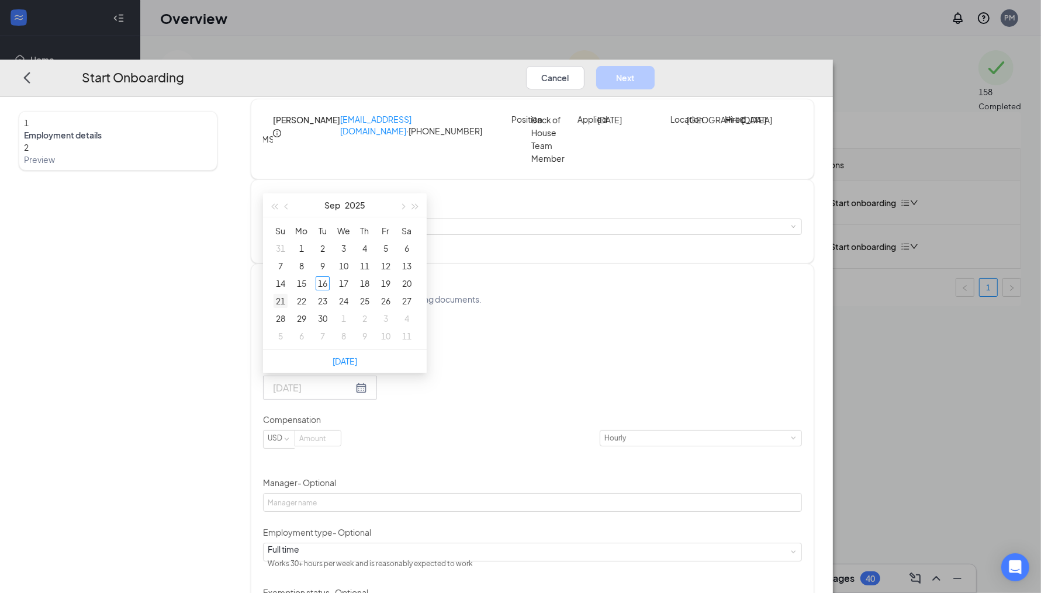
type input "[DATE]"
click at [288, 308] on div "21" at bounding box center [281, 301] width 14 height 14
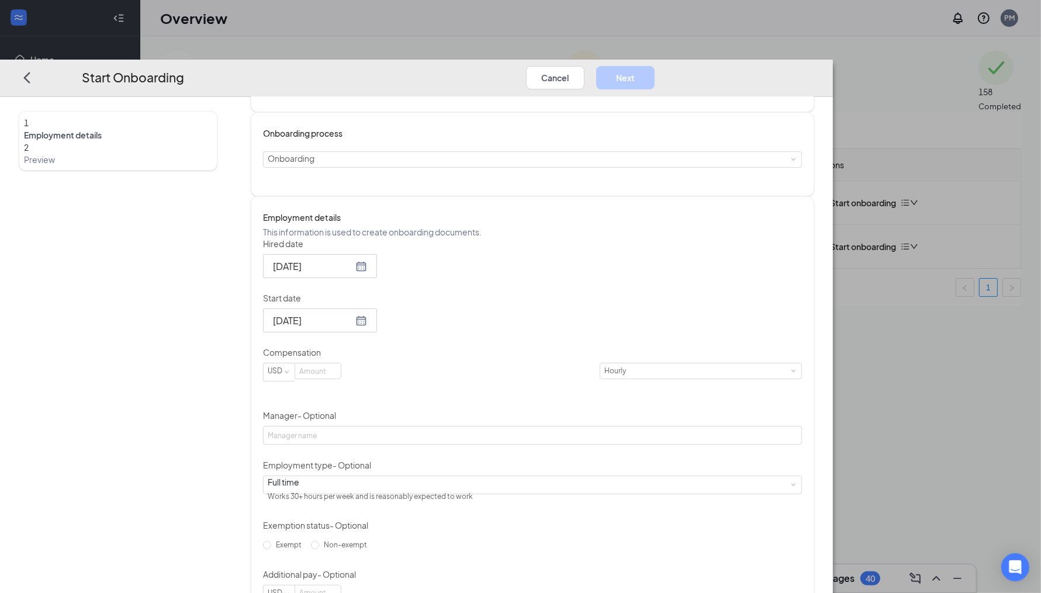
scroll to position [89, 0]
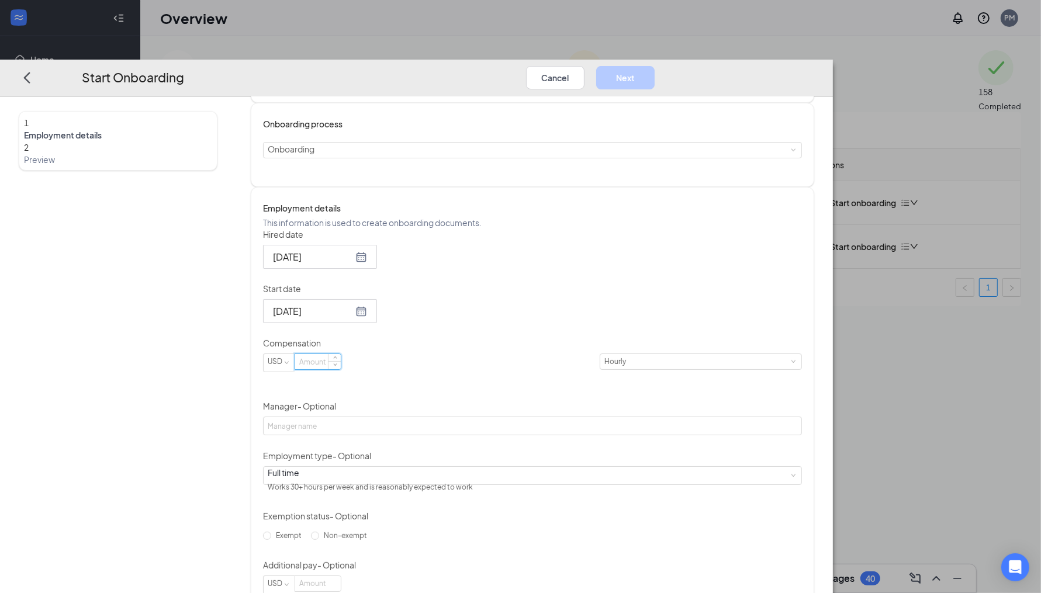
click at [341, 369] on input at bounding box center [318, 361] width 46 height 15
type input "17"
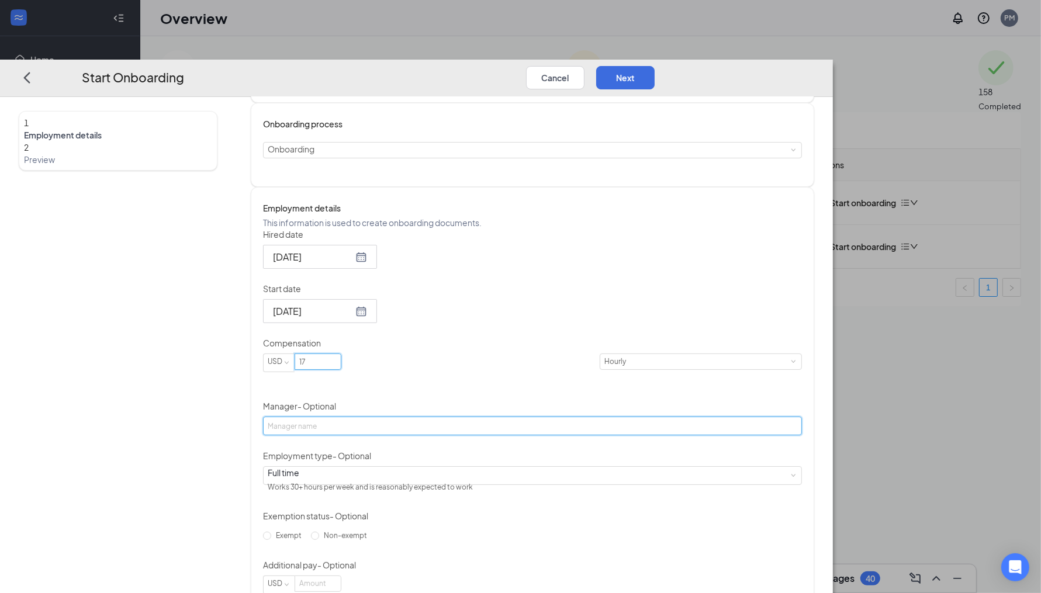
click at [445, 435] on input "Manager - Optional" at bounding box center [532, 426] width 539 height 19
type input "[PERSON_NAME]"
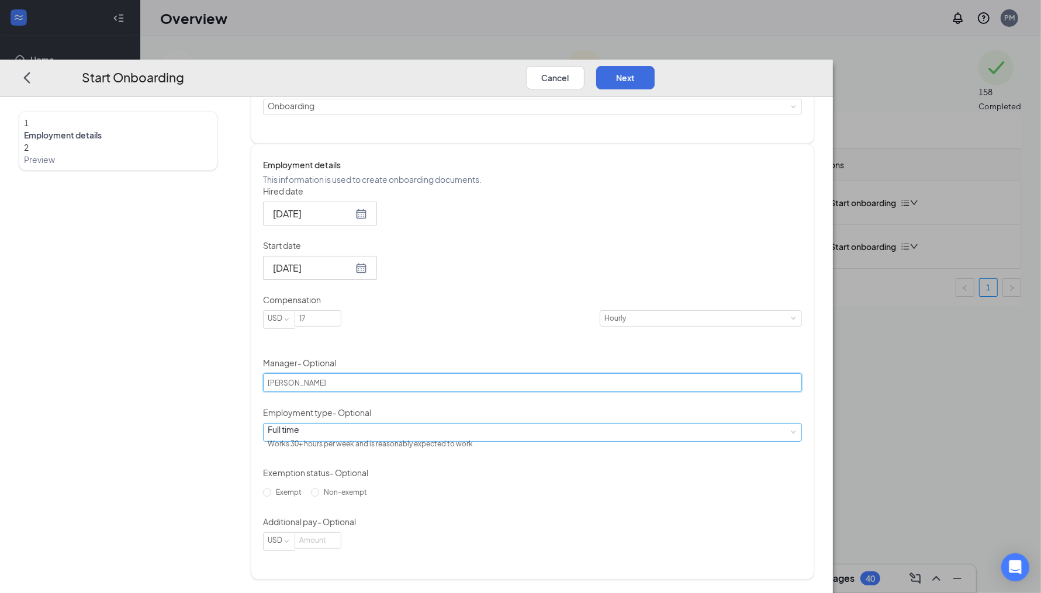
scroll to position [149, 0]
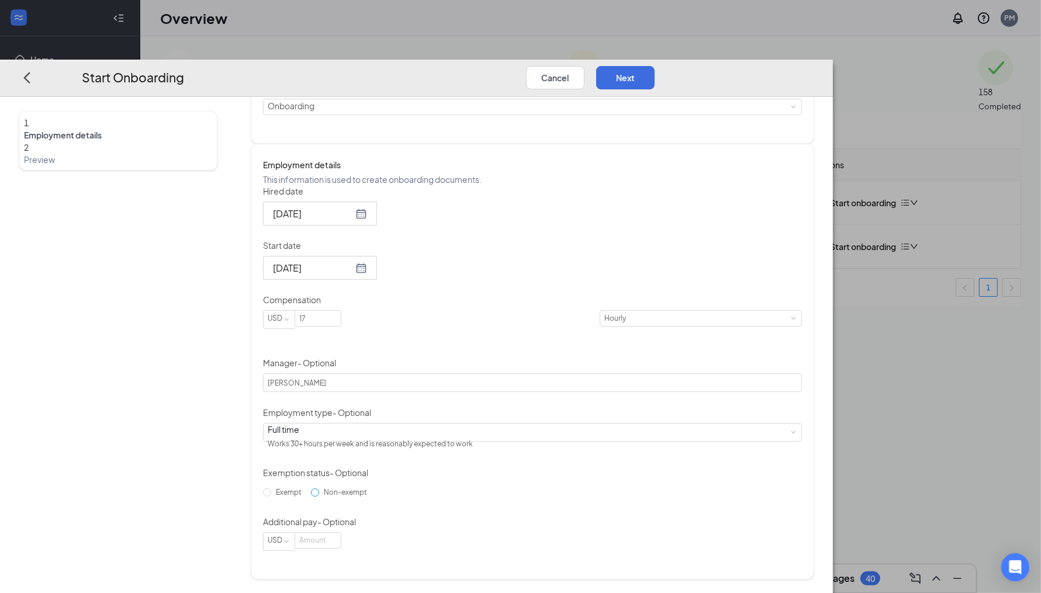
click at [369, 496] on span "Non-exempt" at bounding box center [345, 491] width 53 height 9
click at [319, 496] on input "Non-exempt" at bounding box center [315, 492] width 8 height 8
radio input "true"
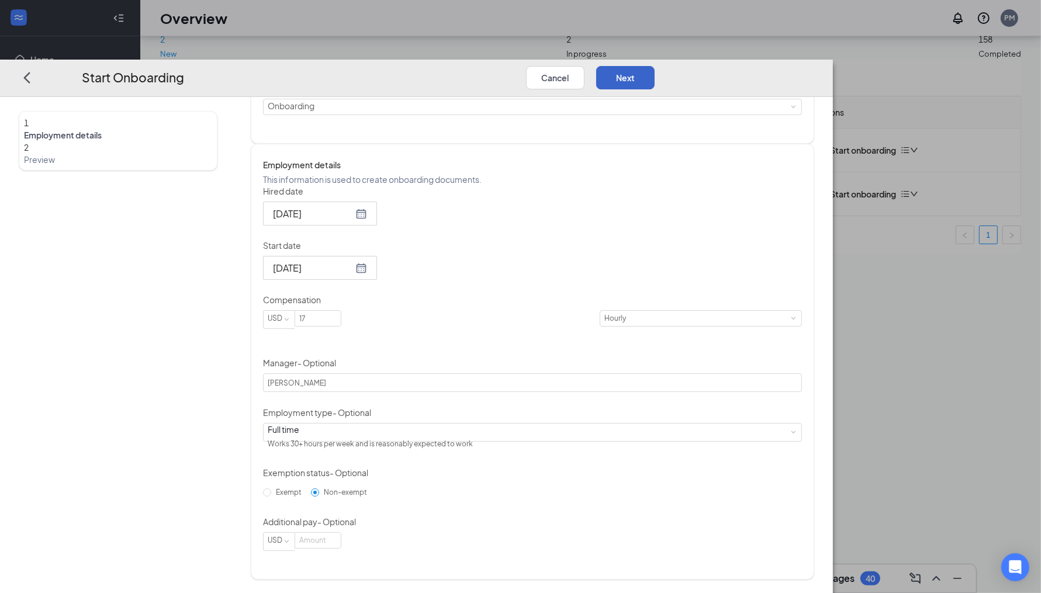
click at [655, 65] on button "Next" at bounding box center [625, 76] width 58 height 23
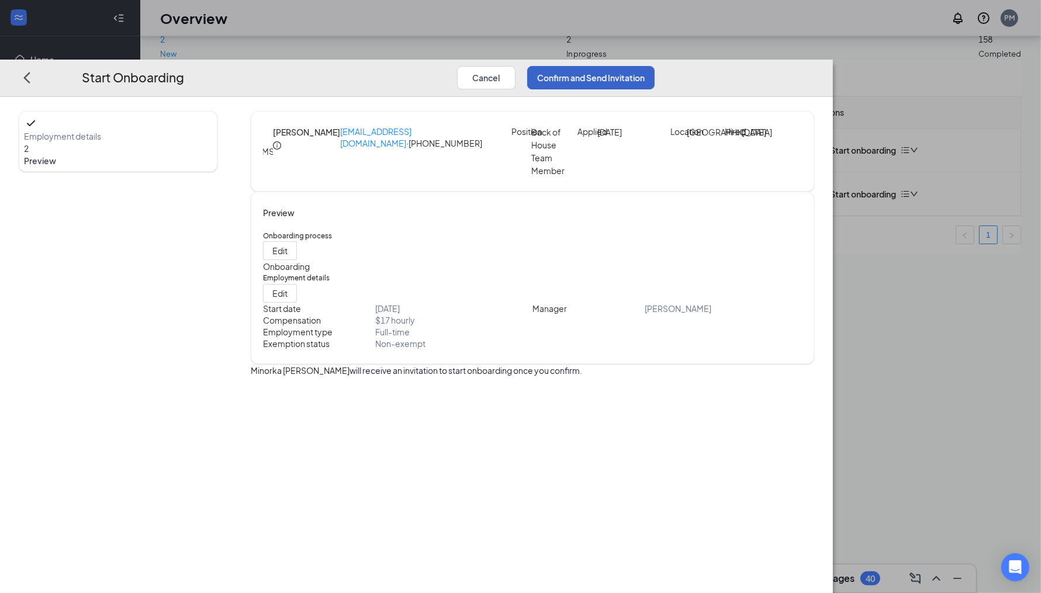
click at [655, 65] on button "Confirm and Send Invitation" at bounding box center [590, 76] width 127 height 23
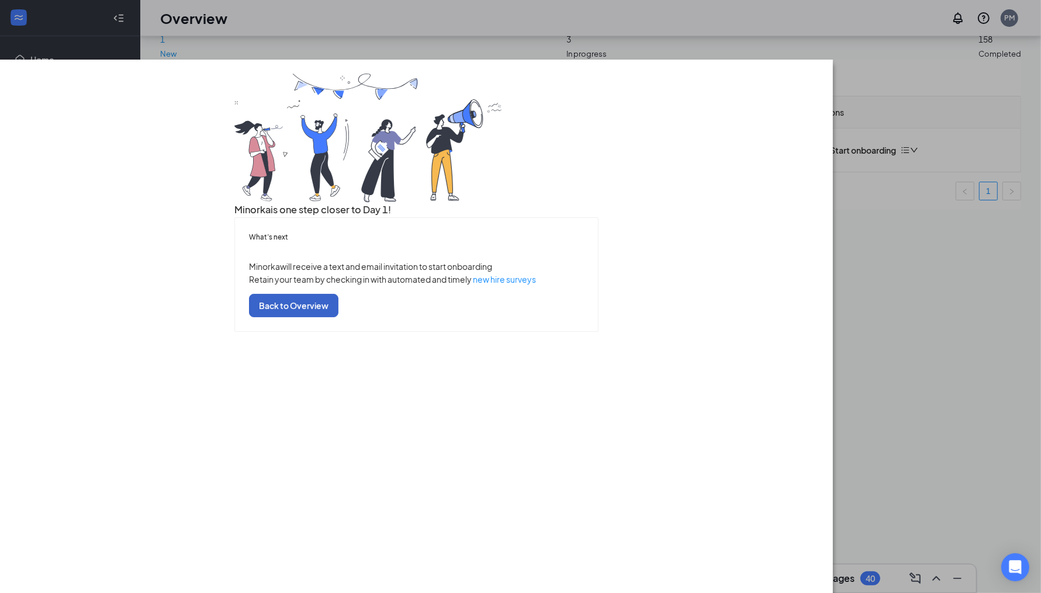
click at [338, 317] on button "Back to Overview" at bounding box center [293, 304] width 89 height 23
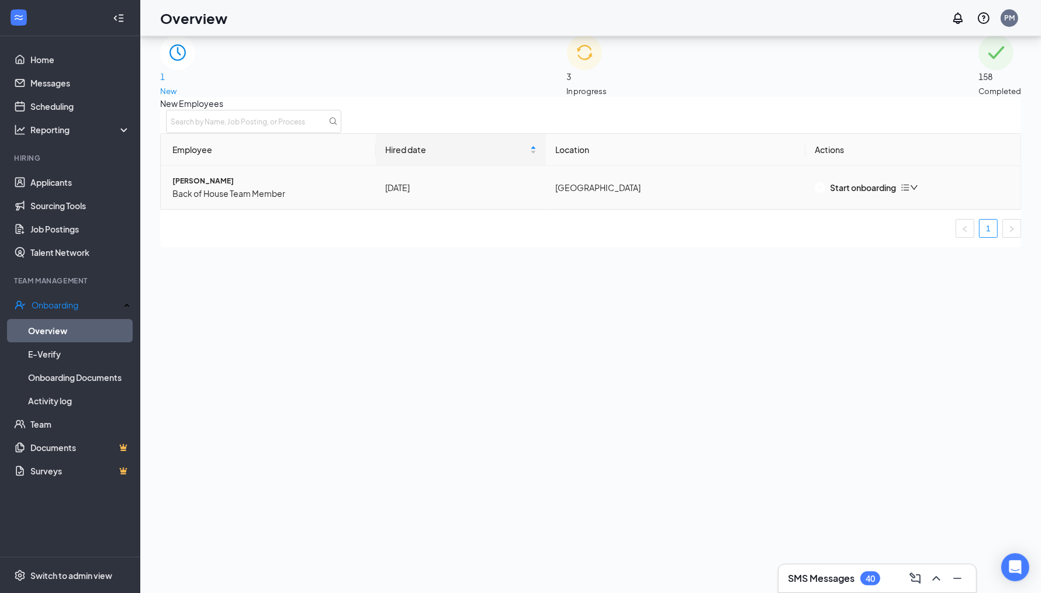
scroll to position [6, 0]
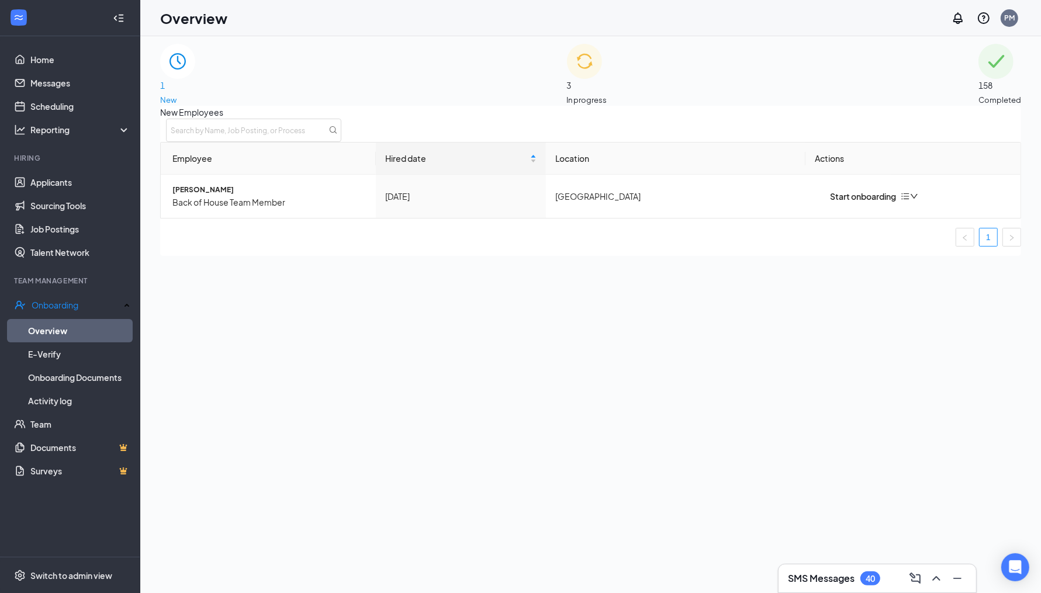
click at [607, 68] on div "3 In progress" at bounding box center [587, 75] width 40 height 62
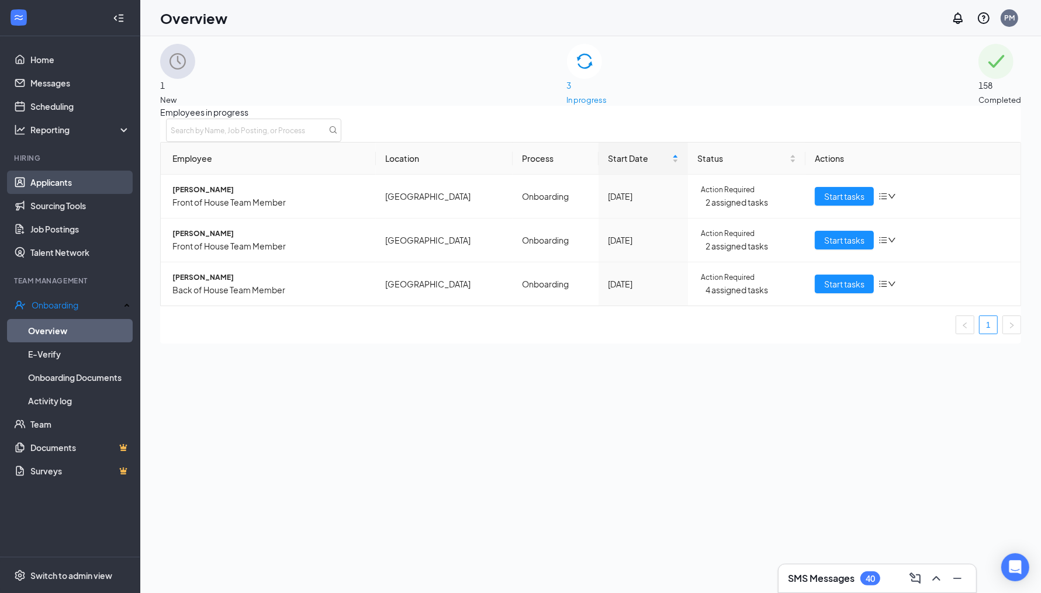
click at [96, 174] on link "Applicants" at bounding box center [80, 182] width 100 height 23
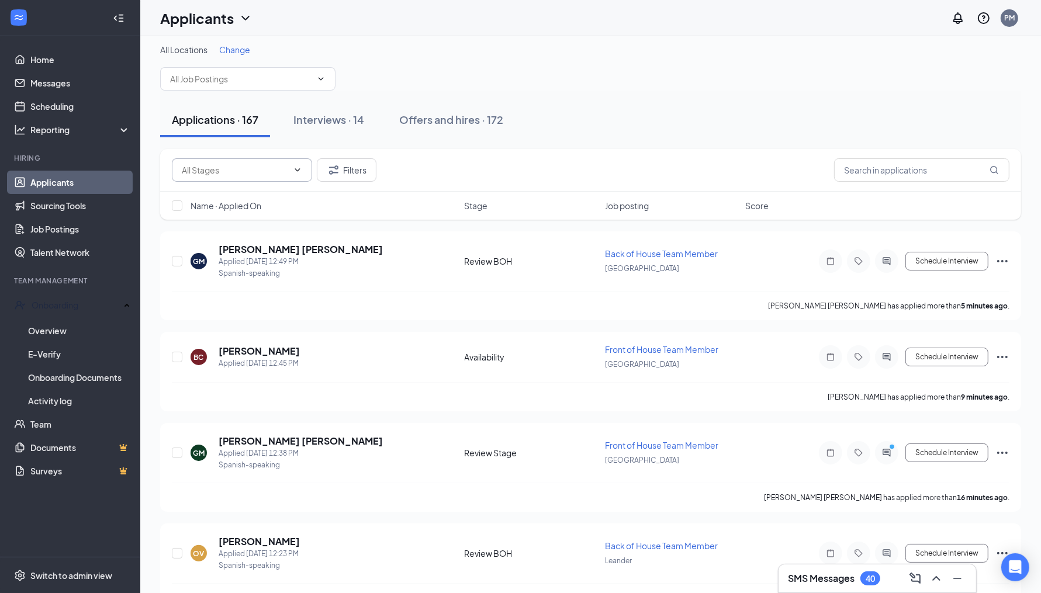
click at [272, 171] on input "text" at bounding box center [235, 170] width 106 height 13
click at [266, 241] on div "Review Stage (78)" at bounding box center [235, 246] width 88 height 13
type input "Review Stage (78)"
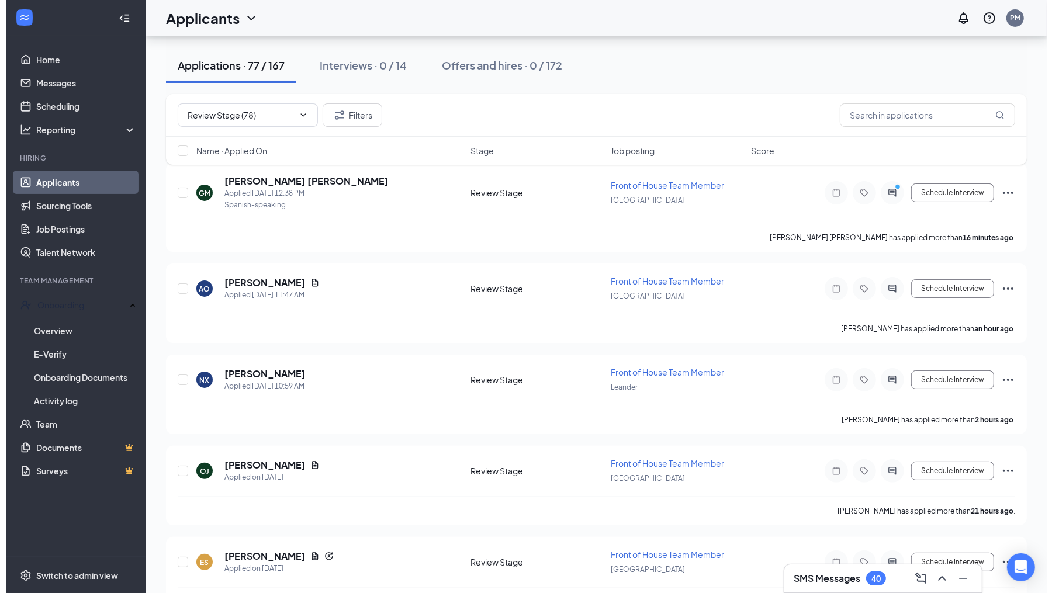
scroll to position [72, 0]
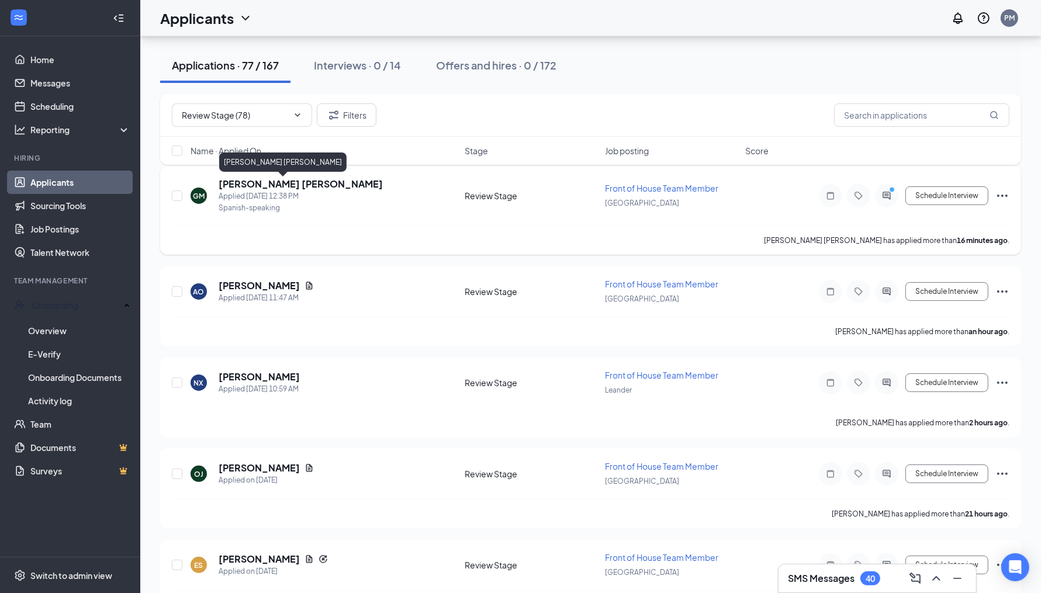
click at [334, 185] on h5 "[PERSON_NAME] [PERSON_NAME]" at bounding box center [301, 184] width 164 height 13
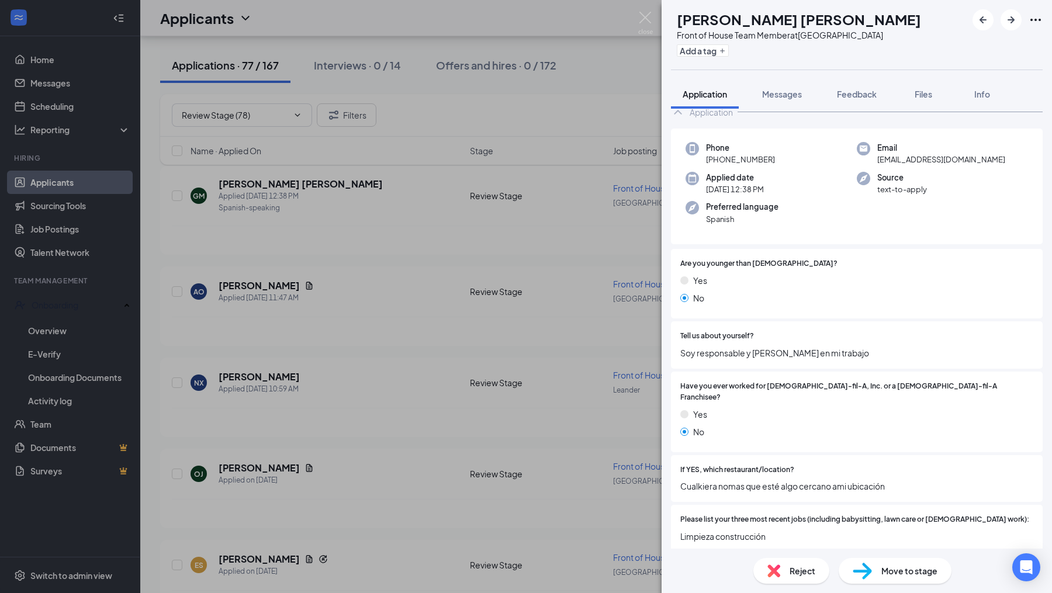
scroll to position [96, 0]
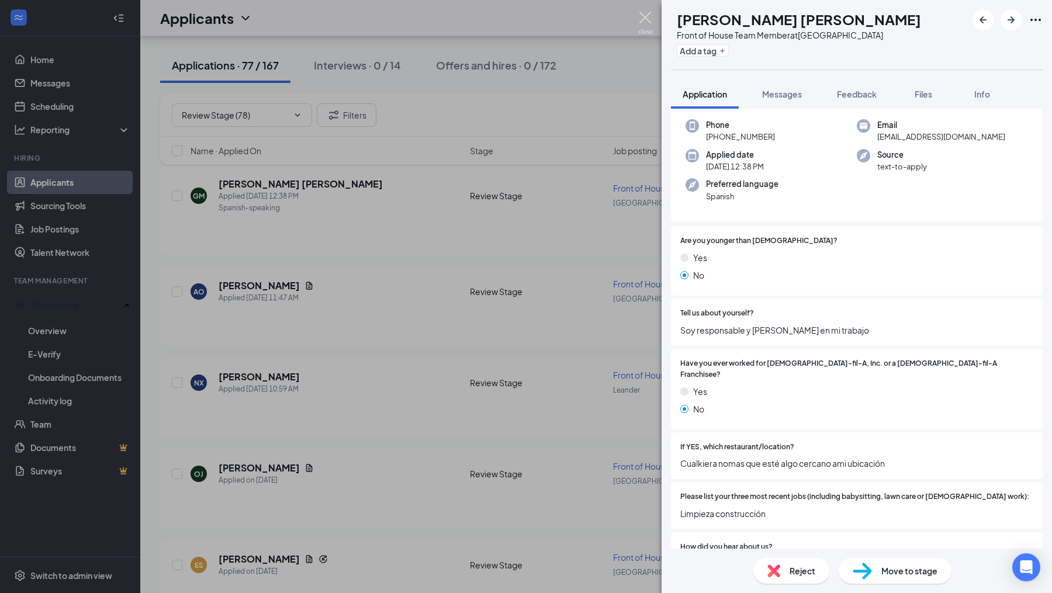
click at [644, 21] on img at bounding box center [645, 23] width 15 height 23
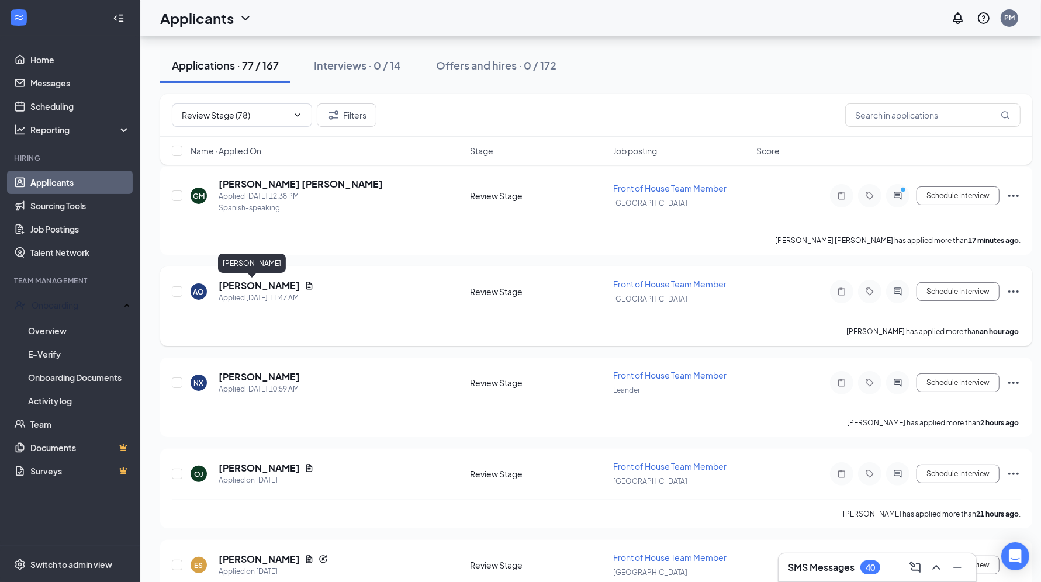
click at [281, 279] on h5 "[PERSON_NAME]" at bounding box center [259, 285] width 81 height 13
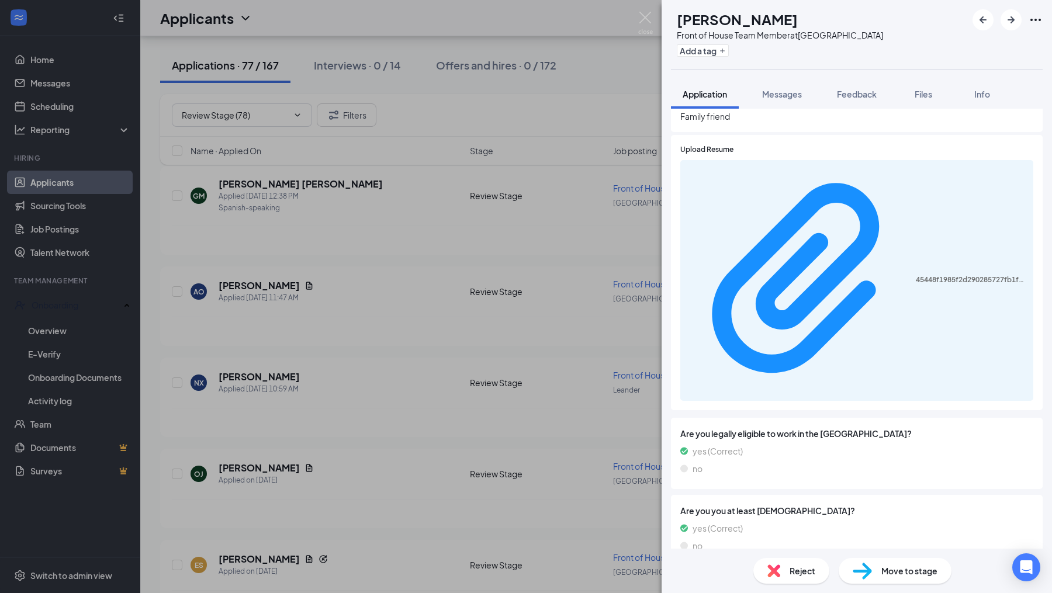
scroll to position [620, 0]
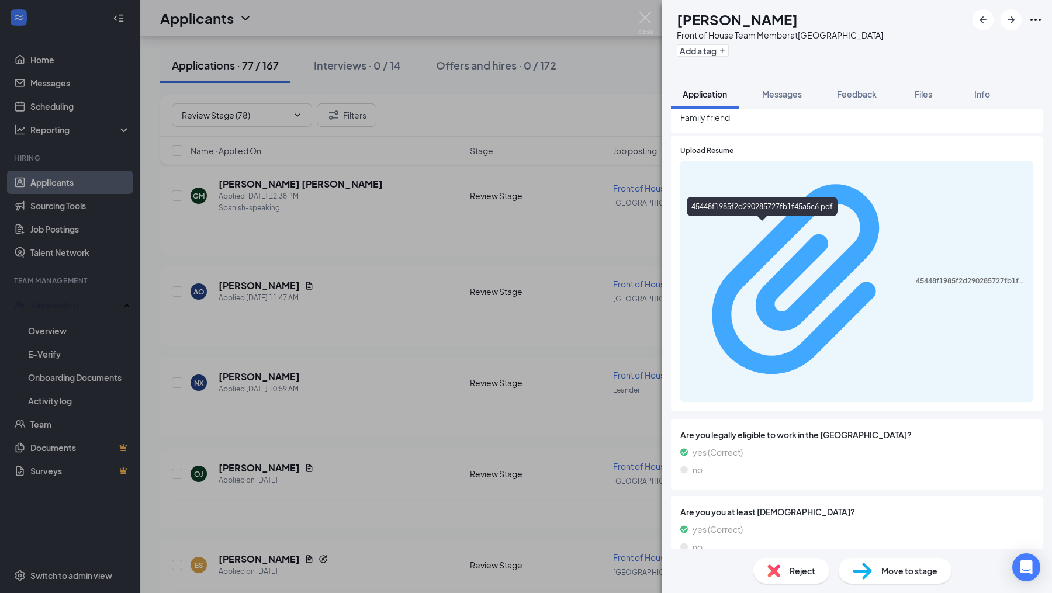
click at [916, 276] on div "45448f1985f2d290285727fb1f45a5c6.pdf" at bounding box center [971, 280] width 110 height 9
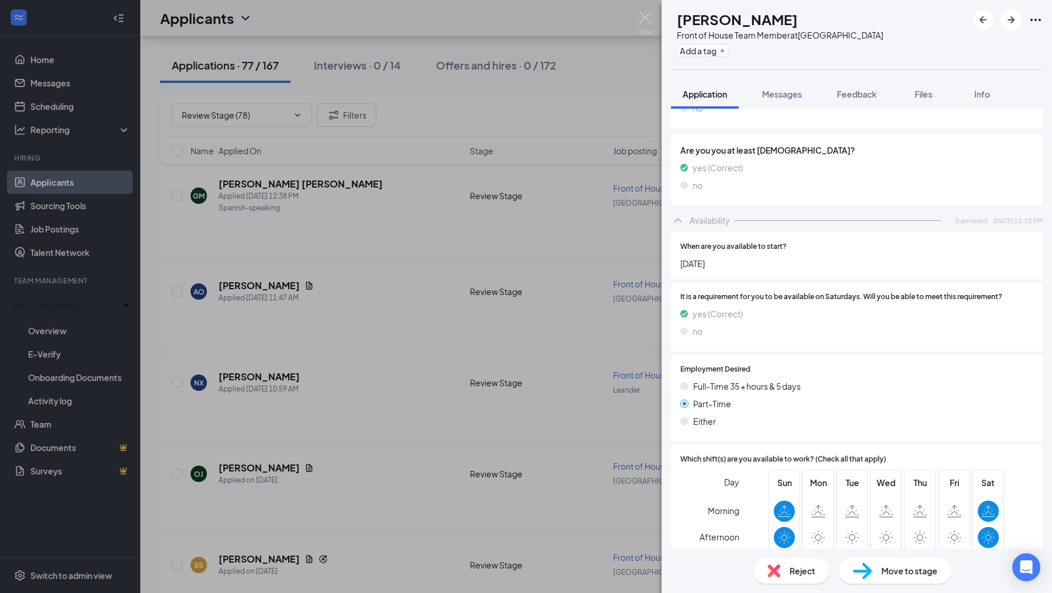
scroll to position [977, 0]
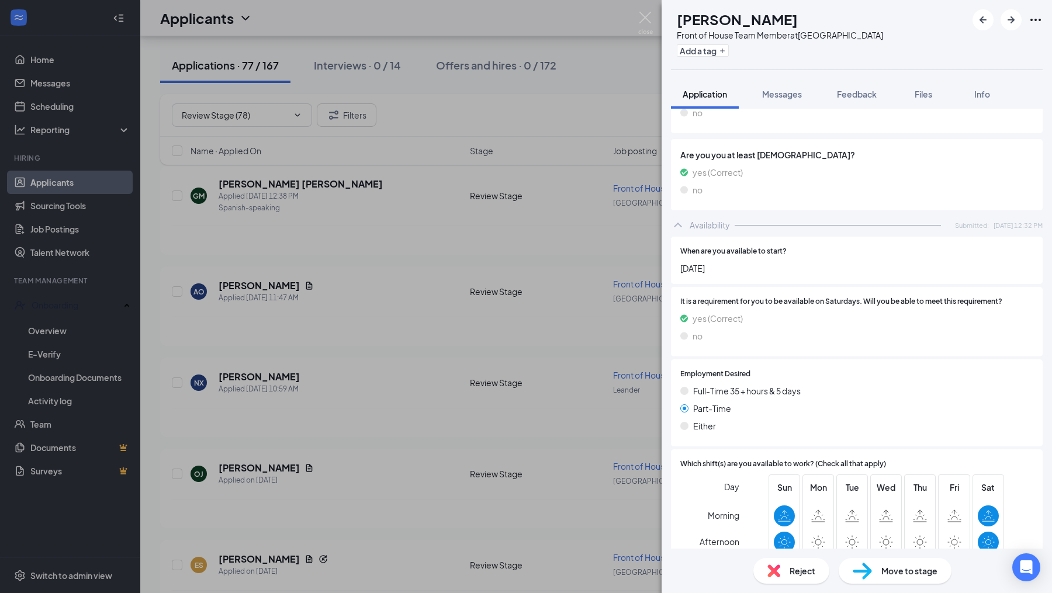
click at [907, 566] on span "Move to stage" at bounding box center [909, 571] width 56 height 13
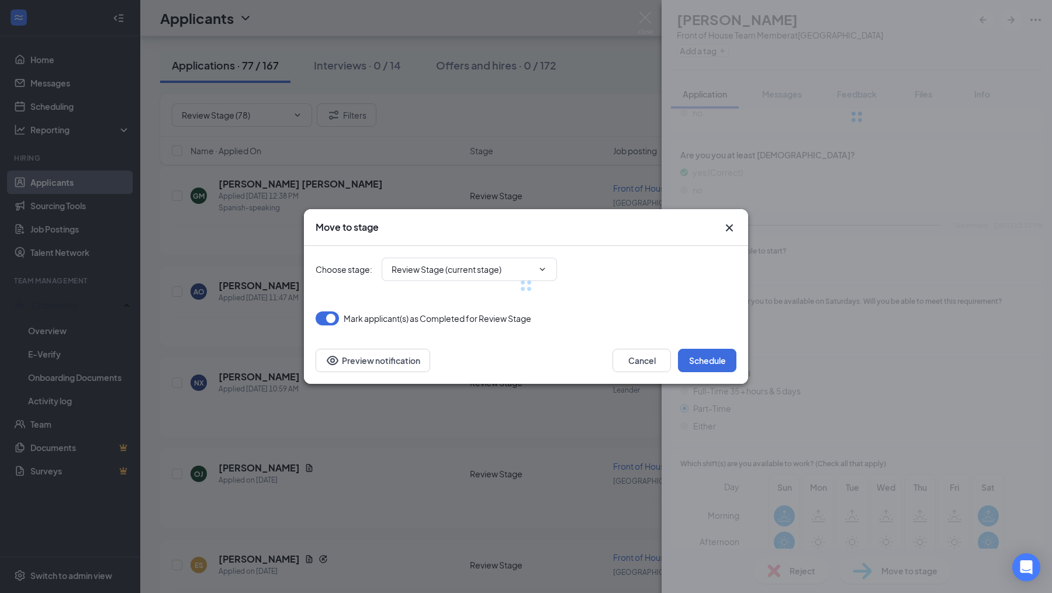
type input "Onsite Interview (next stage)"
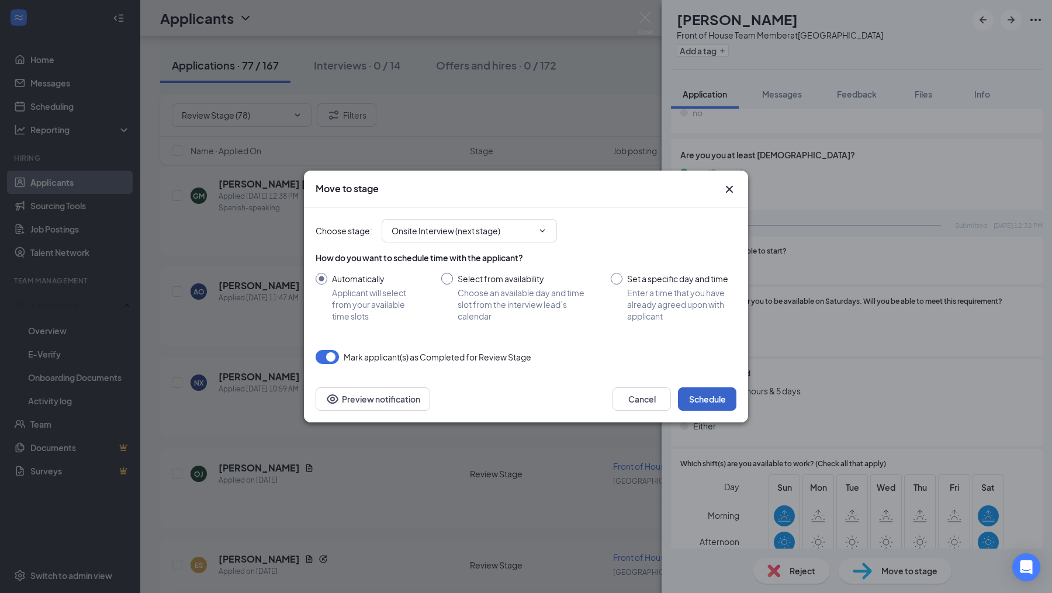
click at [704, 400] on button "Schedule" at bounding box center [707, 399] width 58 height 23
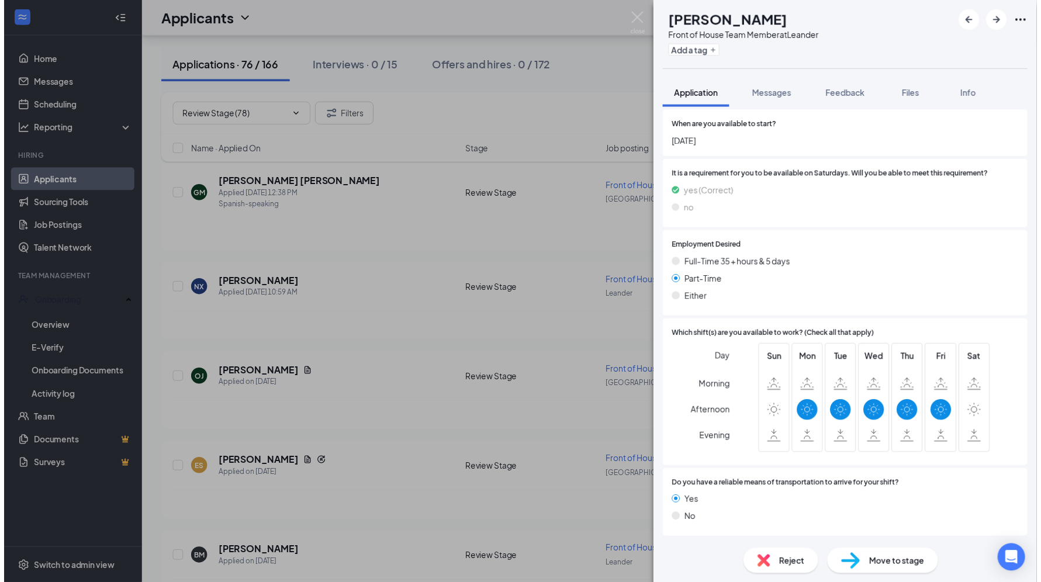
scroll to position [883, 0]
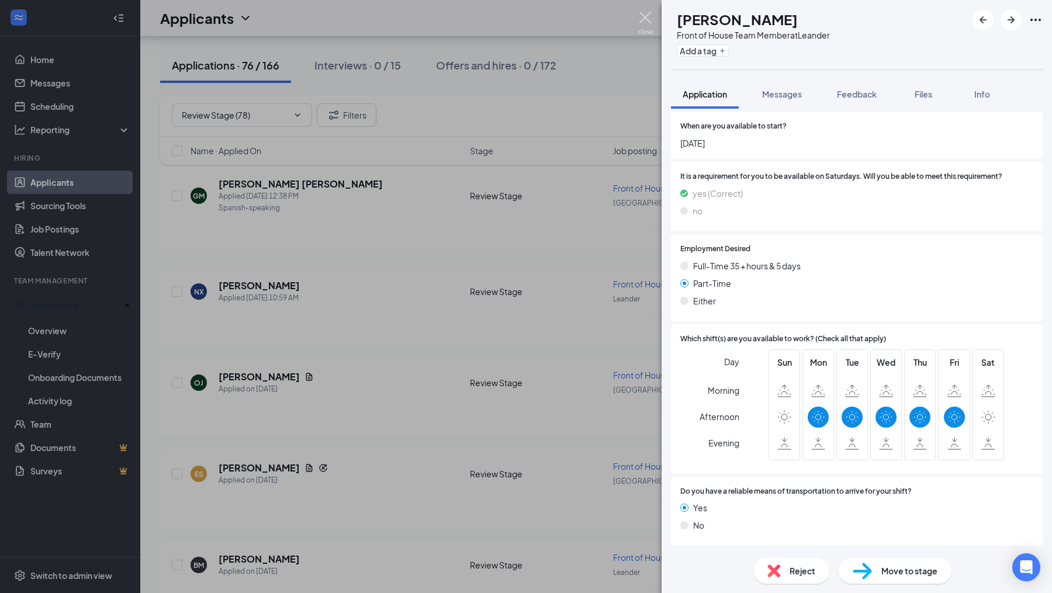
click at [640, 19] on img at bounding box center [645, 23] width 15 height 23
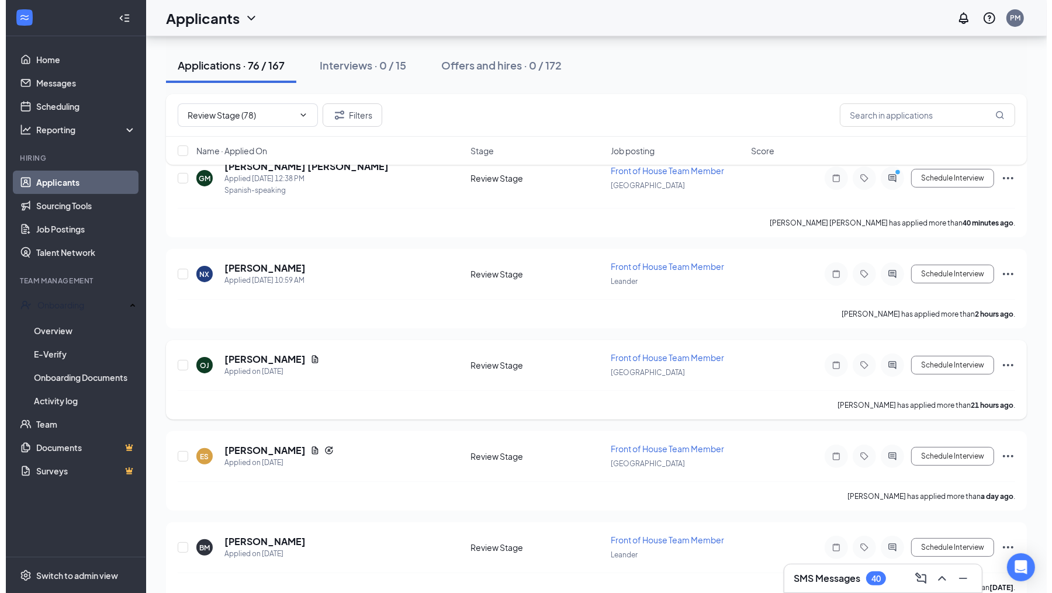
scroll to position [103, 0]
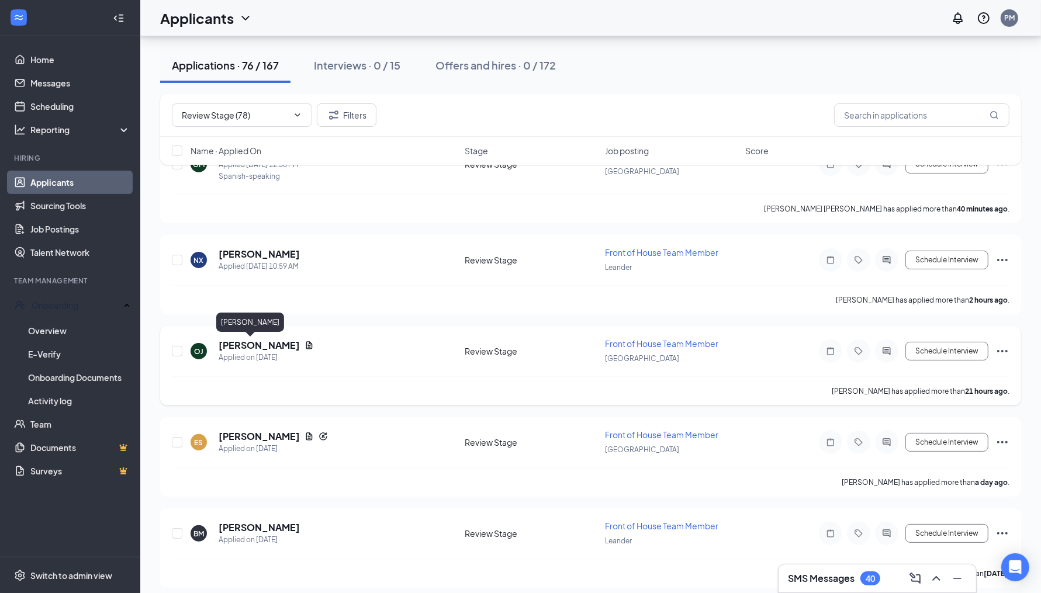
click at [265, 345] on h5 "[PERSON_NAME]" at bounding box center [259, 345] width 81 height 13
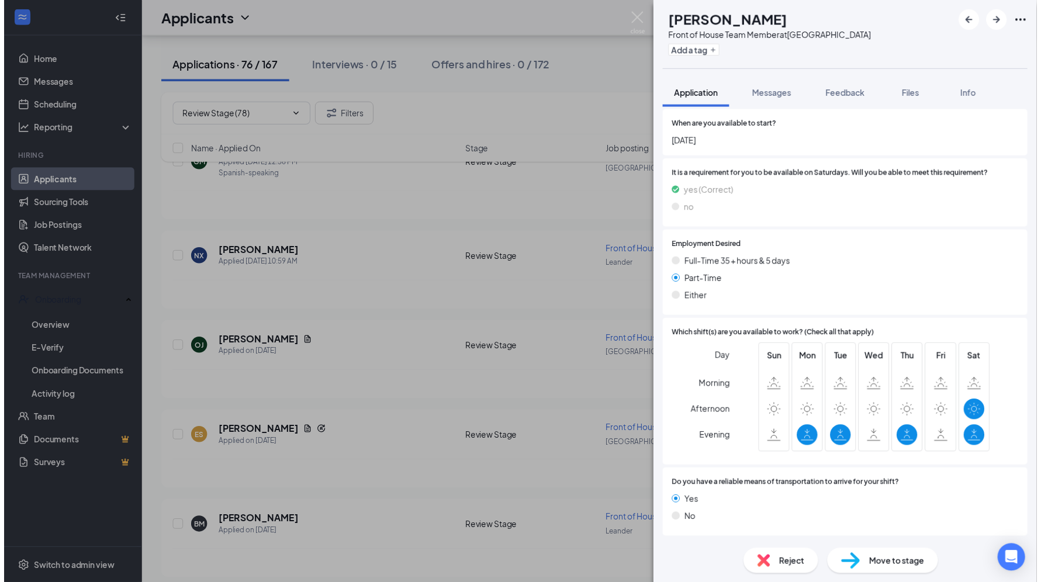
scroll to position [935, 0]
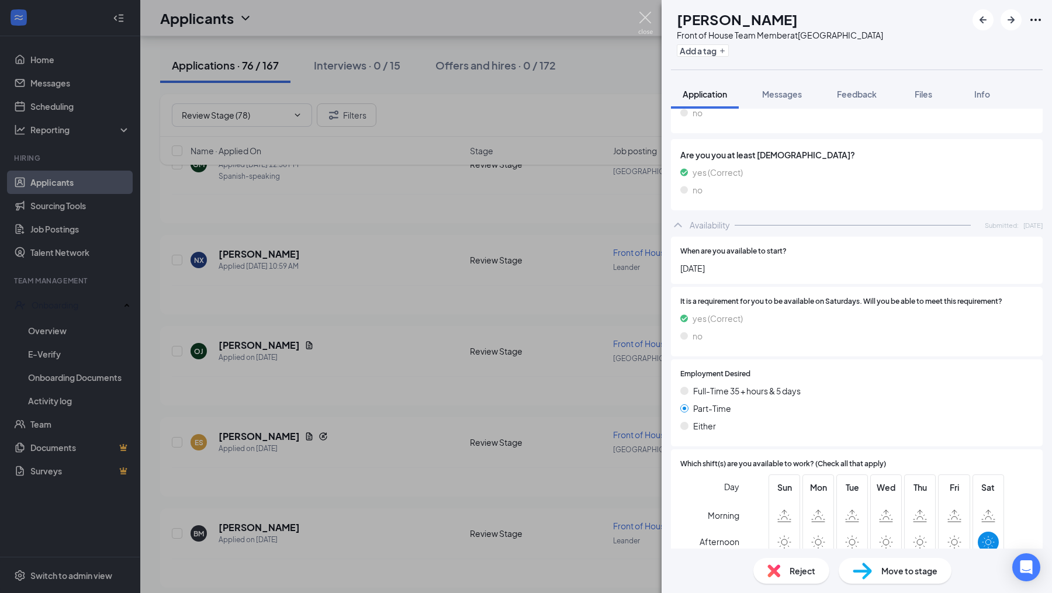
click at [646, 14] on img at bounding box center [645, 23] width 15 height 23
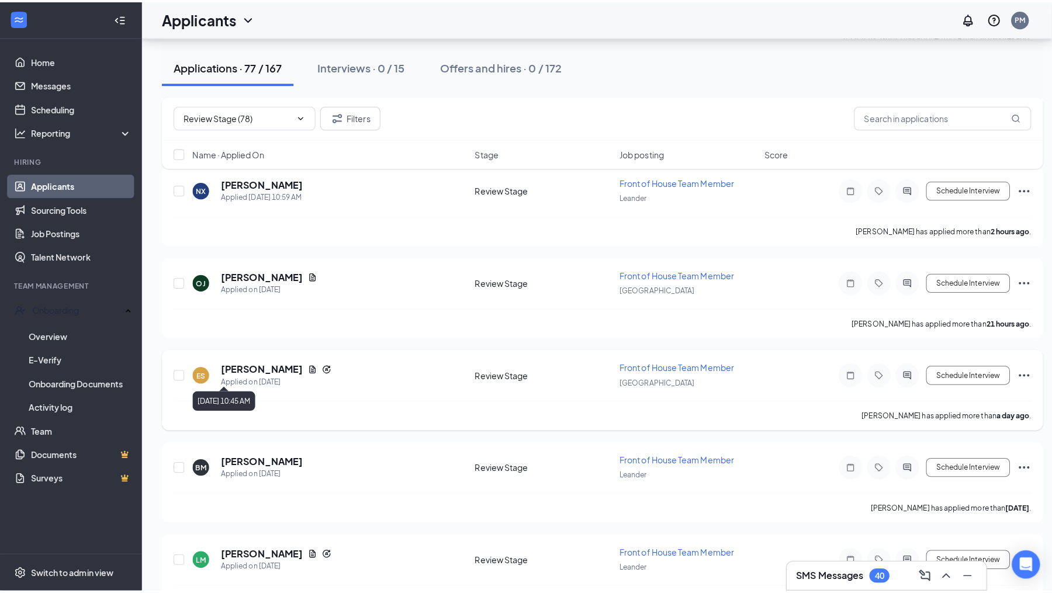
scroll to position [281, 0]
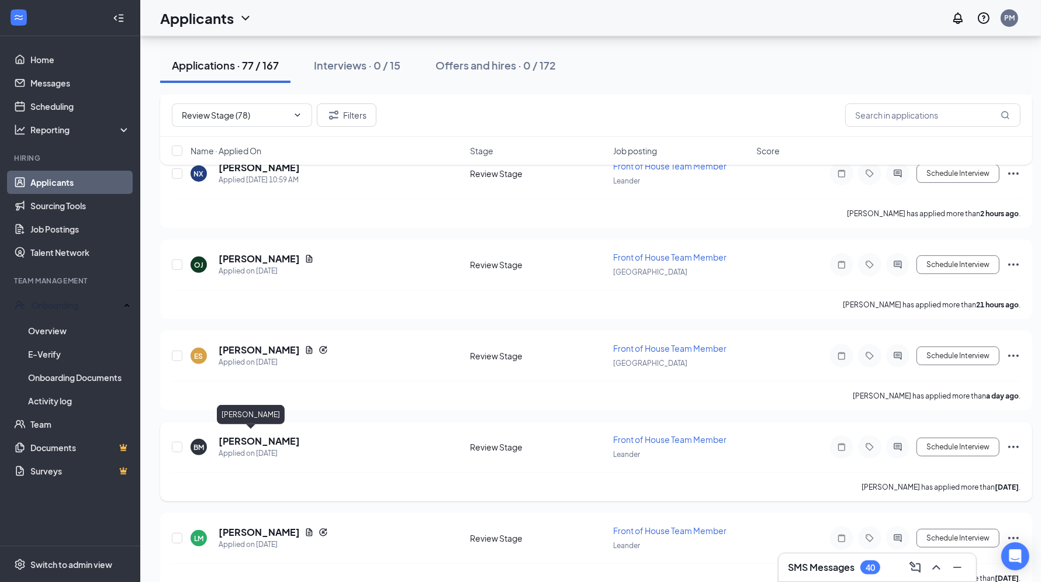
click at [268, 435] on h5 "[PERSON_NAME]" at bounding box center [259, 441] width 81 height 13
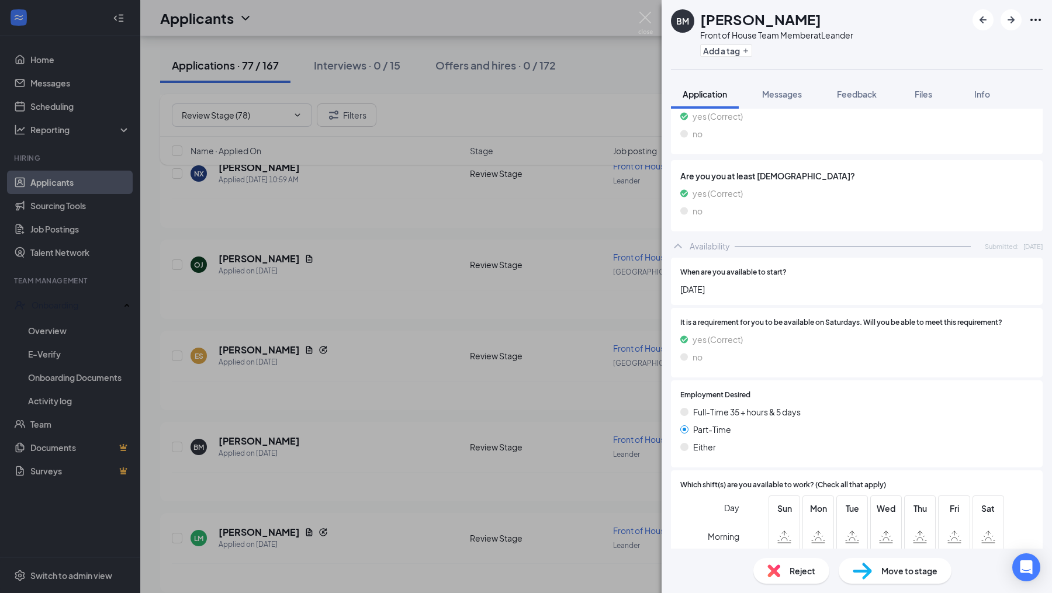
scroll to position [659, 0]
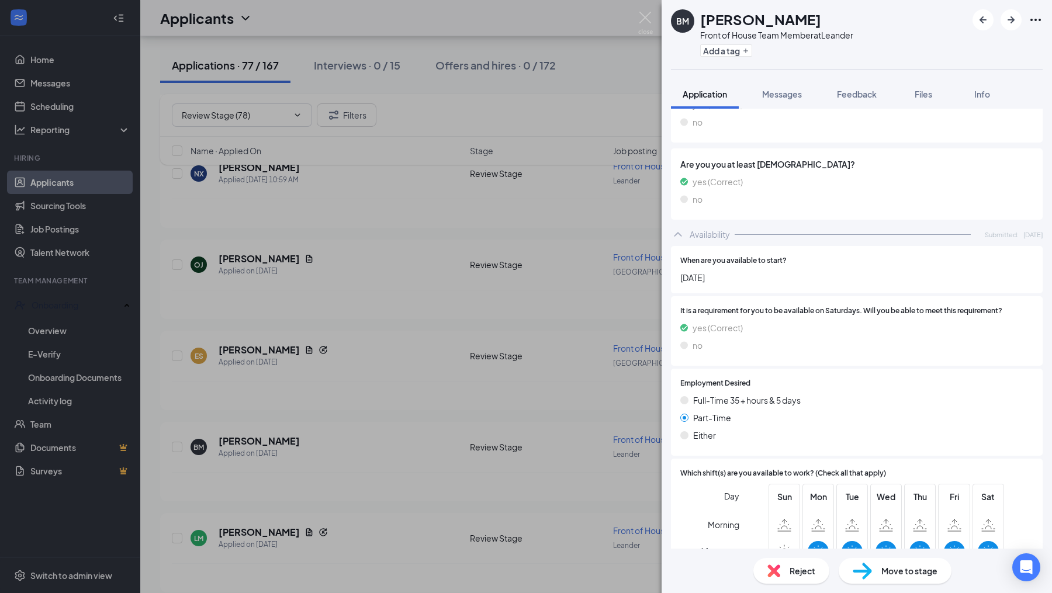
click at [900, 569] on span "Move to stage" at bounding box center [909, 571] width 56 height 13
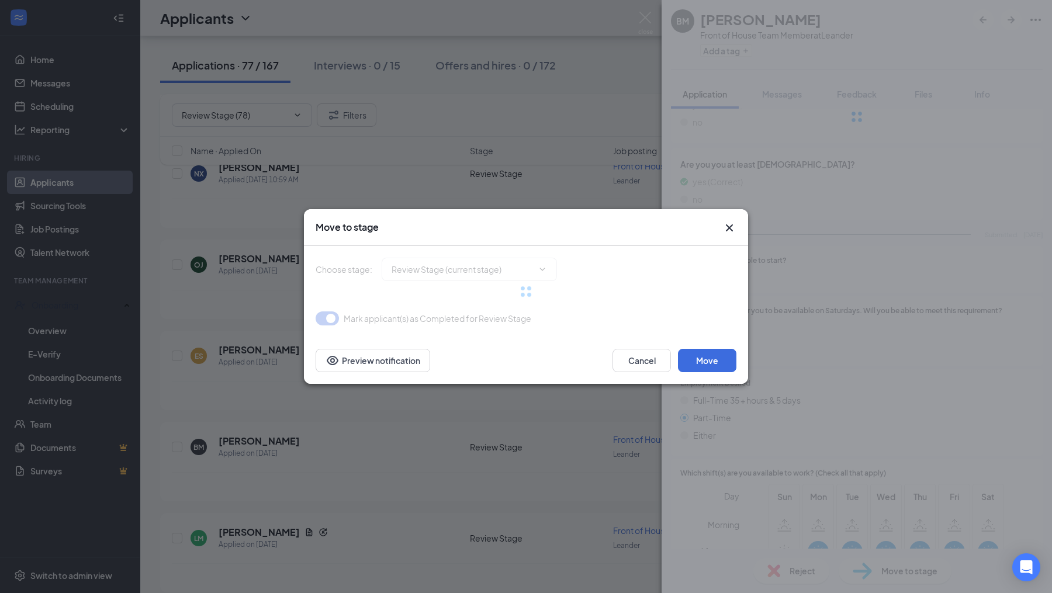
type input "Onsite Interview (next stage)"
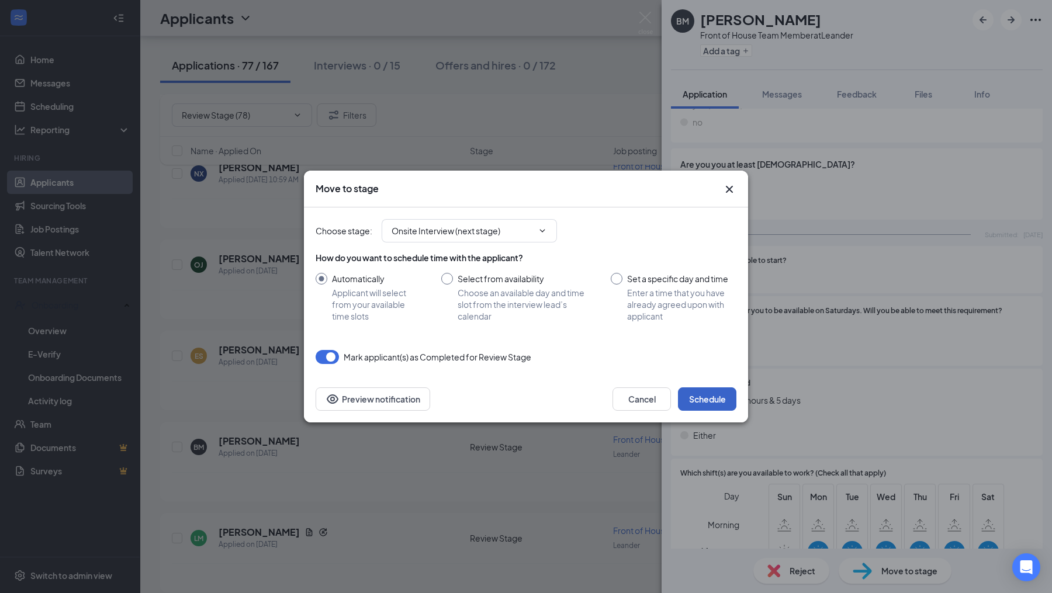
click at [721, 402] on button "Schedule" at bounding box center [707, 399] width 58 height 23
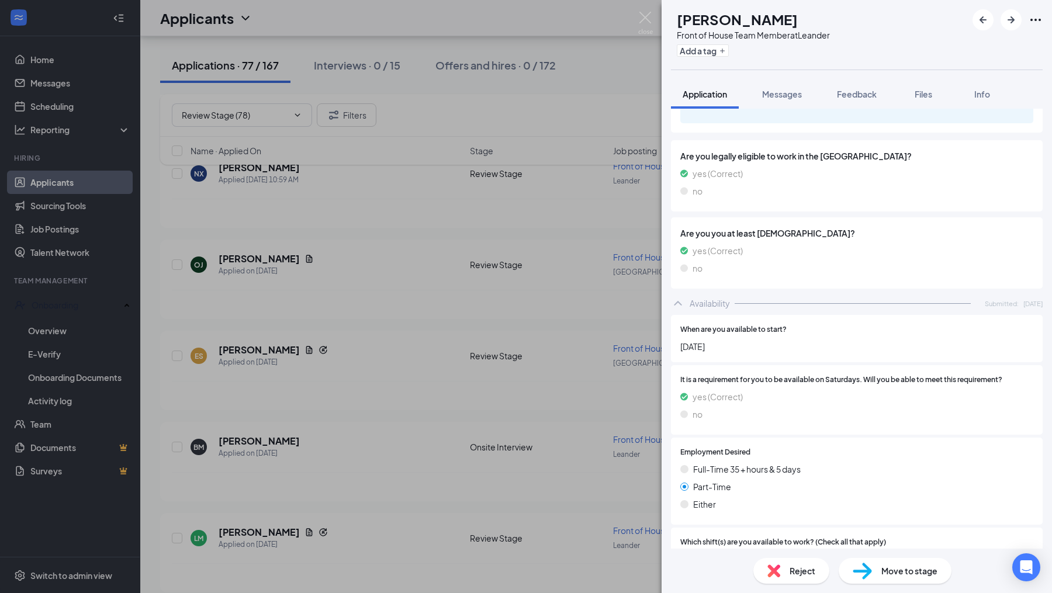
scroll to position [926, 0]
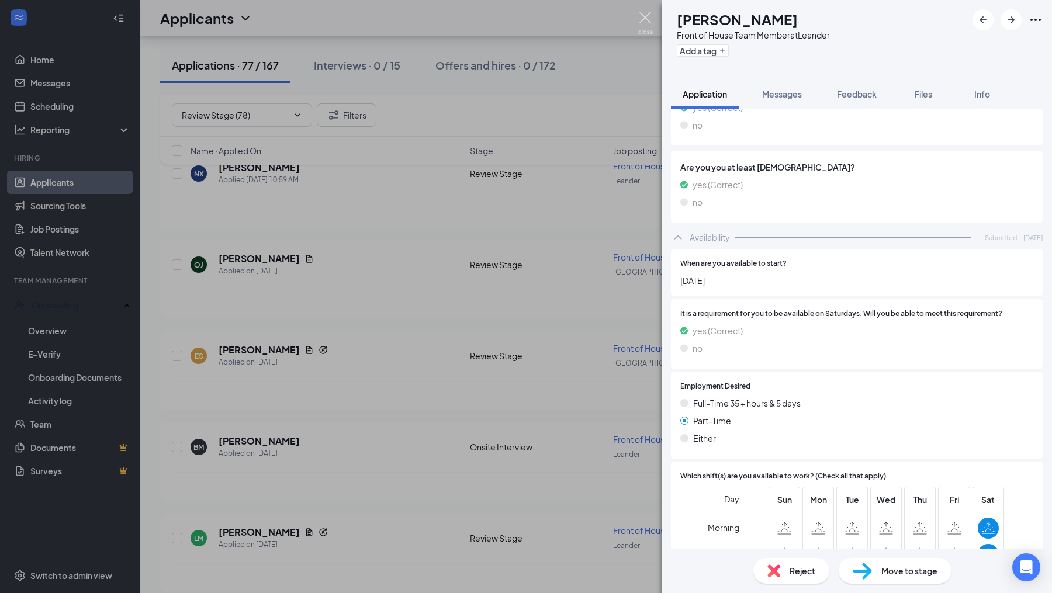
click at [650, 13] on img at bounding box center [645, 23] width 15 height 23
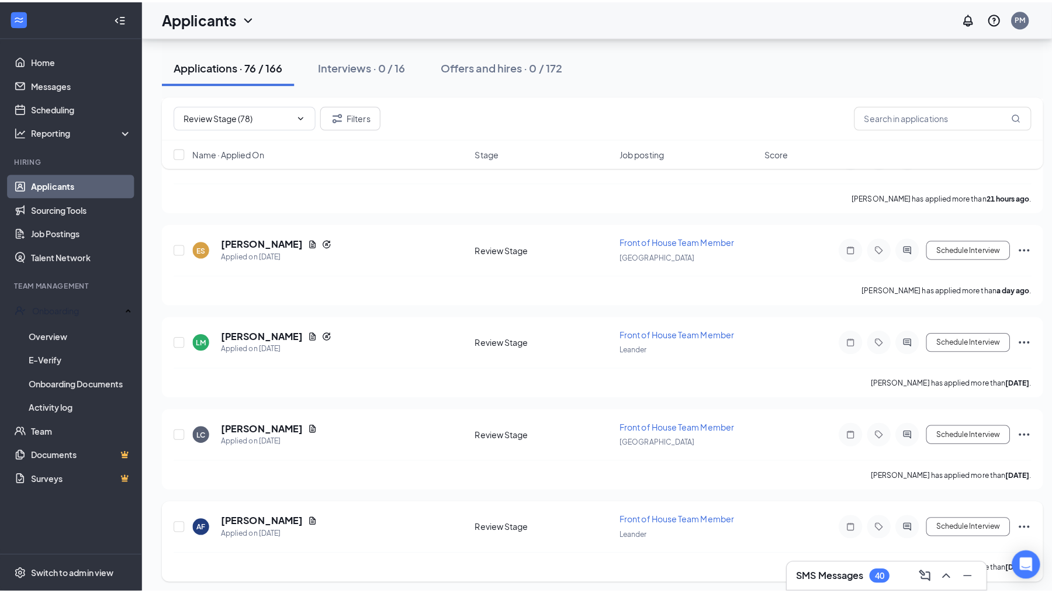
scroll to position [615, 0]
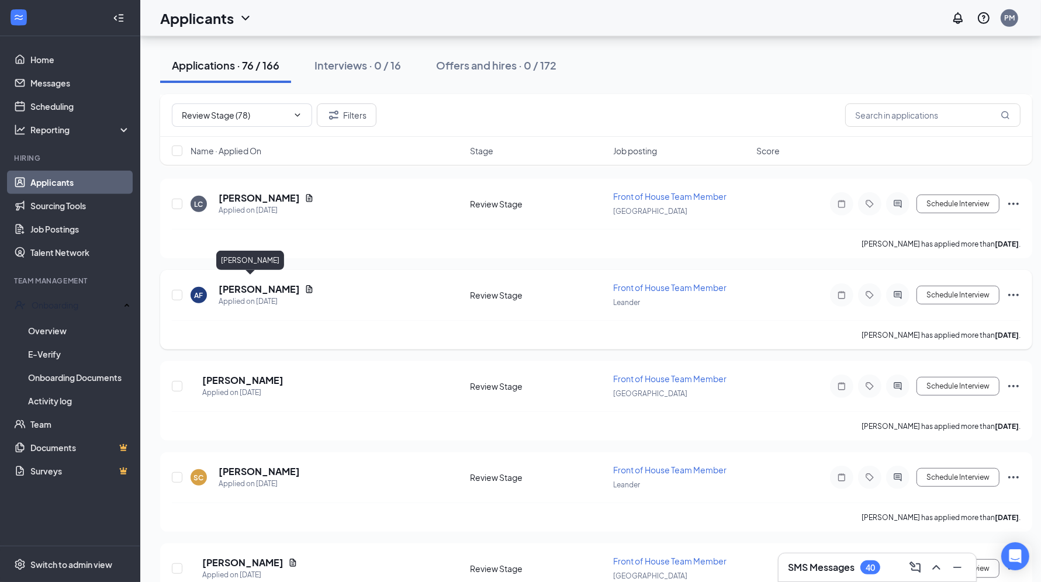
click at [259, 286] on h5 "[PERSON_NAME]" at bounding box center [259, 289] width 81 height 13
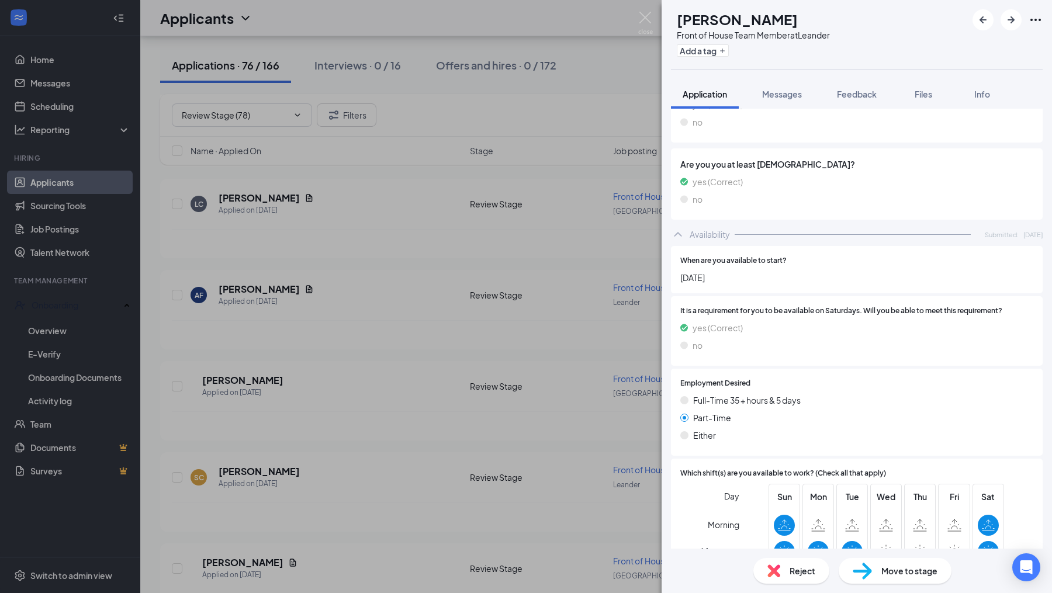
scroll to position [868, 0]
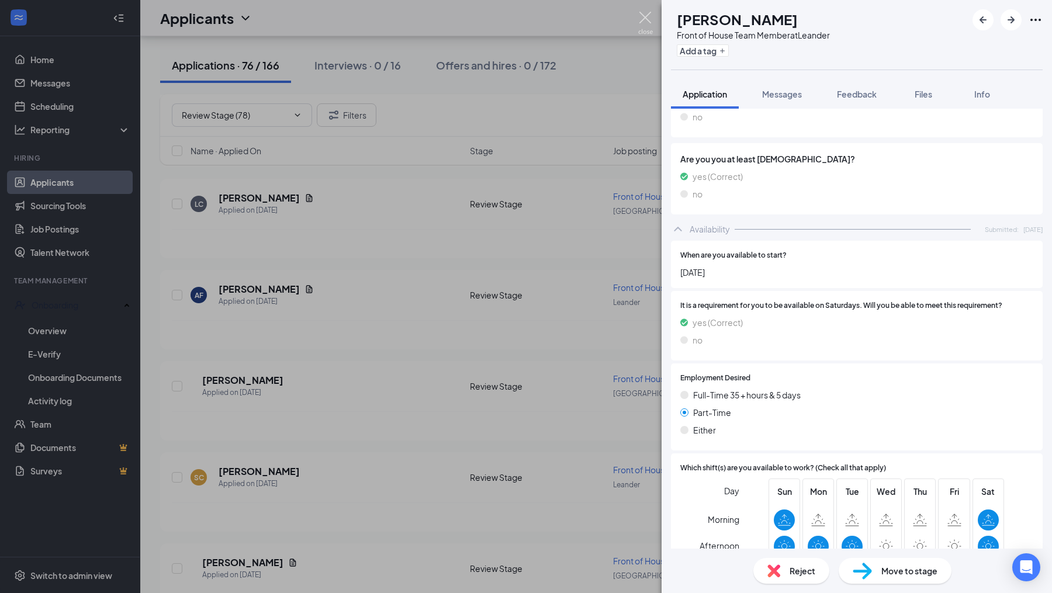
click at [642, 18] on img at bounding box center [645, 23] width 15 height 23
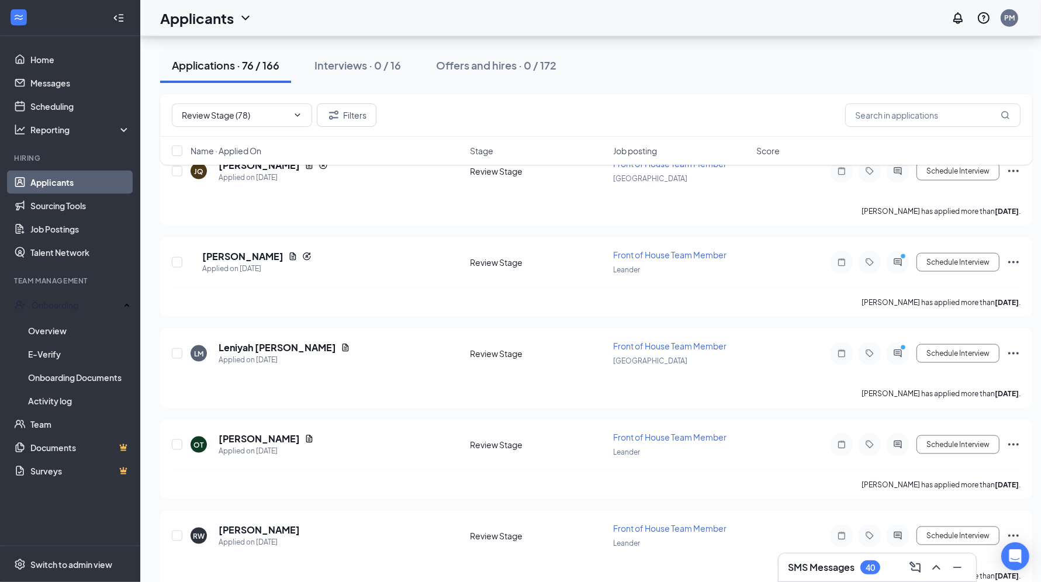
scroll to position [1471, 0]
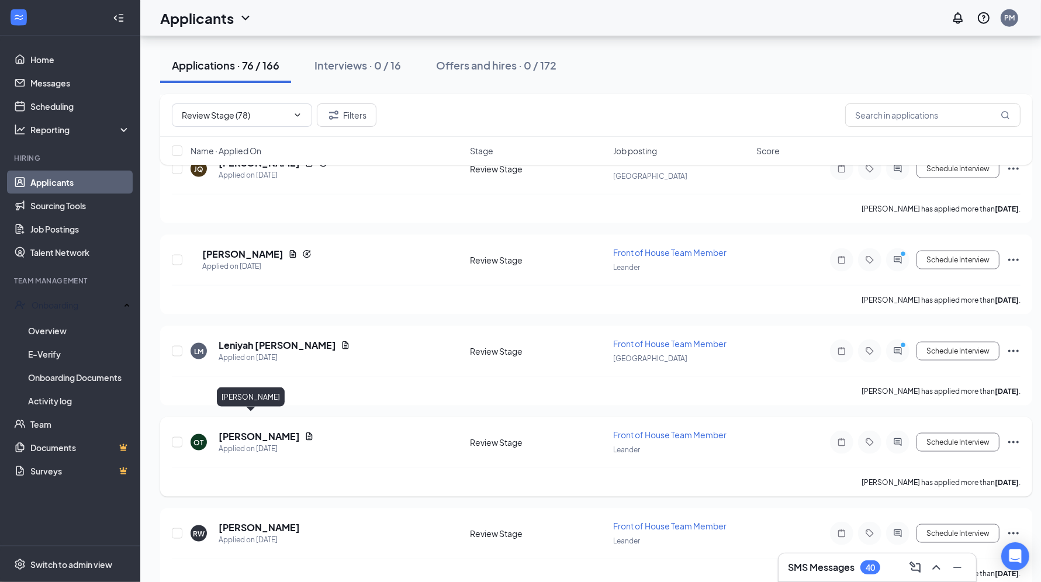
click at [283, 430] on h5 "[PERSON_NAME]" at bounding box center [259, 436] width 81 height 13
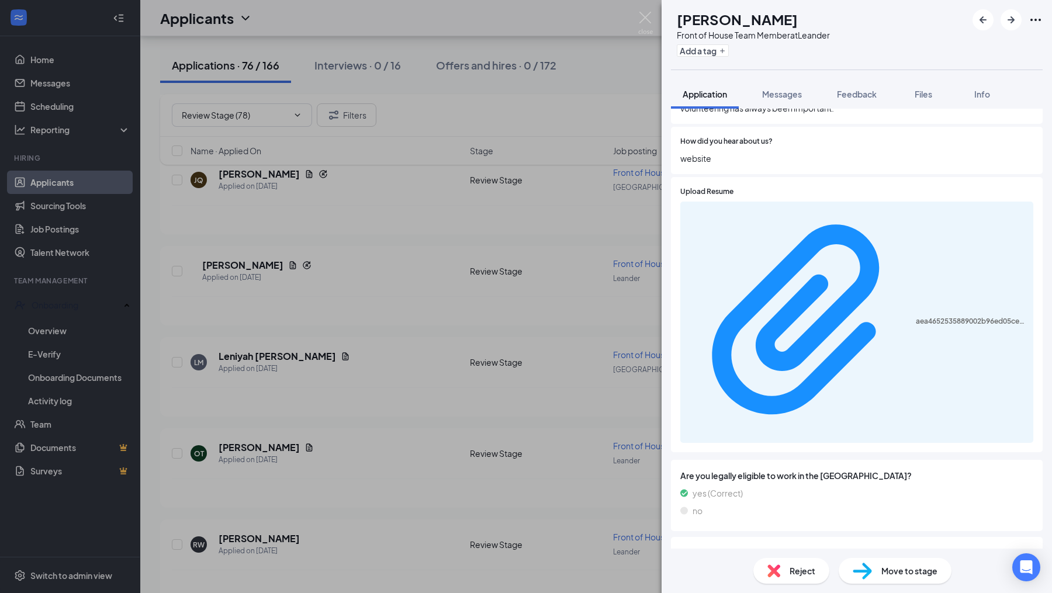
scroll to position [591, 0]
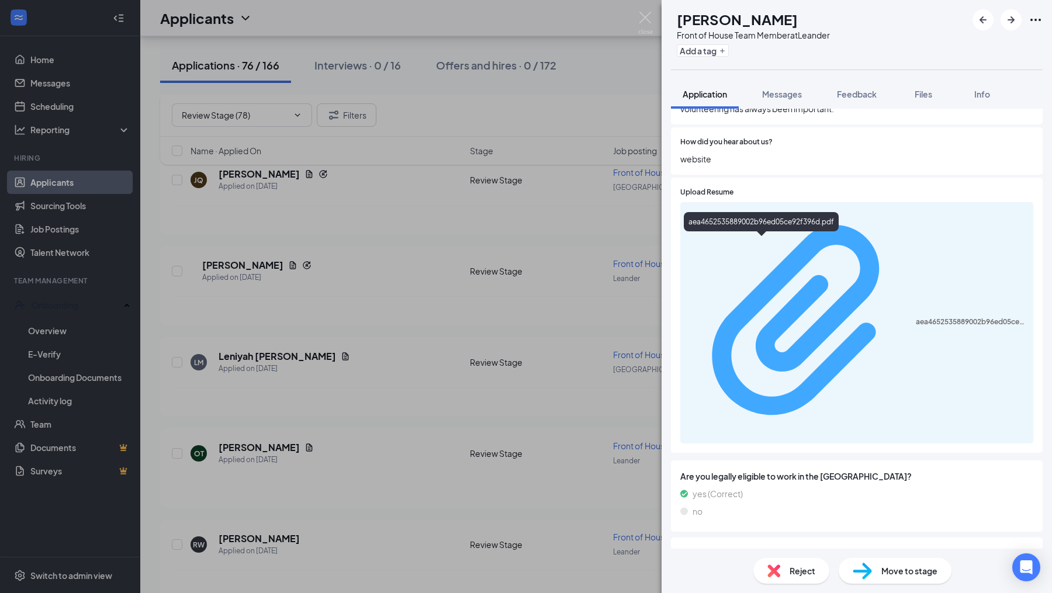
click at [916, 317] on div "aea4652535889002b96ed05ce92f396d.pdf" at bounding box center [971, 321] width 110 height 9
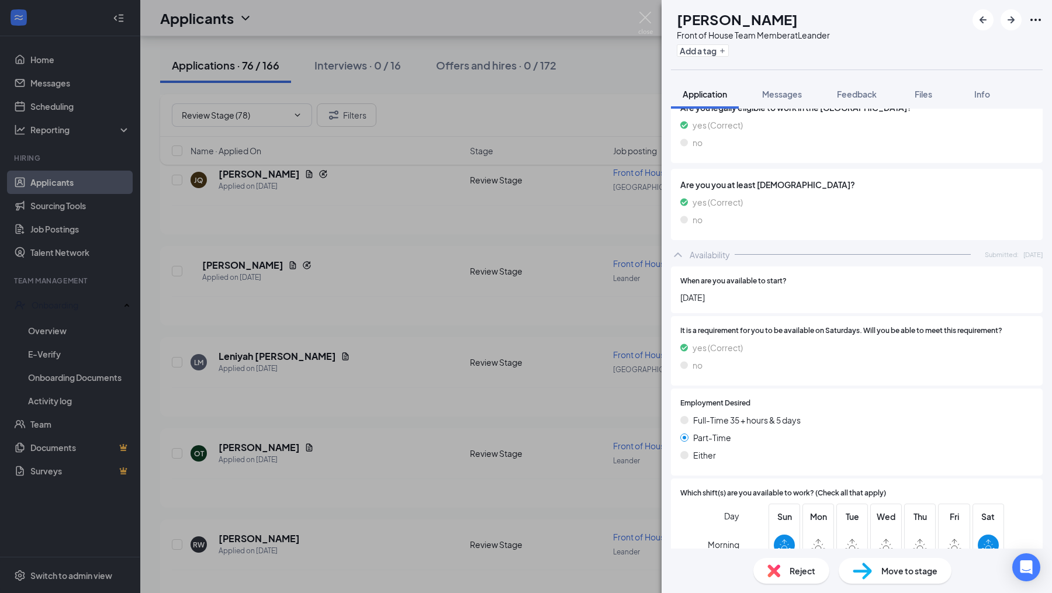
scroll to position [968, 0]
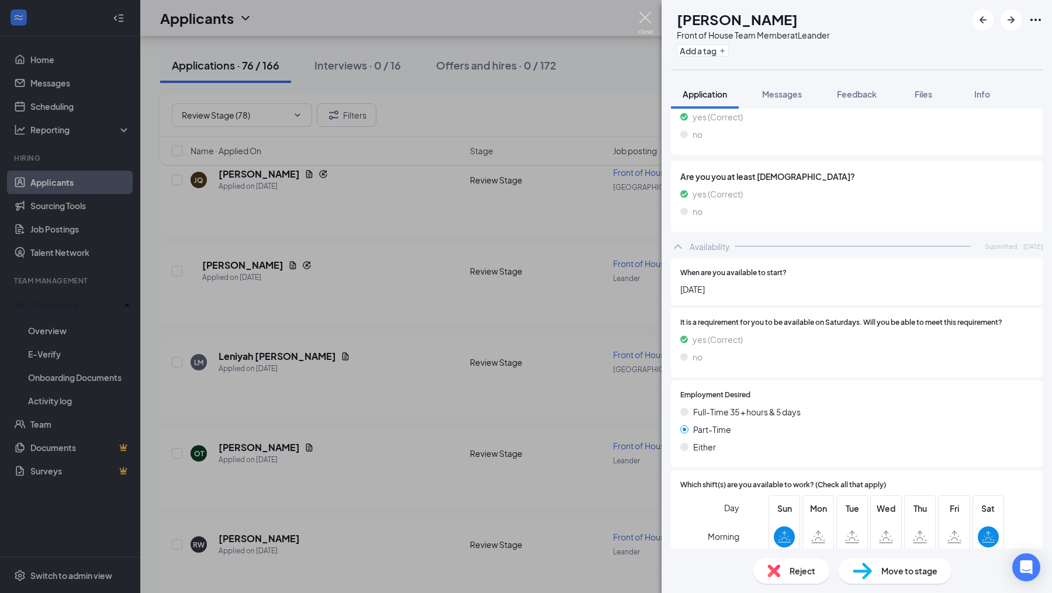
click at [651, 19] on img at bounding box center [645, 23] width 15 height 23
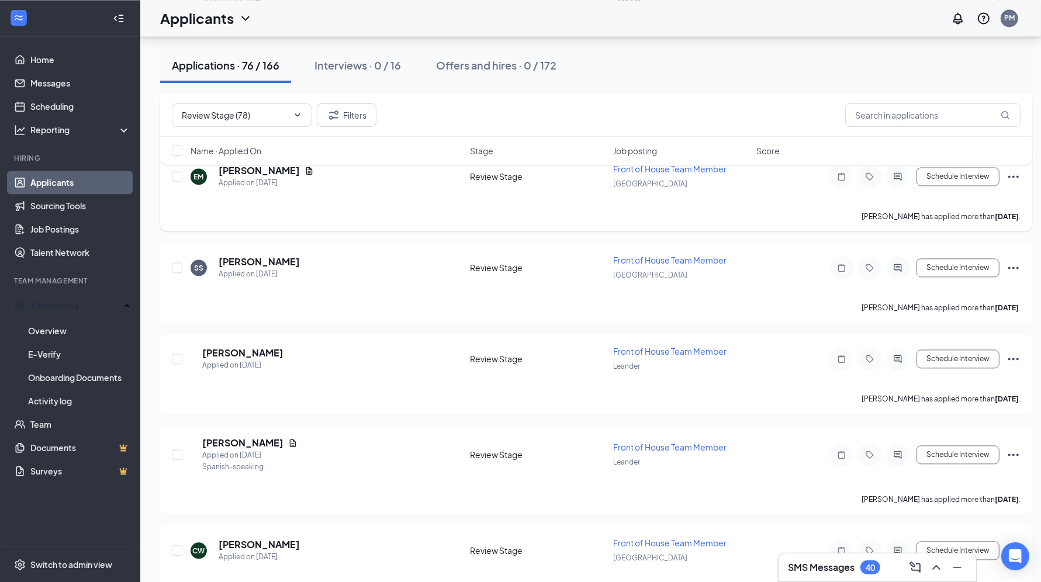
scroll to position [2254, 0]
